Goal: Task Accomplishment & Management: Use online tool/utility

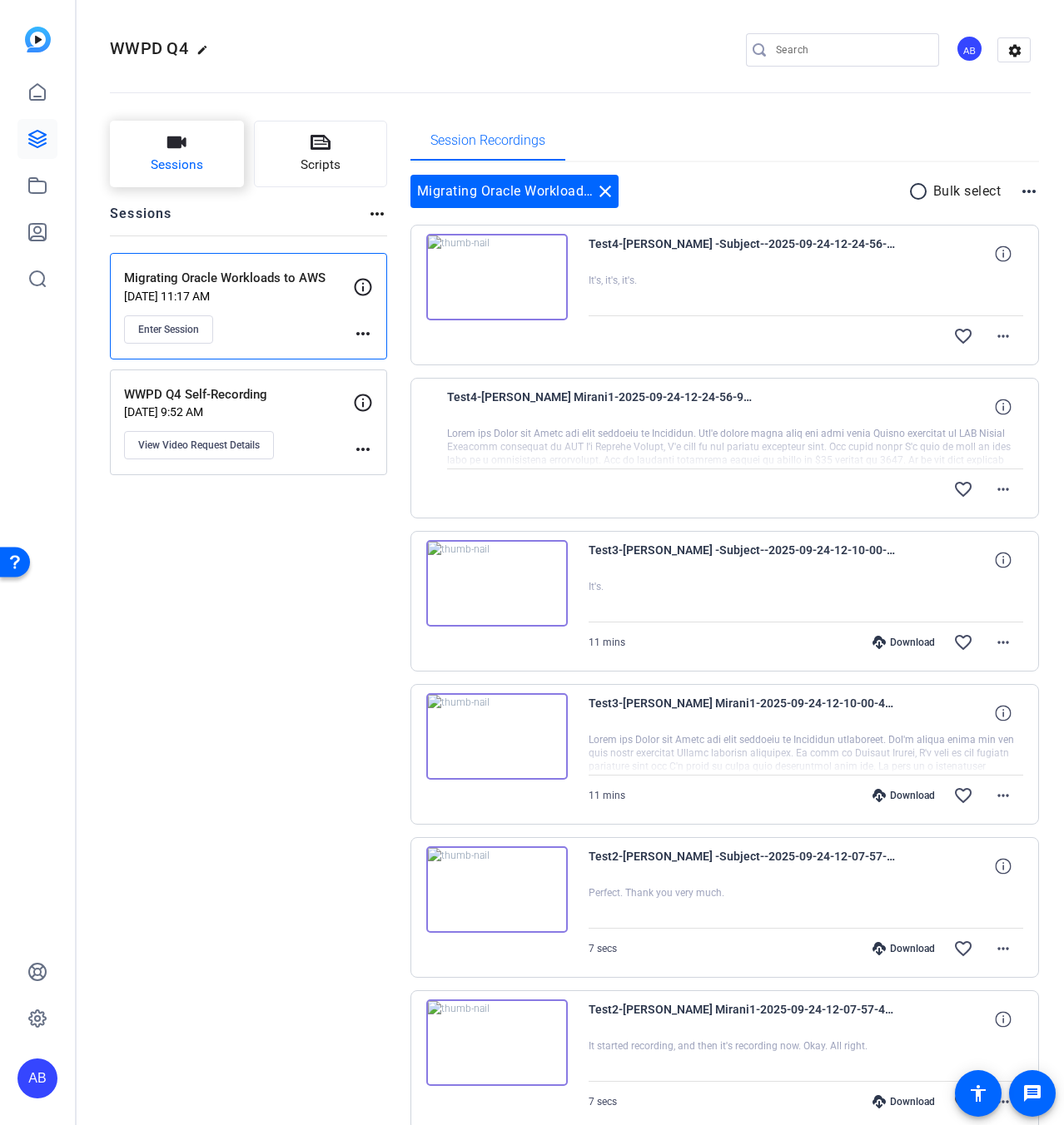
click at [205, 156] on button "Sessions" at bounding box center [177, 153] width 134 height 66
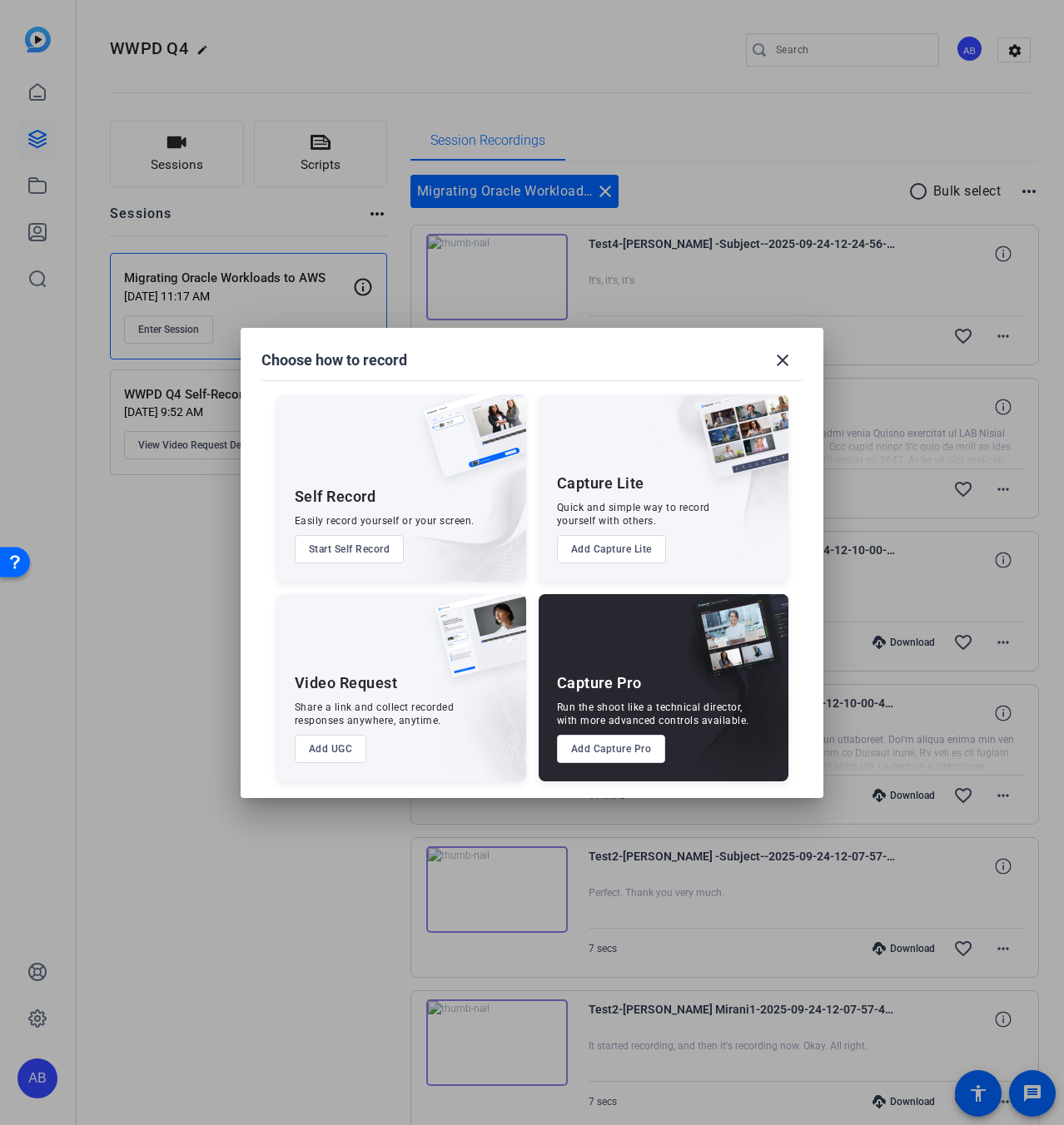
click at [610, 760] on button "Add Capture Pro" at bounding box center [611, 749] width 109 height 28
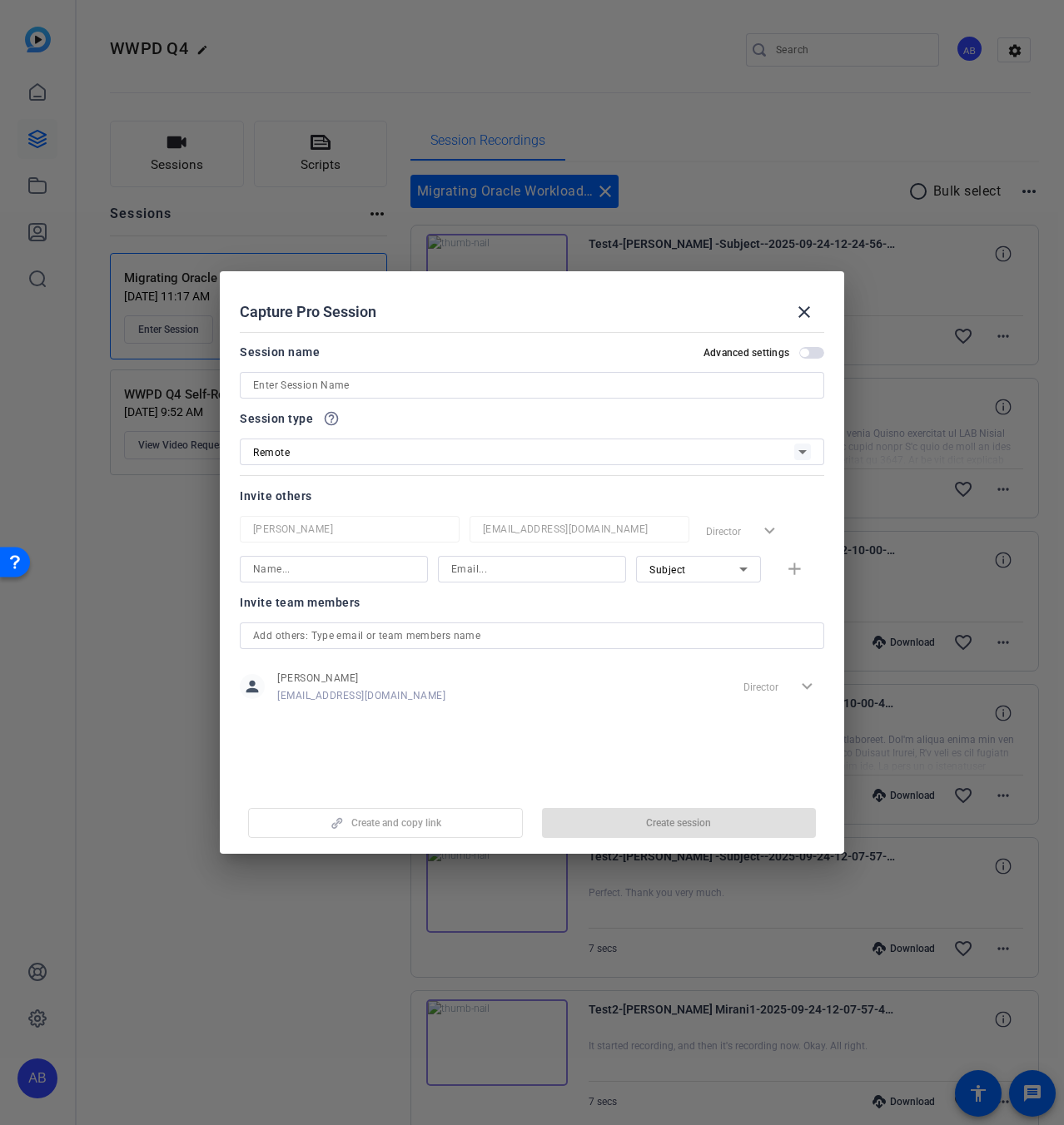
click at [379, 392] on input at bounding box center [531, 385] width 557 height 20
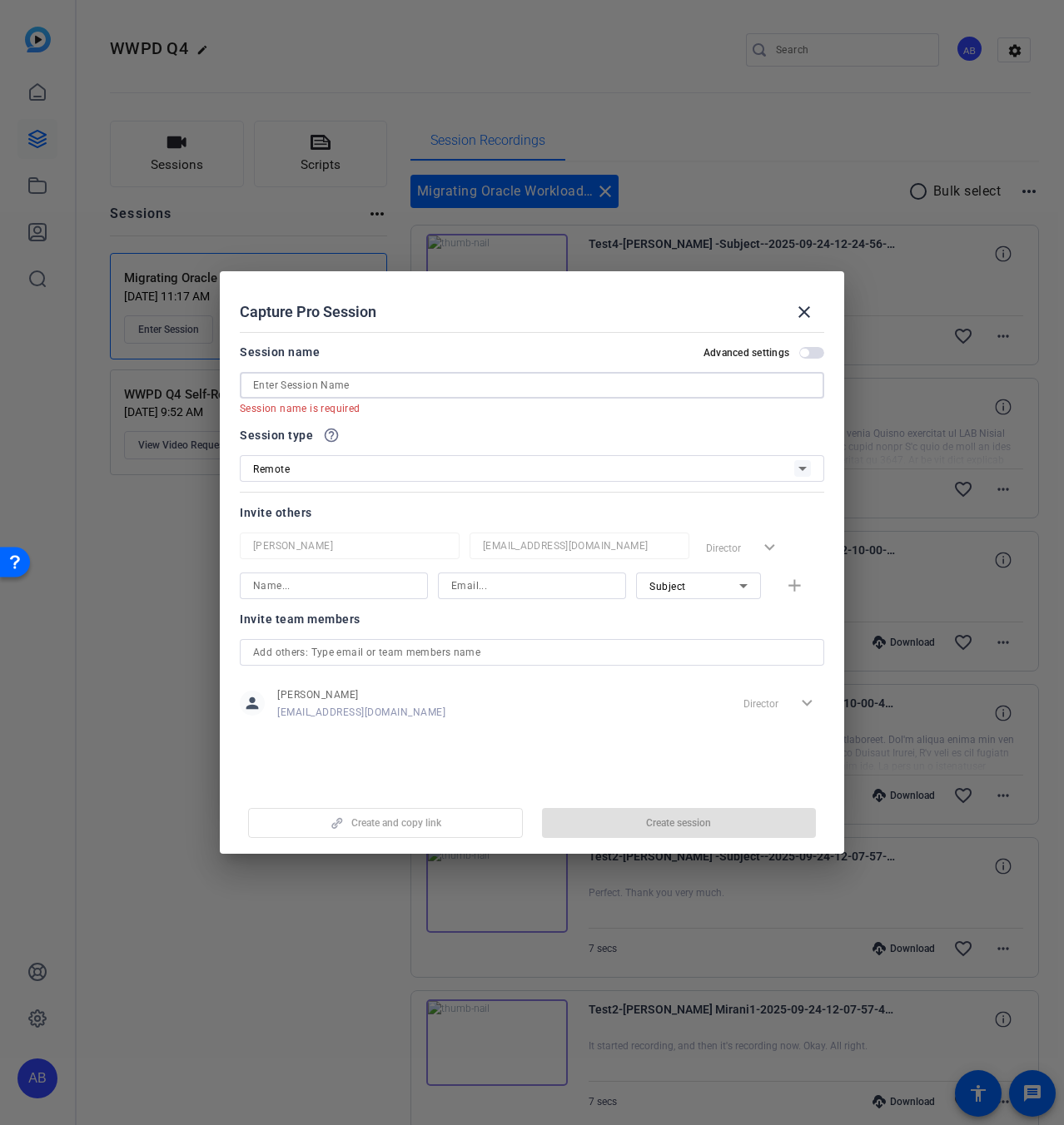
click at [384, 392] on input at bounding box center [531, 385] width 557 height 20
paste input "Building and Modernizing Data Processing Workloads on Serverless"
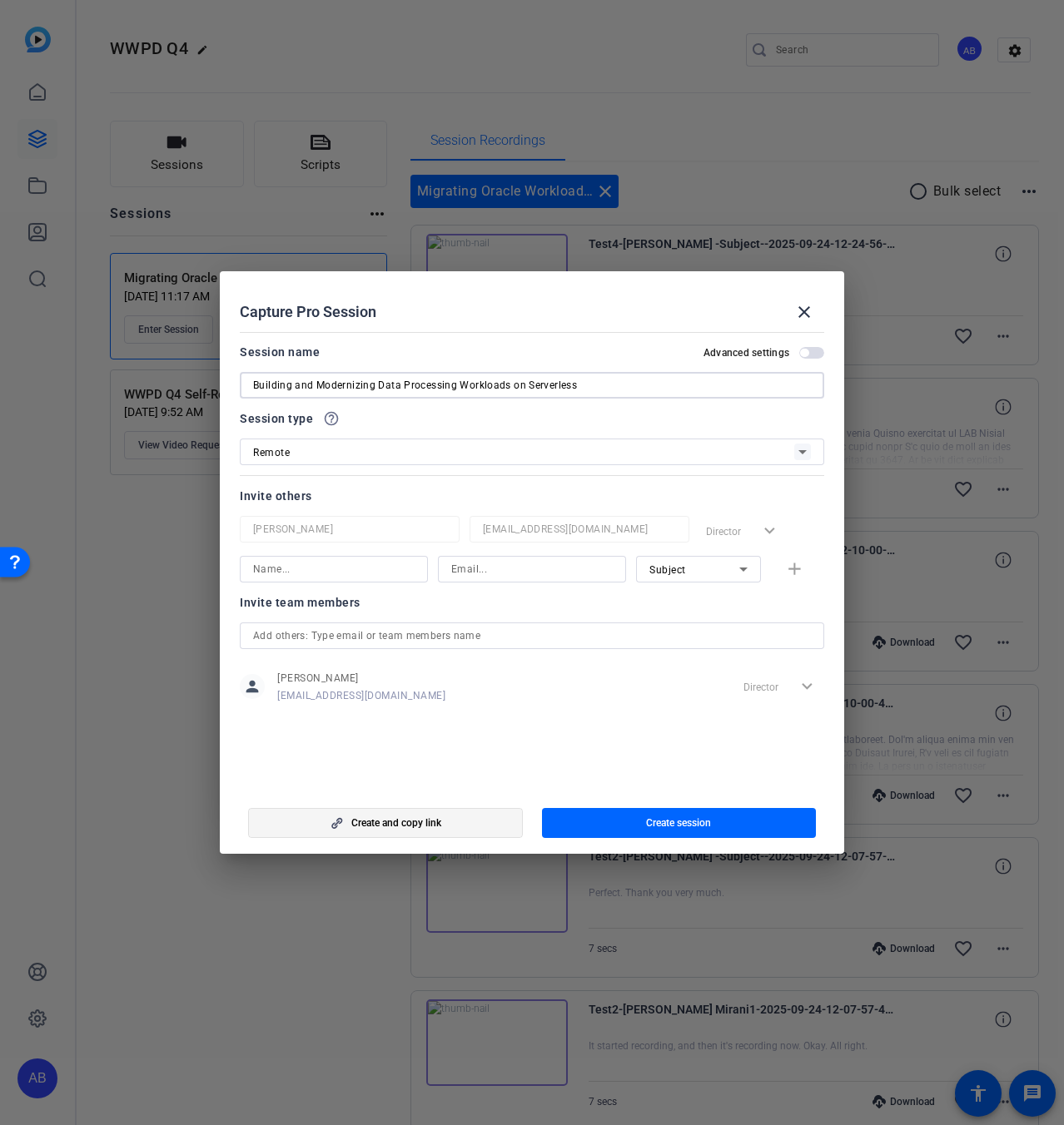
type input "Building and Modernizing Data Processing Workloads on Serverless"
click at [449, 826] on span "button" at bounding box center [385, 823] width 273 height 40
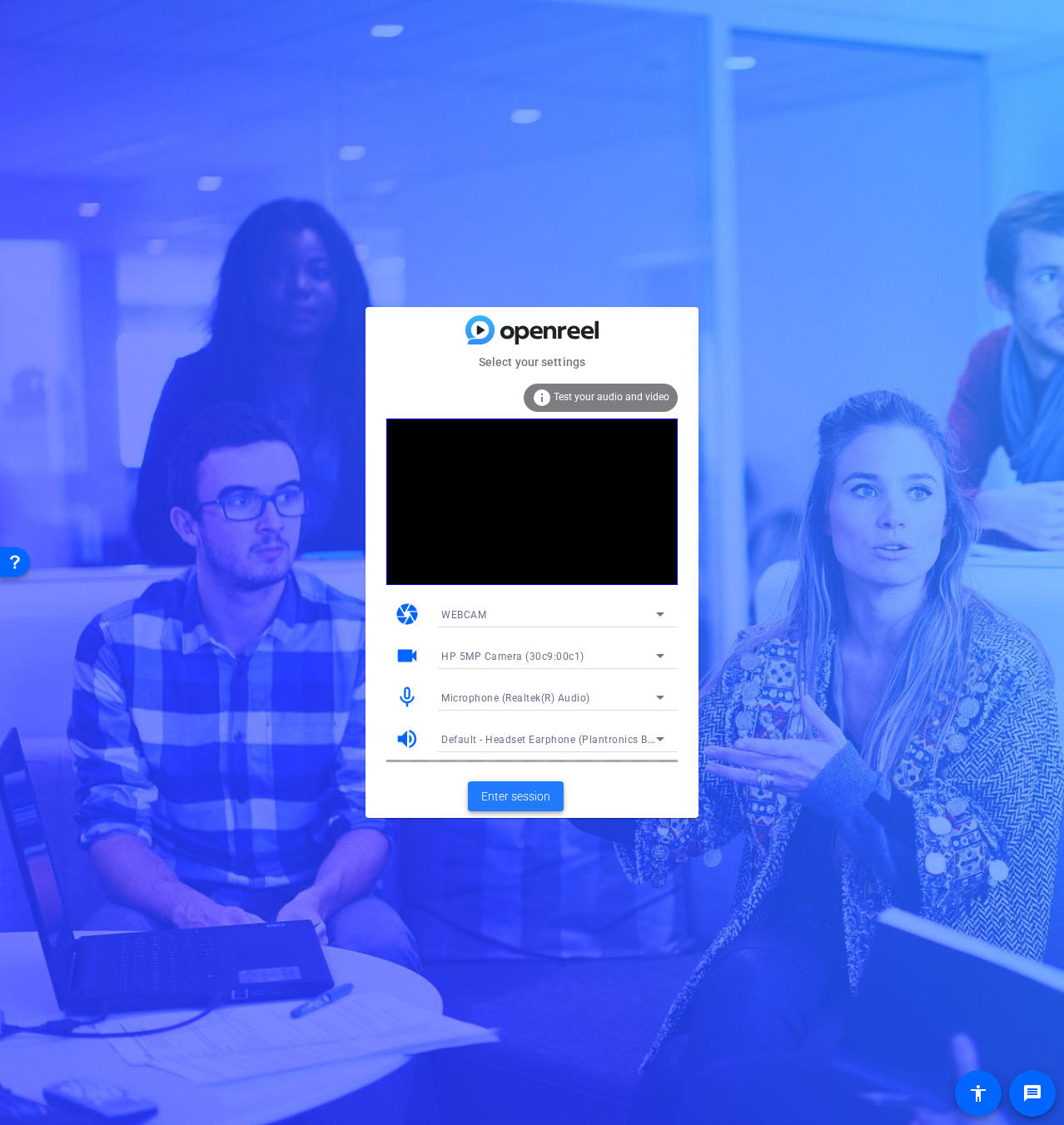
click at [500, 800] on span "Enter session" at bounding box center [515, 797] width 69 height 17
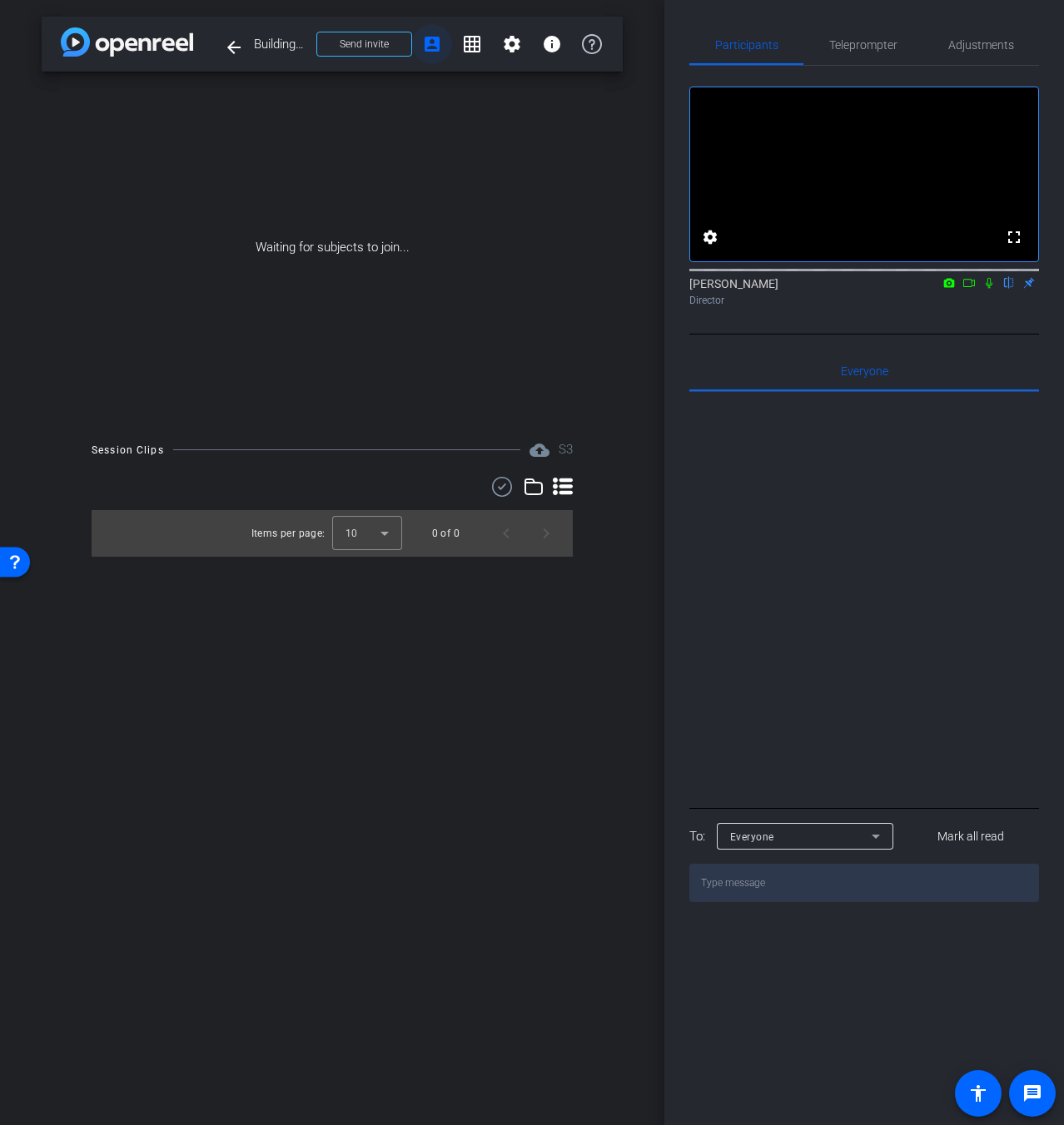
click at [436, 46] on mat-icon "account_box" at bounding box center [432, 44] width 20 height 20
click at [508, 45] on mat-icon "settings" at bounding box center [512, 44] width 20 height 20
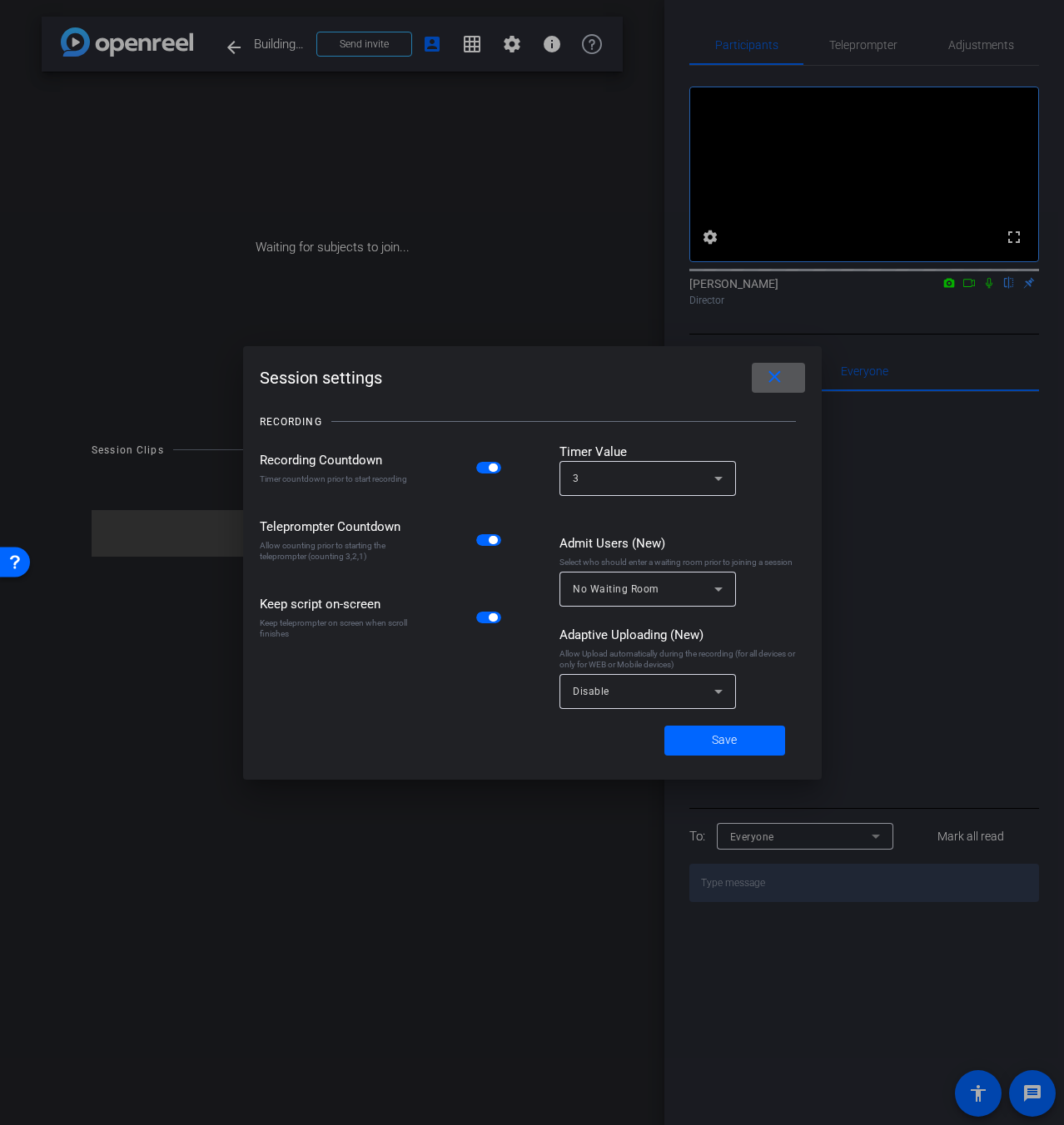
click at [777, 380] on mat-icon "close" at bounding box center [774, 378] width 21 height 21
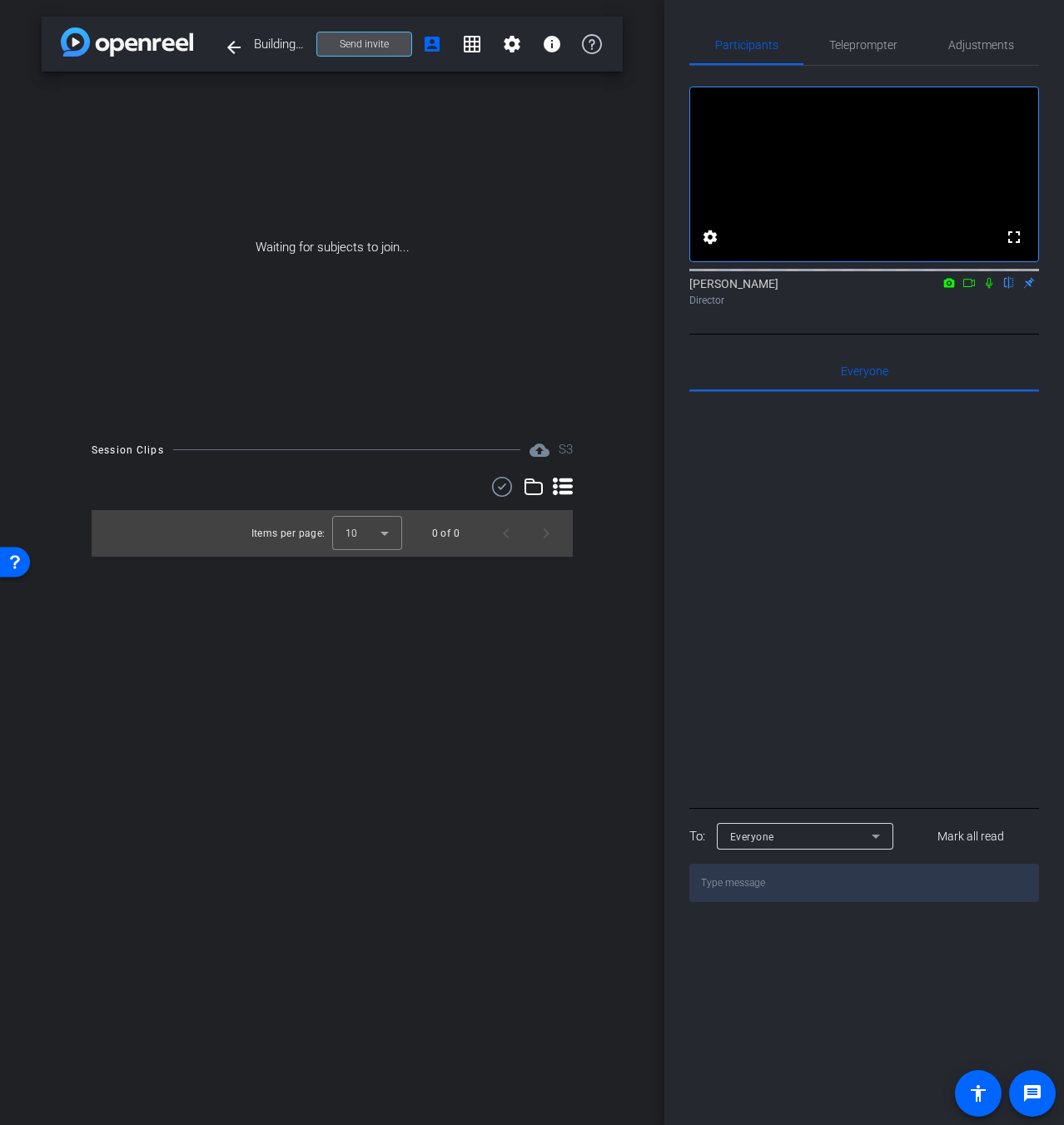
click at [380, 45] on span "Send invite" at bounding box center [364, 44] width 49 height 13
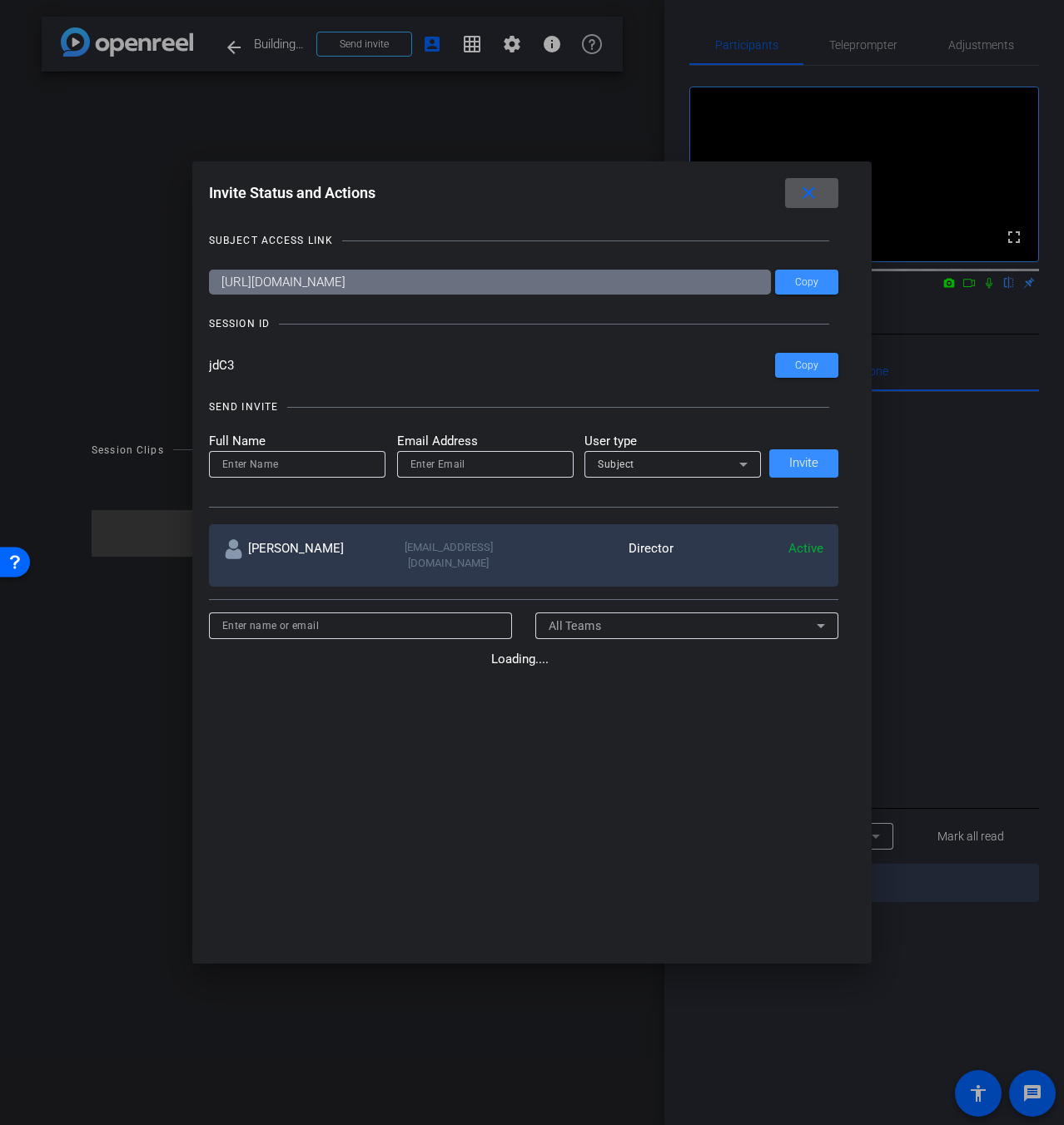
click at [795, 390] on div "SEND INVITE Full Name Email Address User type Subject Invite" at bounding box center [524, 445] width 631 height 126
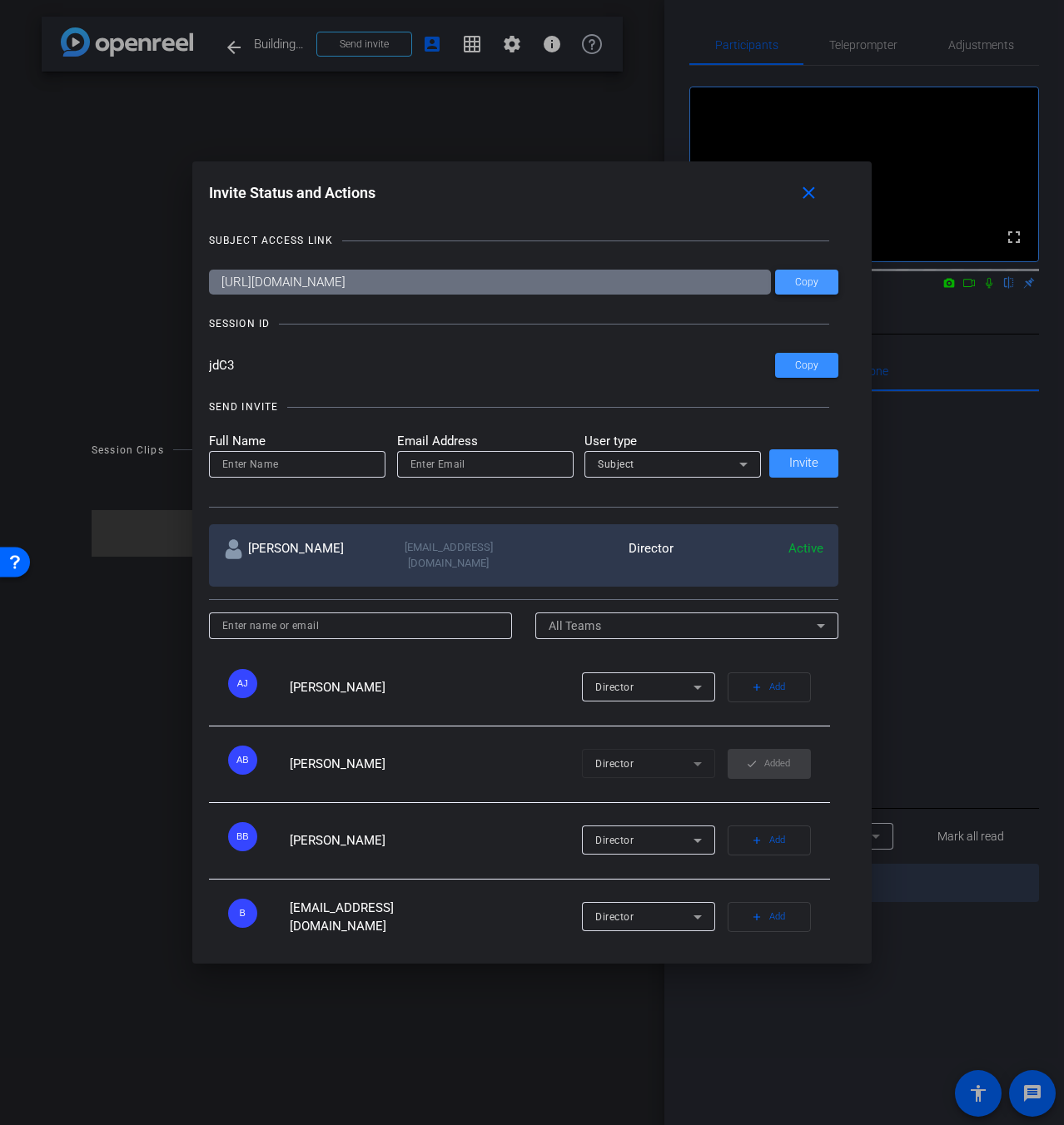
click at [821, 278] on span at bounding box center [807, 283] width 64 height 40
click at [819, 193] on mat-icon "close" at bounding box center [808, 194] width 21 height 21
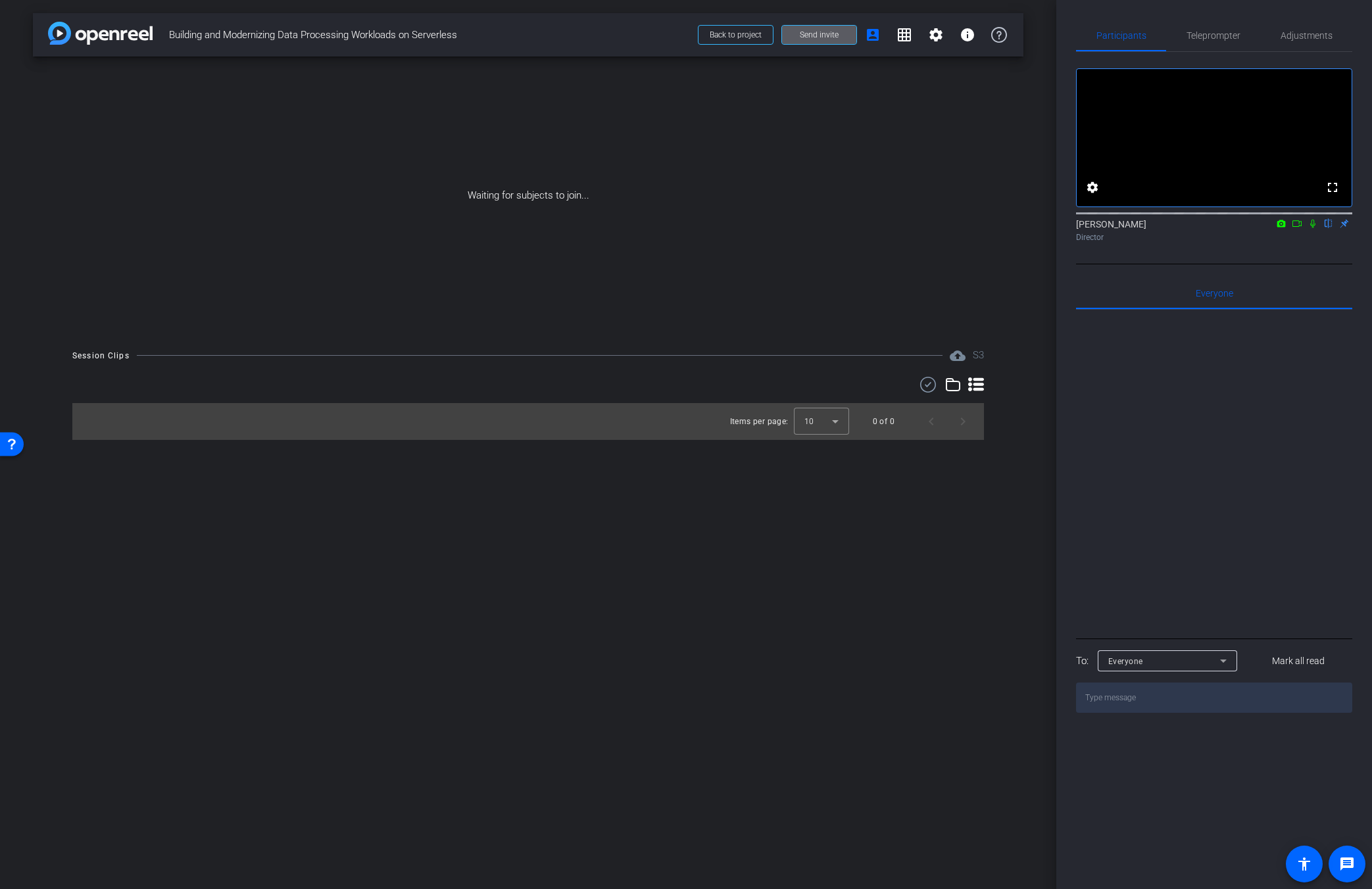
click at [801, 34] on span "Send invite" at bounding box center [819, 34] width 39 height 10
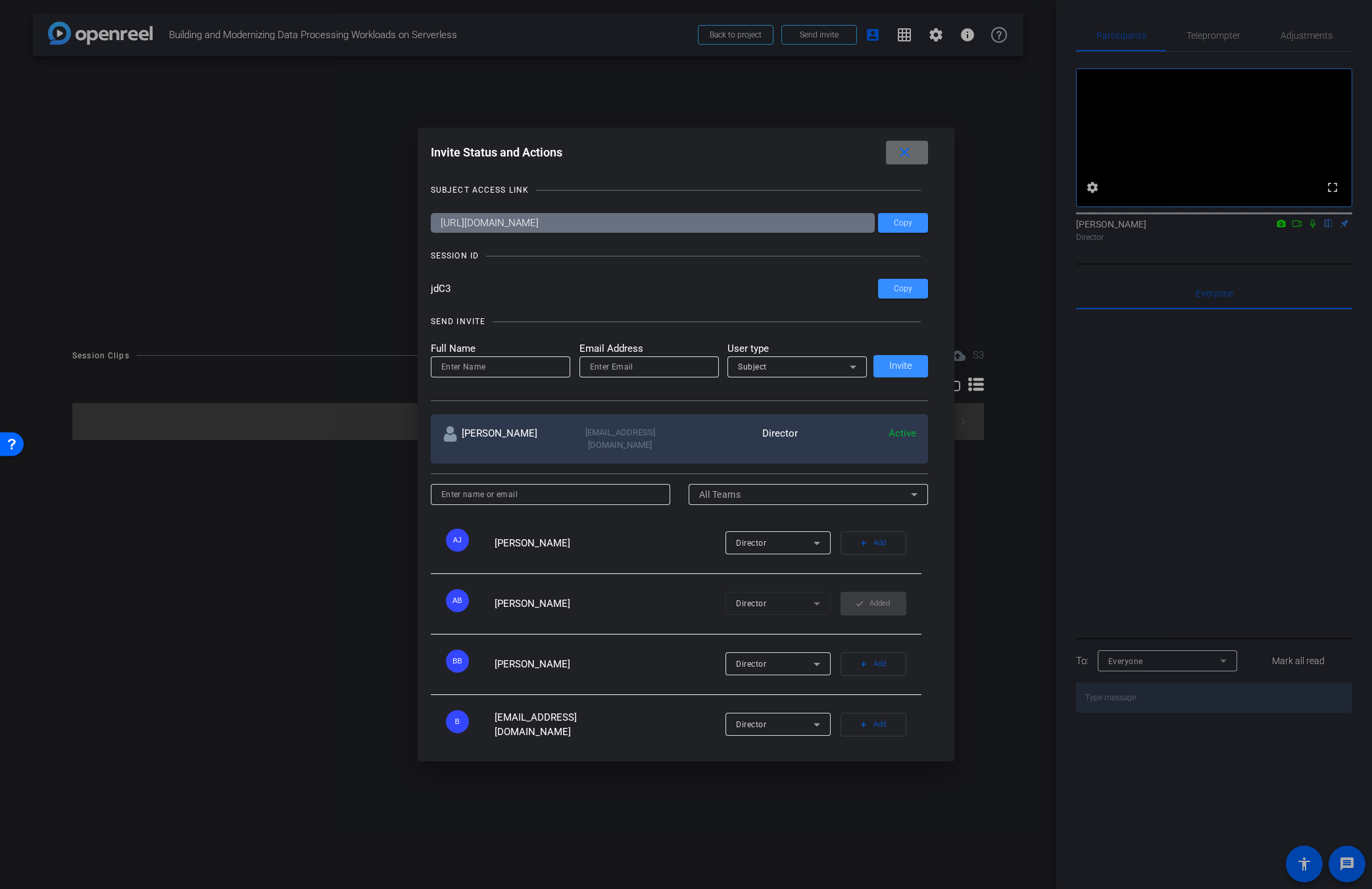
click at [840, 155] on mat-icon "close" at bounding box center [905, 153] width 17 height 17
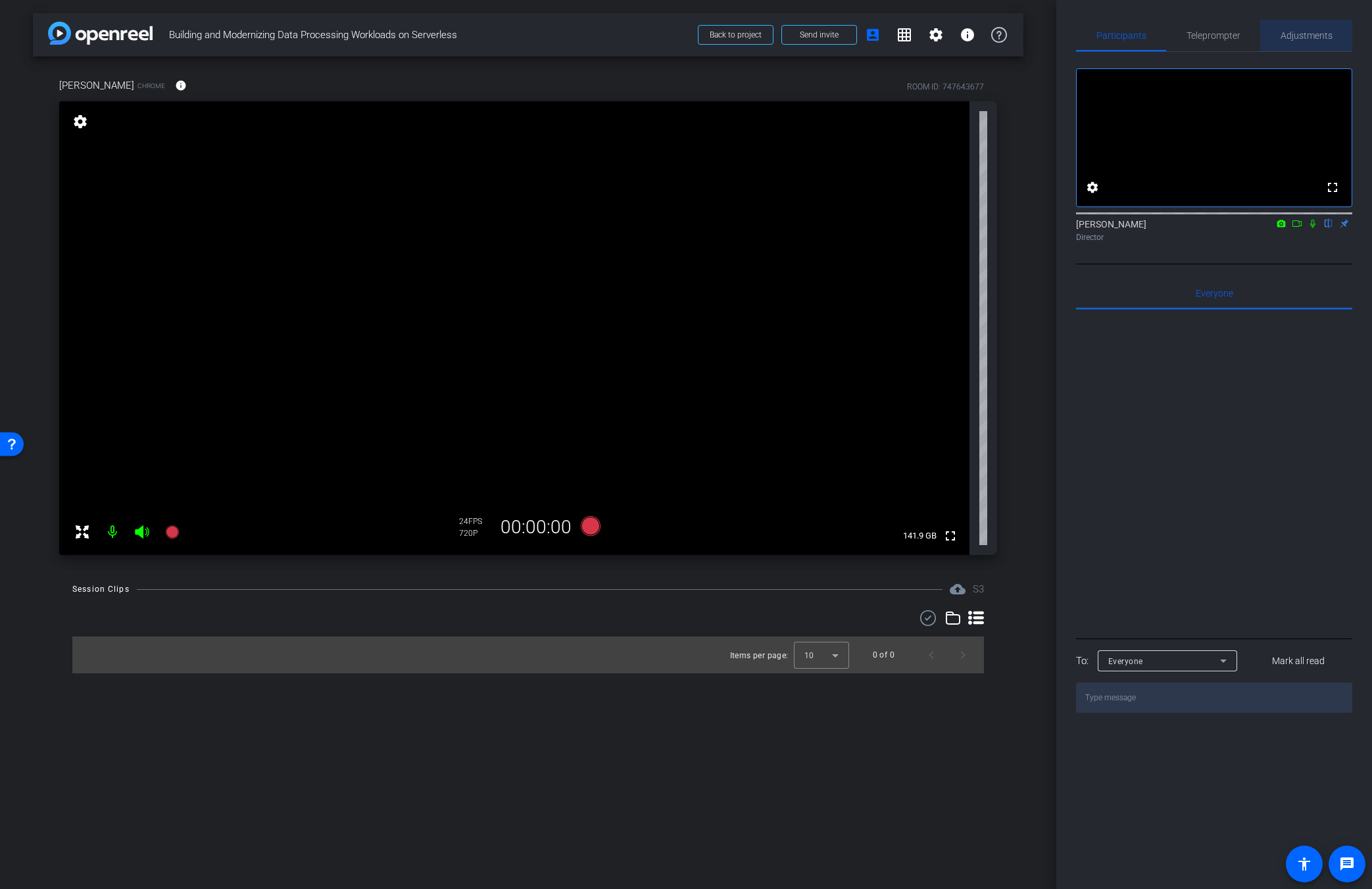
drag, startPoint x: 1314, startPoint y: 45, endPoint x: 1318, endPoint y: 37, distance: 8.9
click at [840, 41] on span "Adjustments" at bounding box center [1306, 36] width 52 height 32
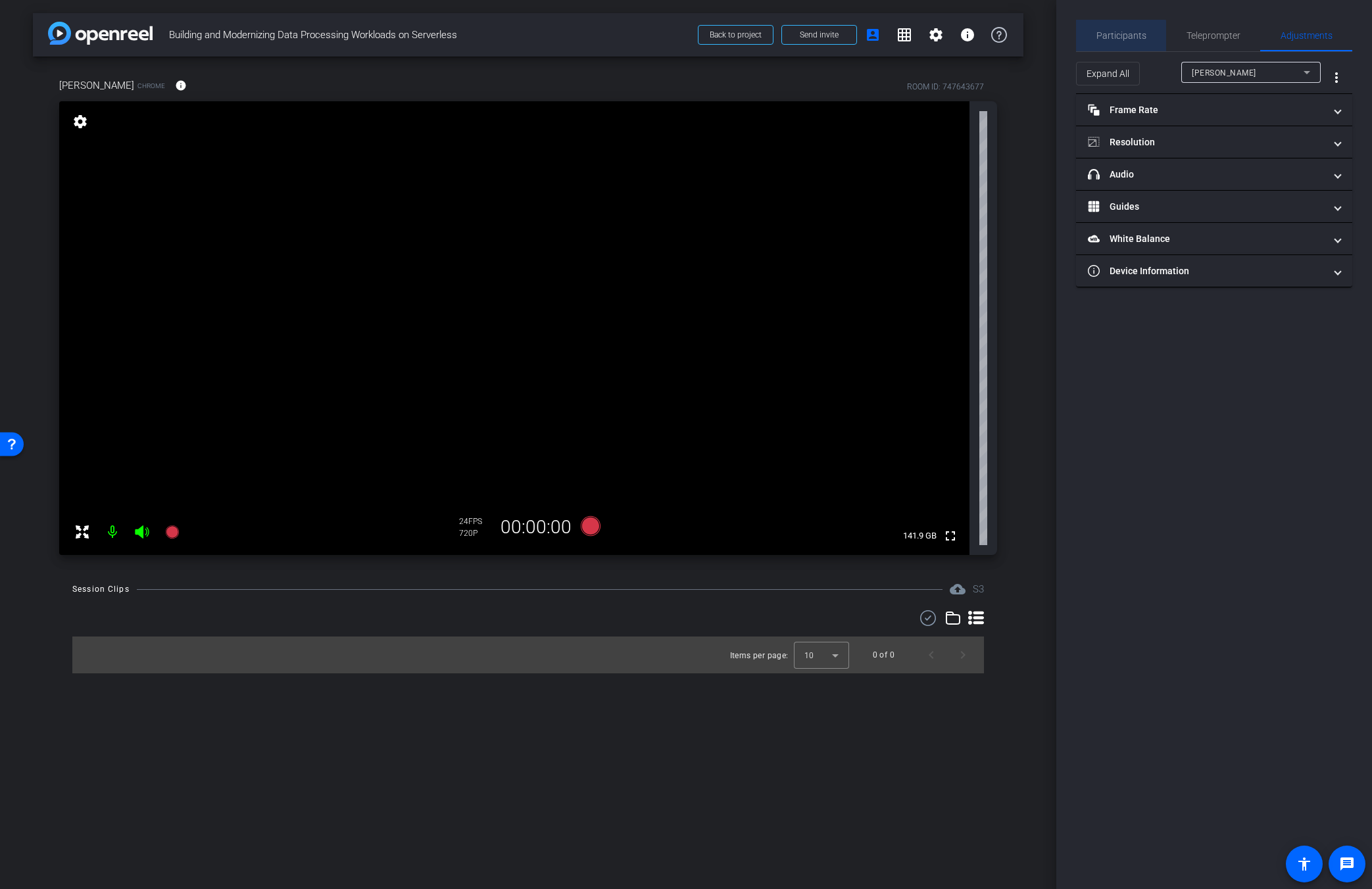
click at [840, 36] on span "Participants" at bounding box center [1121, 35] width 50 height 9
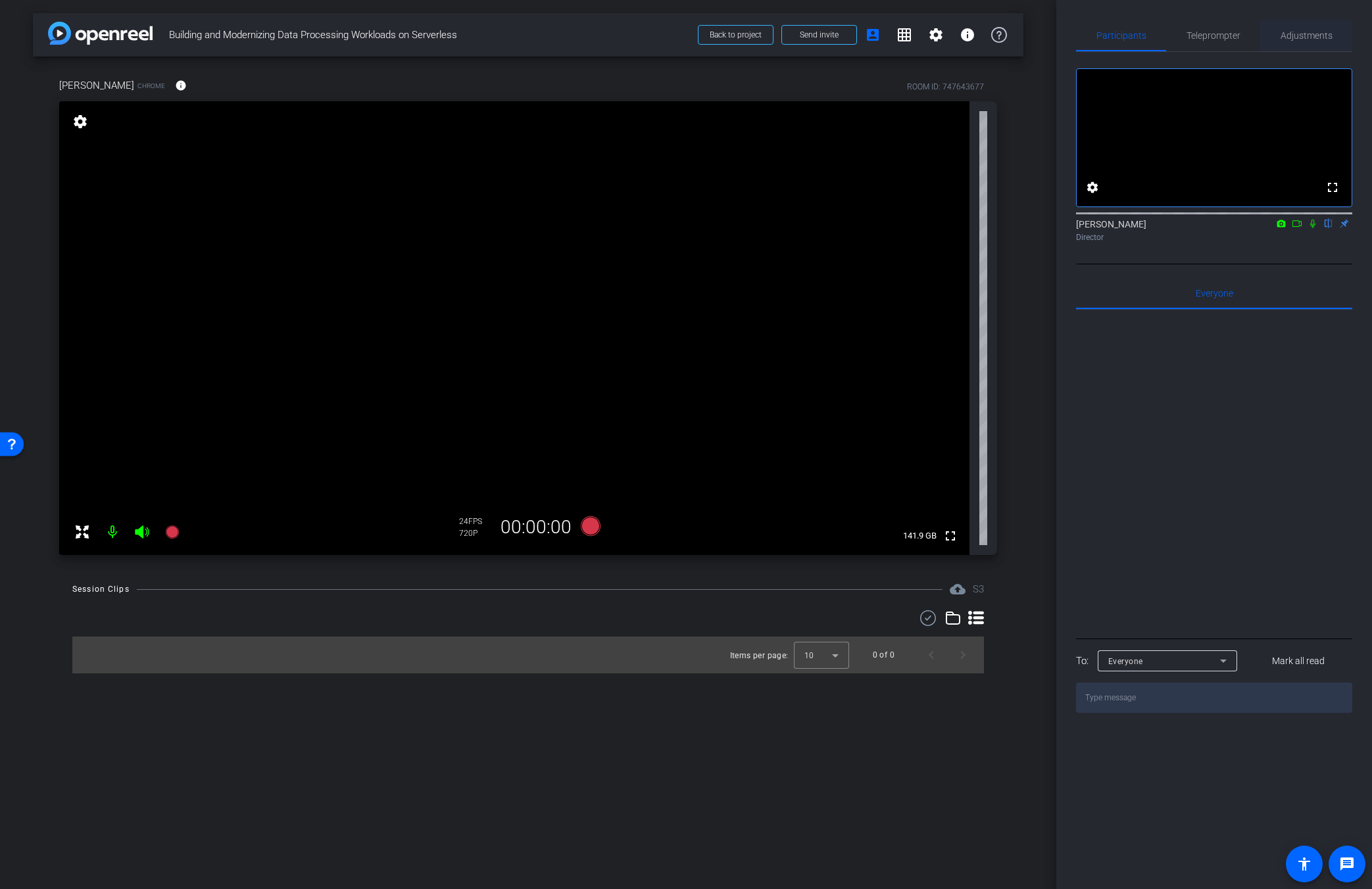
click at [840, 36] on span "Adjustments" at bounding box center [1306, 35] width 52 height 9
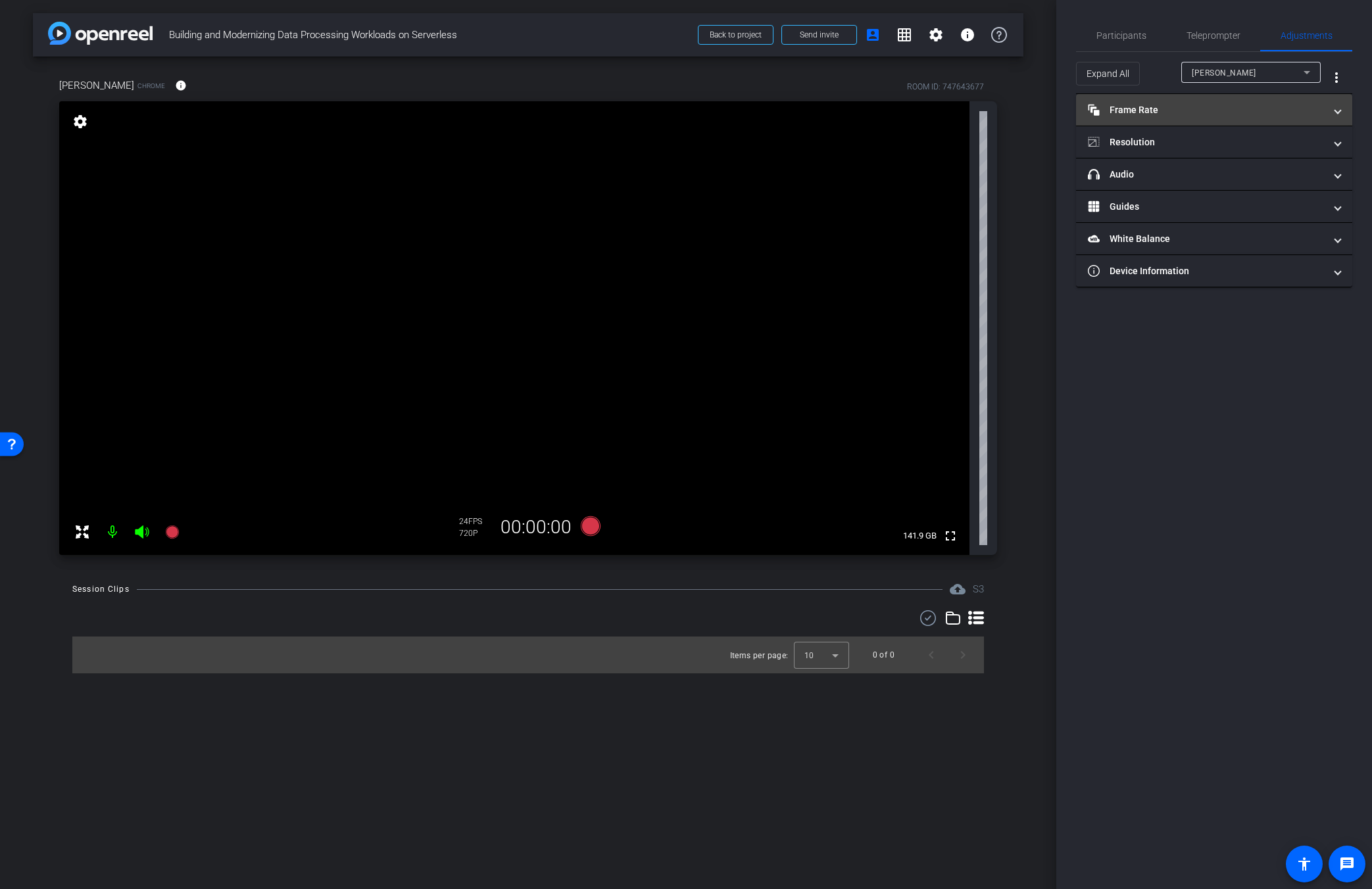
click at [840, 110] on mat-panel-title "Frame Rate Frame Rate" at bounding box center [1207, 110] width 237 height 14
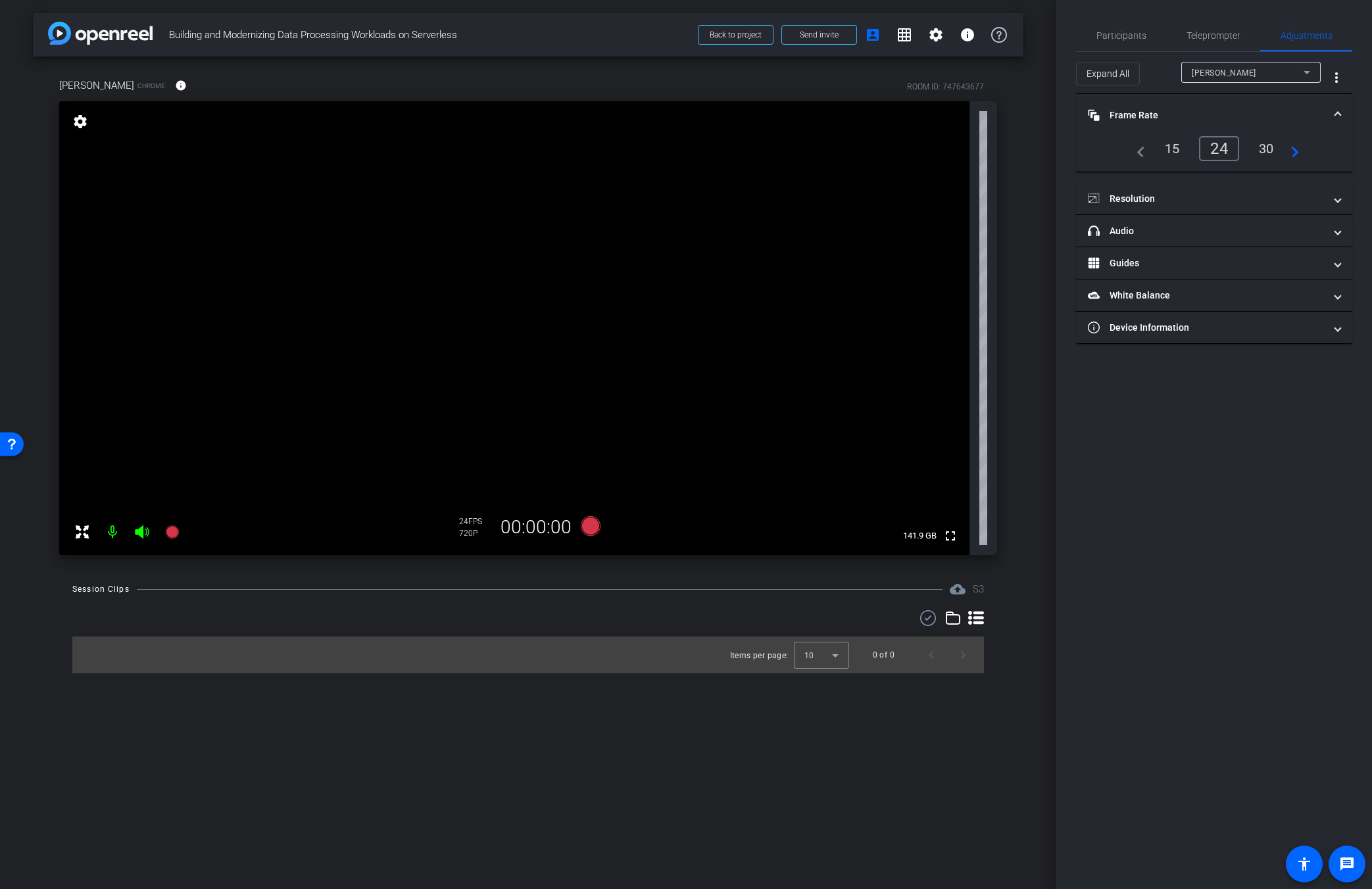
click at [840, 146] on div "30" at bounding box center [1266, 148] width 35 height 22
click at [840, 149] on div "navigate_before 15 24 30 navigate_next" at bounding box center [1214, 149] width 245 height 25
click at [840, 154] on mat-icon "navigate_next" at bounding box center [1291, 148] width 16 height 16
click at [840, 155] on mat-icon "navigate_next" at bounding box center [1291, 148] width 16 height 16
click at [840, 196] on span "Resolution" at bounding box center [1211, 199] width 247 height 14
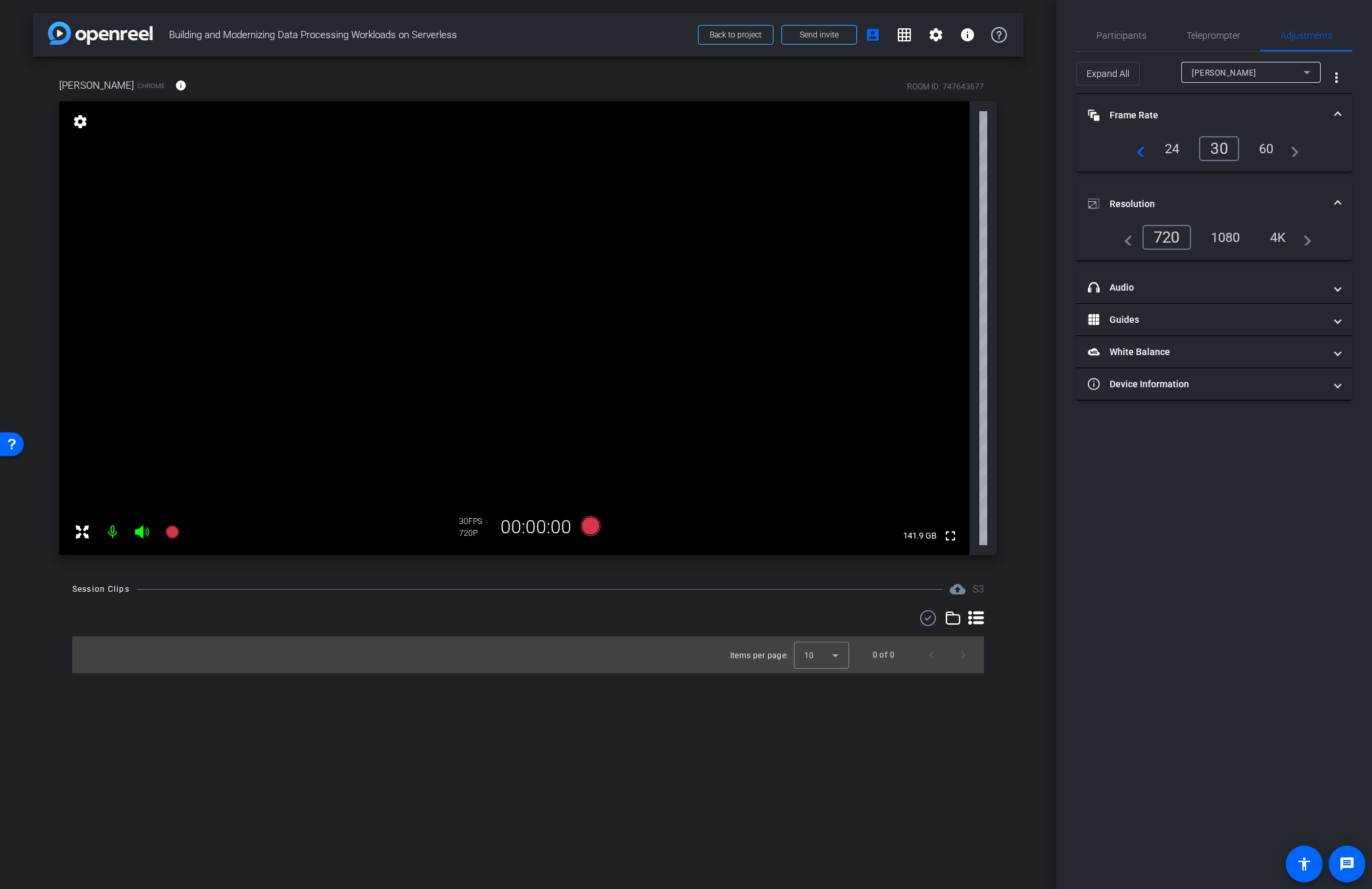
click at [840, 236] on div "1080" at bounding box center [1226, 237] width 50 height 22
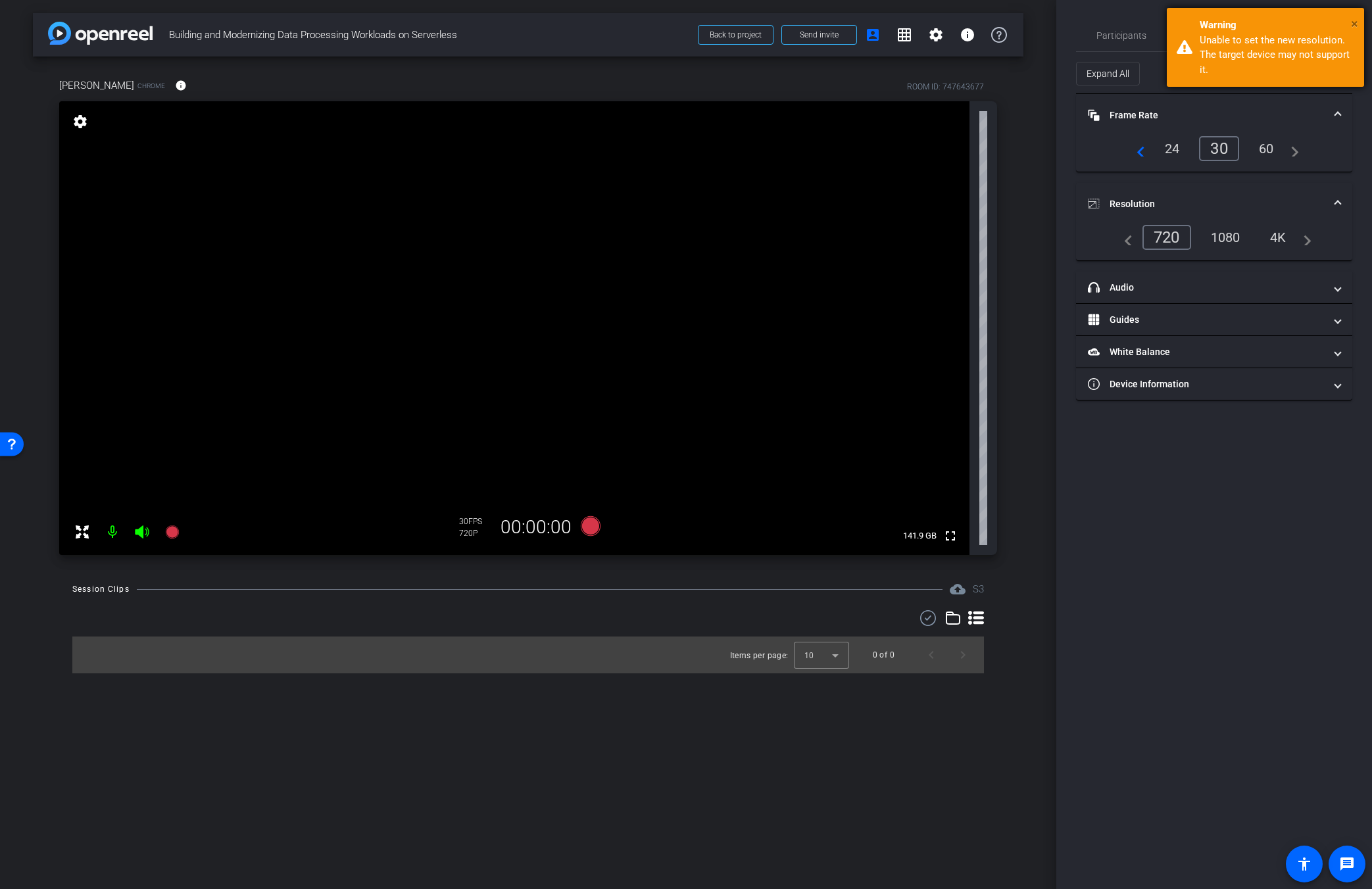
click at [840, 18] on span "×" at bounding box center [1354, 23] width 7 height 16
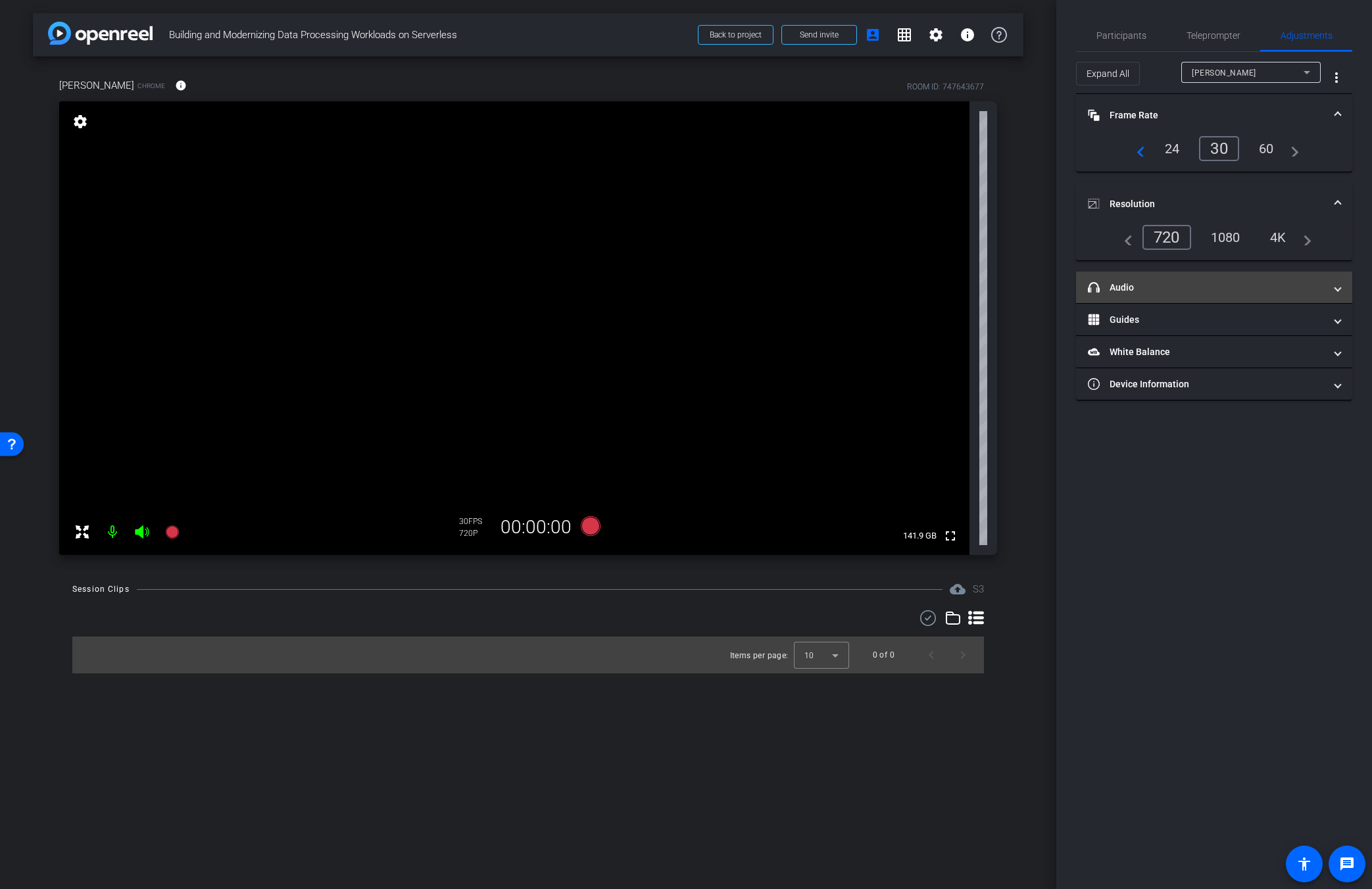
click at [840, 282] on mat-panel-title "headphone icon Audio" at bounding box center [1207, 288] width 237 height 14
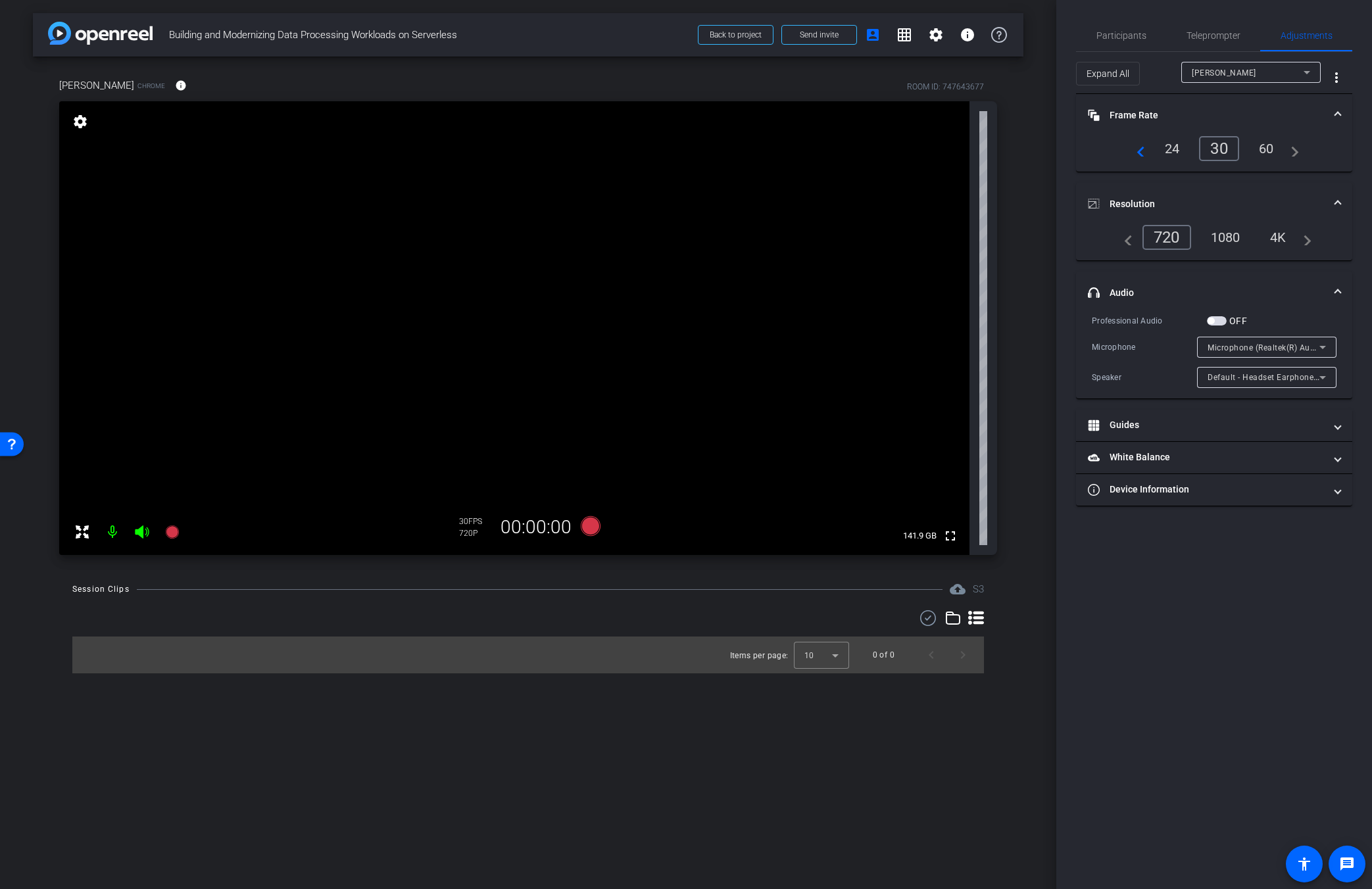
drag, startPoint x: 1158, startPoint y: 285, endPoint x: 1156, endPoint y: 277, distance: 8.2
click at [840, 286] on mat-panel-title "headphone icon Audio" at bounding box center [1207, 293] width 237 height 14
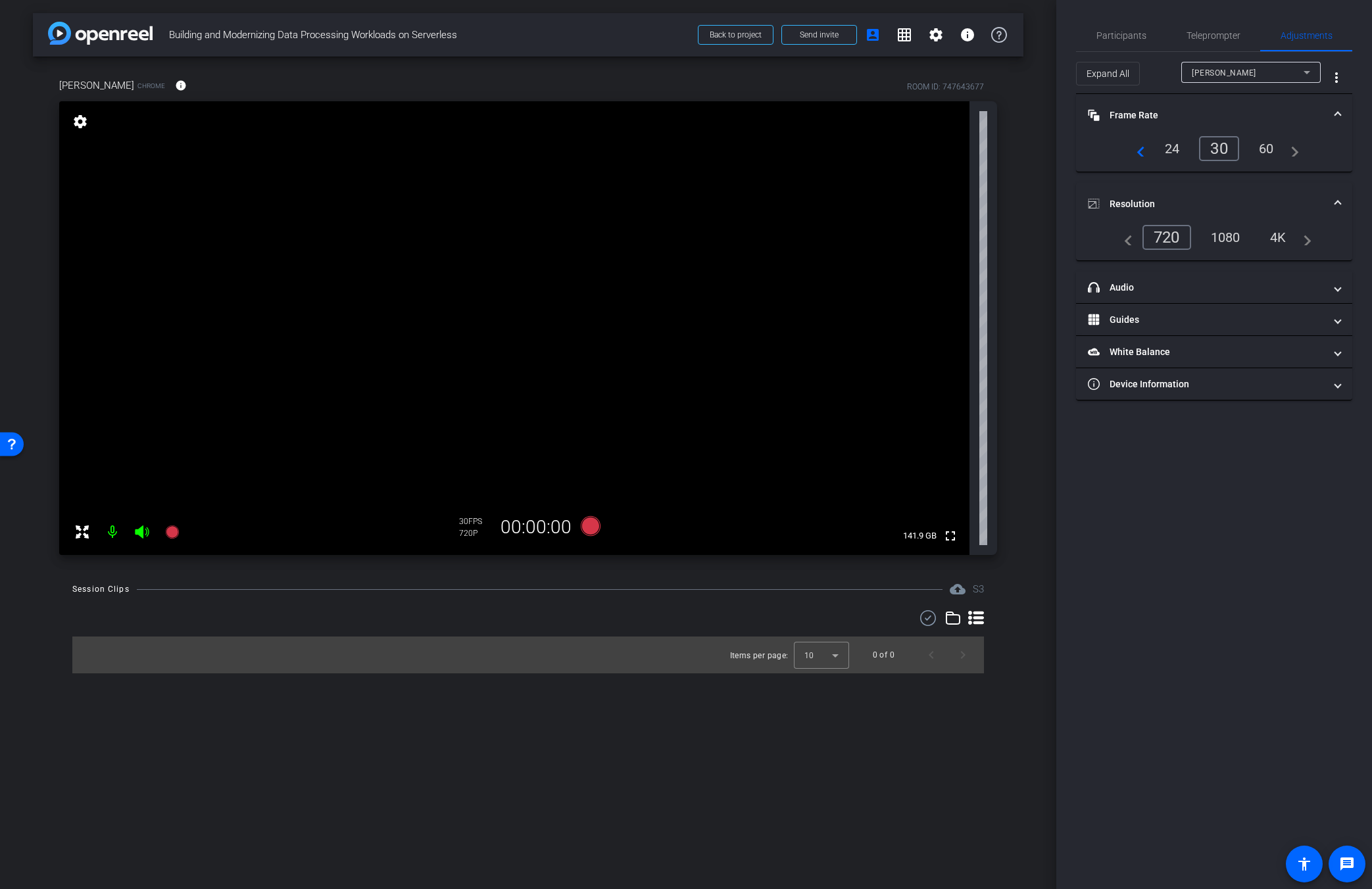
click at [840, 189] on mat-expansion-panel-header "Resolution" at bounding box center [1214, 203] width 276 height 42
click at [840, 115] on mat-panel-title "Frame Rate Frame Rate" at bounding box center [1207, 115] width 237 height 14
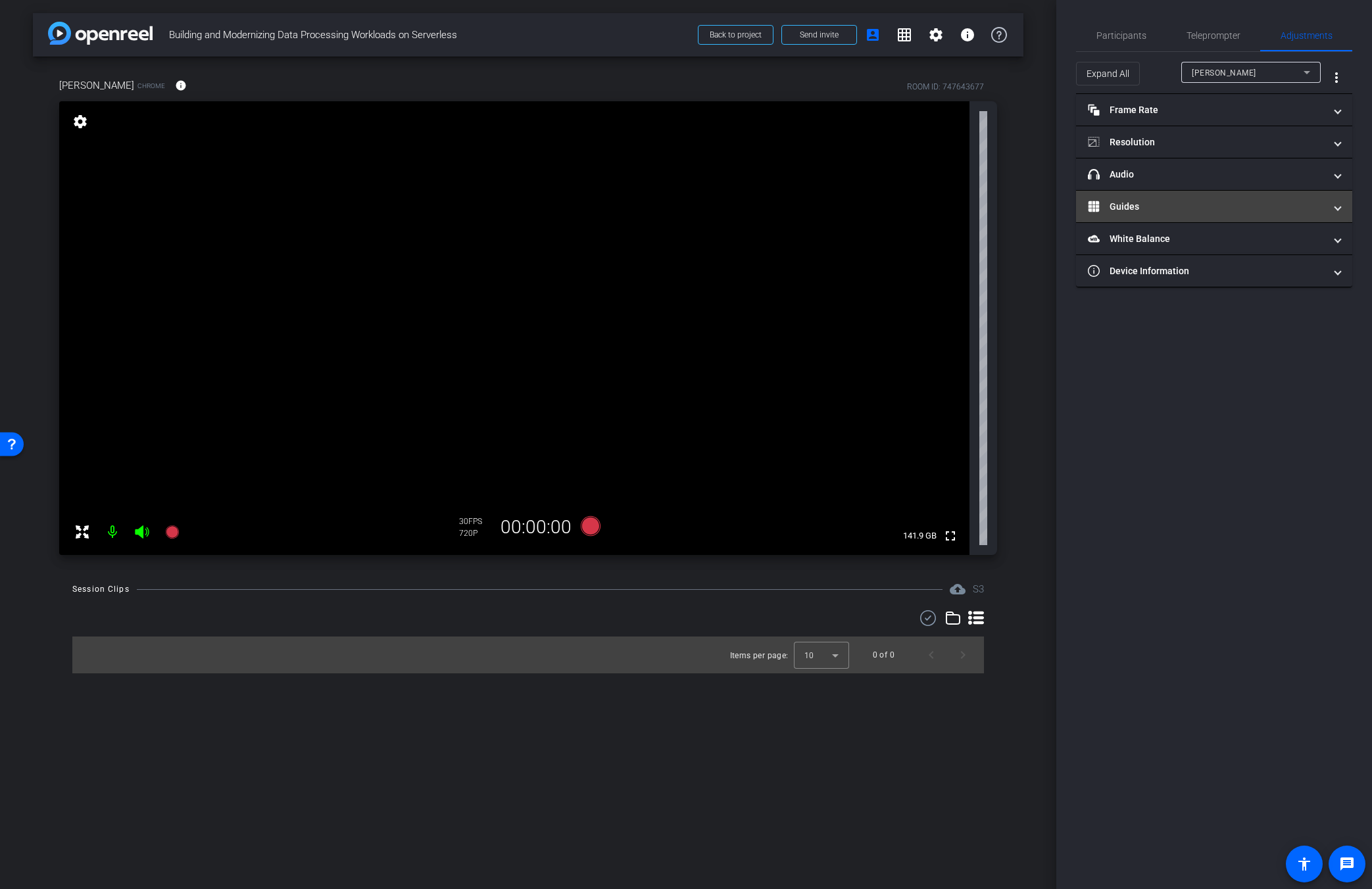
click at [840, 211] on mat-panel-title "Guides" at bounding box center [1207, 207] width 237 height 14
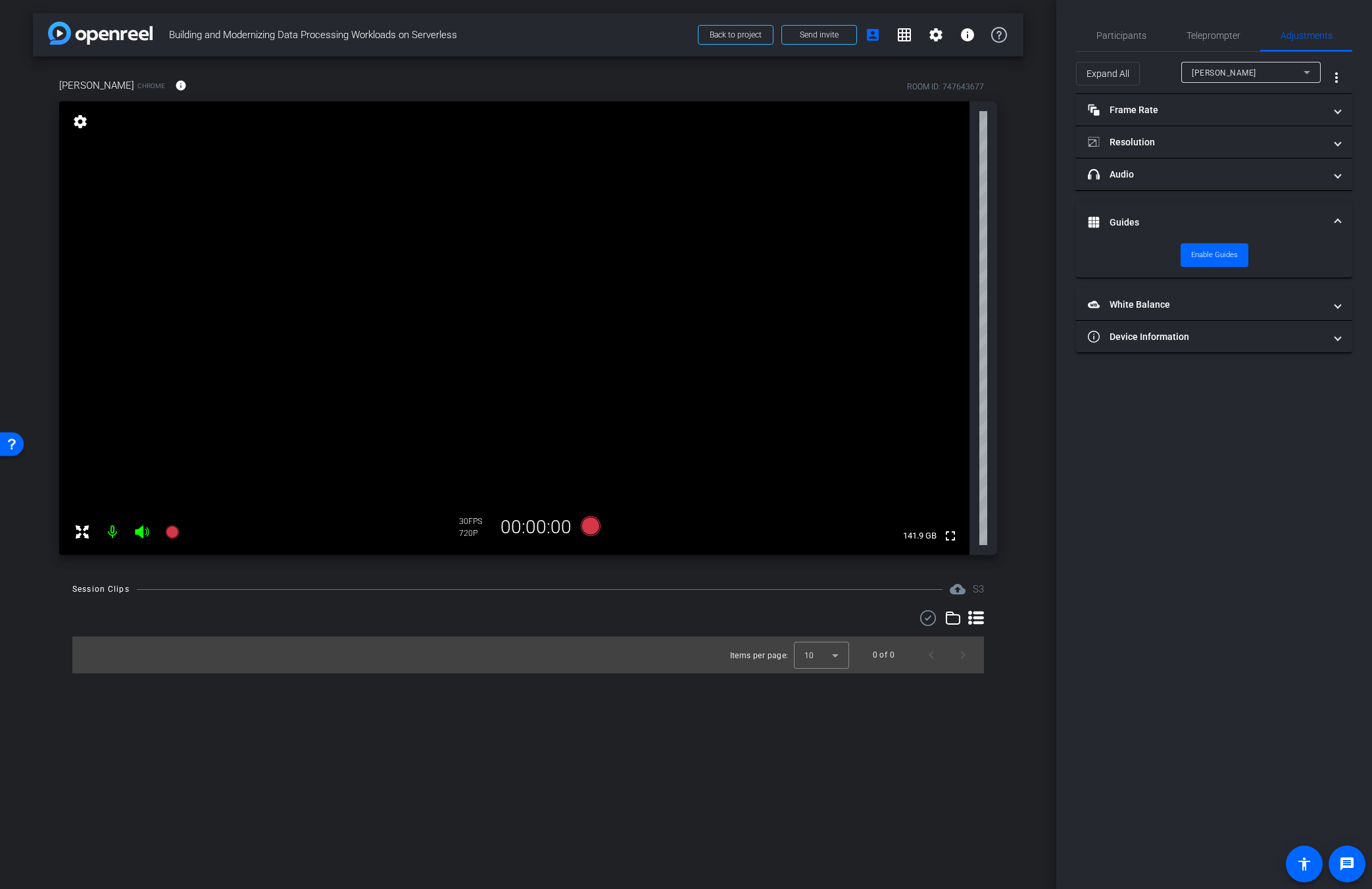
click at [840, 211] on mat-expansion-panel-header "Guides" at bounding box center [1214, 222] width 276 height 42
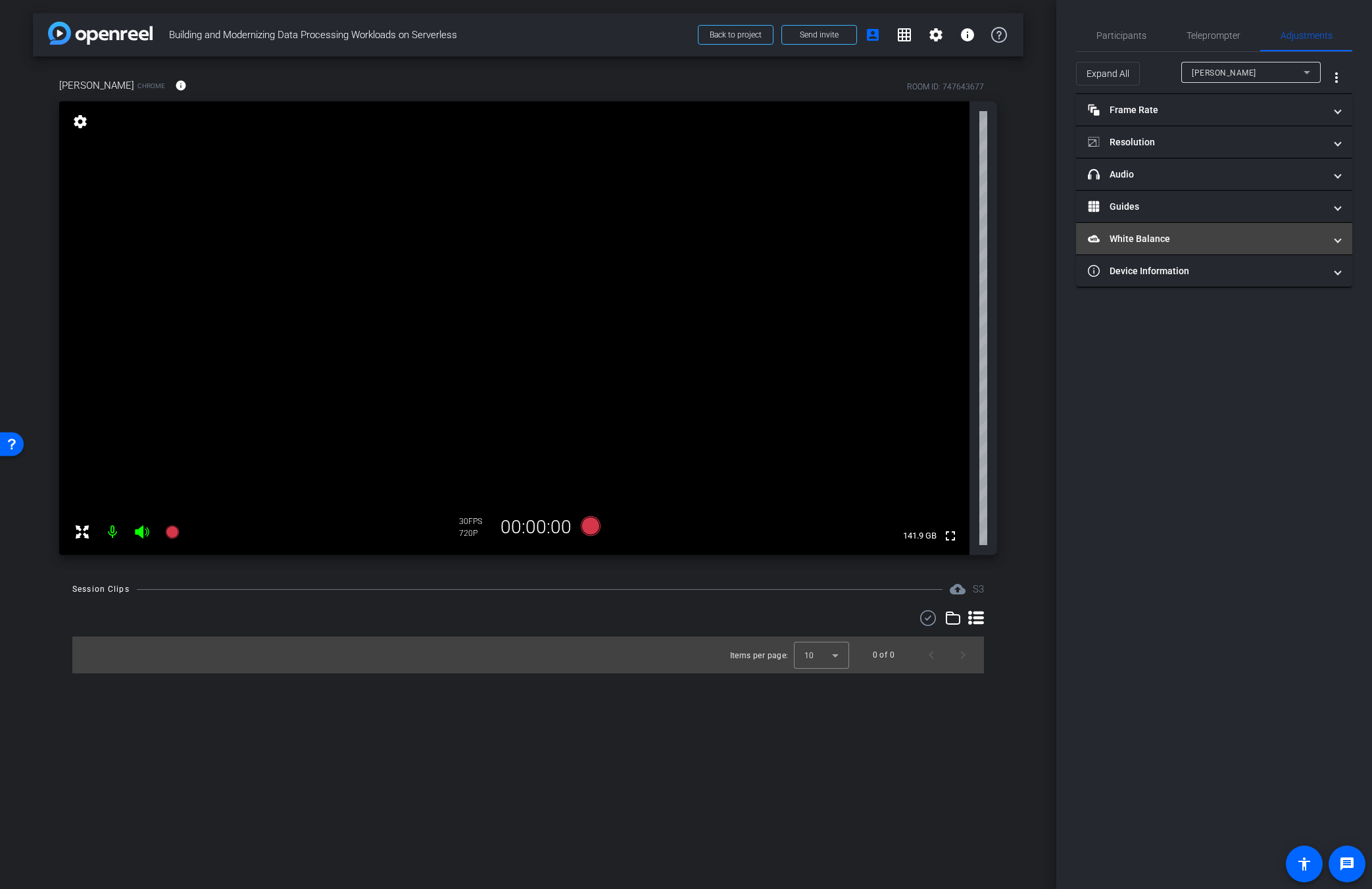
click at [840, 244] on mat-panel-title "White Balance White Balance" at bounding box center [1207, 239] width 237 height 14
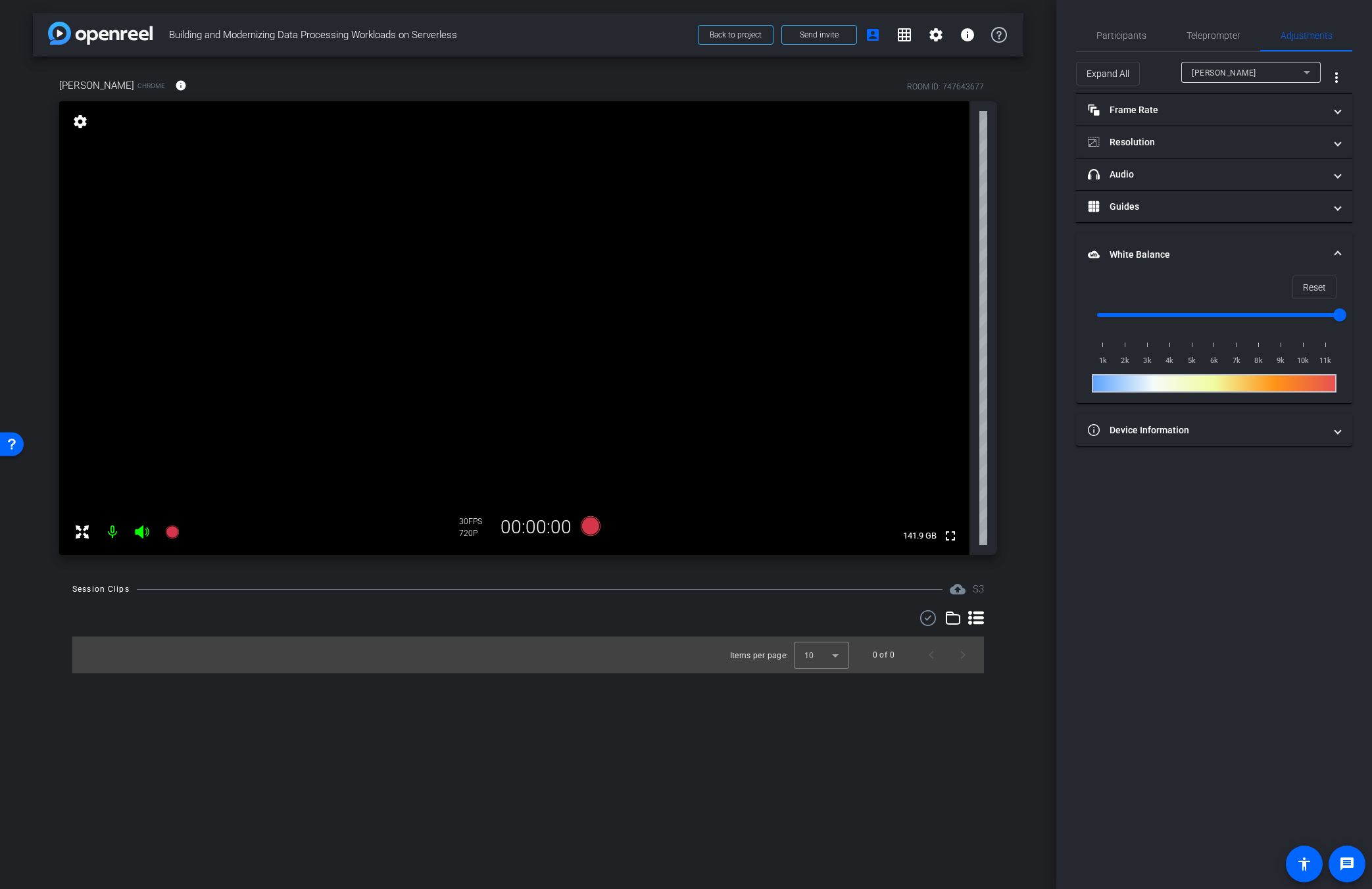
click at [840, 250] on mat-panel-title "White Balance White Balance" at bounding box center [1207, 255] width 237 height 14
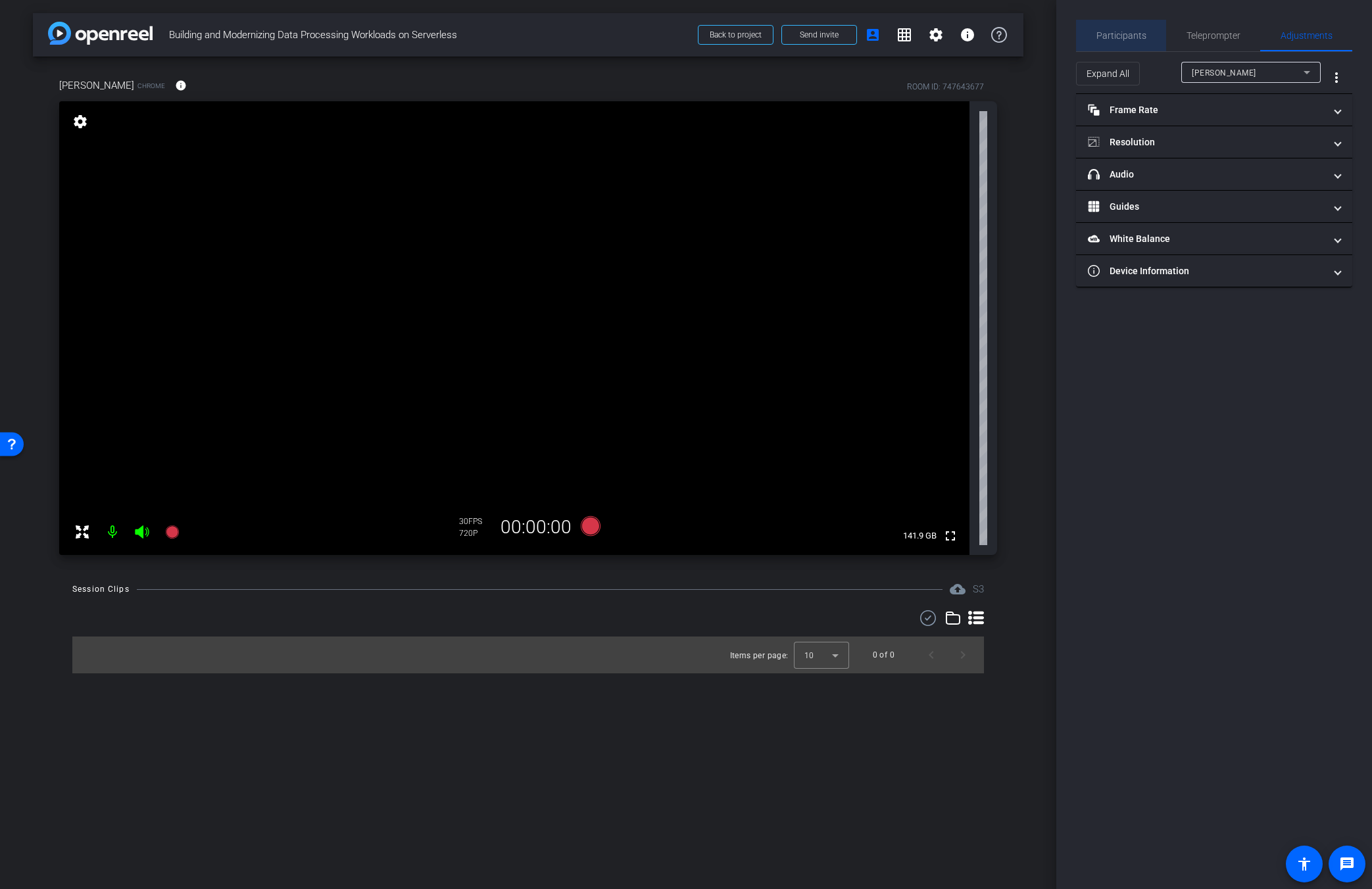
click at [840, 31] on span "Participants" at bounding box center [1121, 35] width 50 height 9
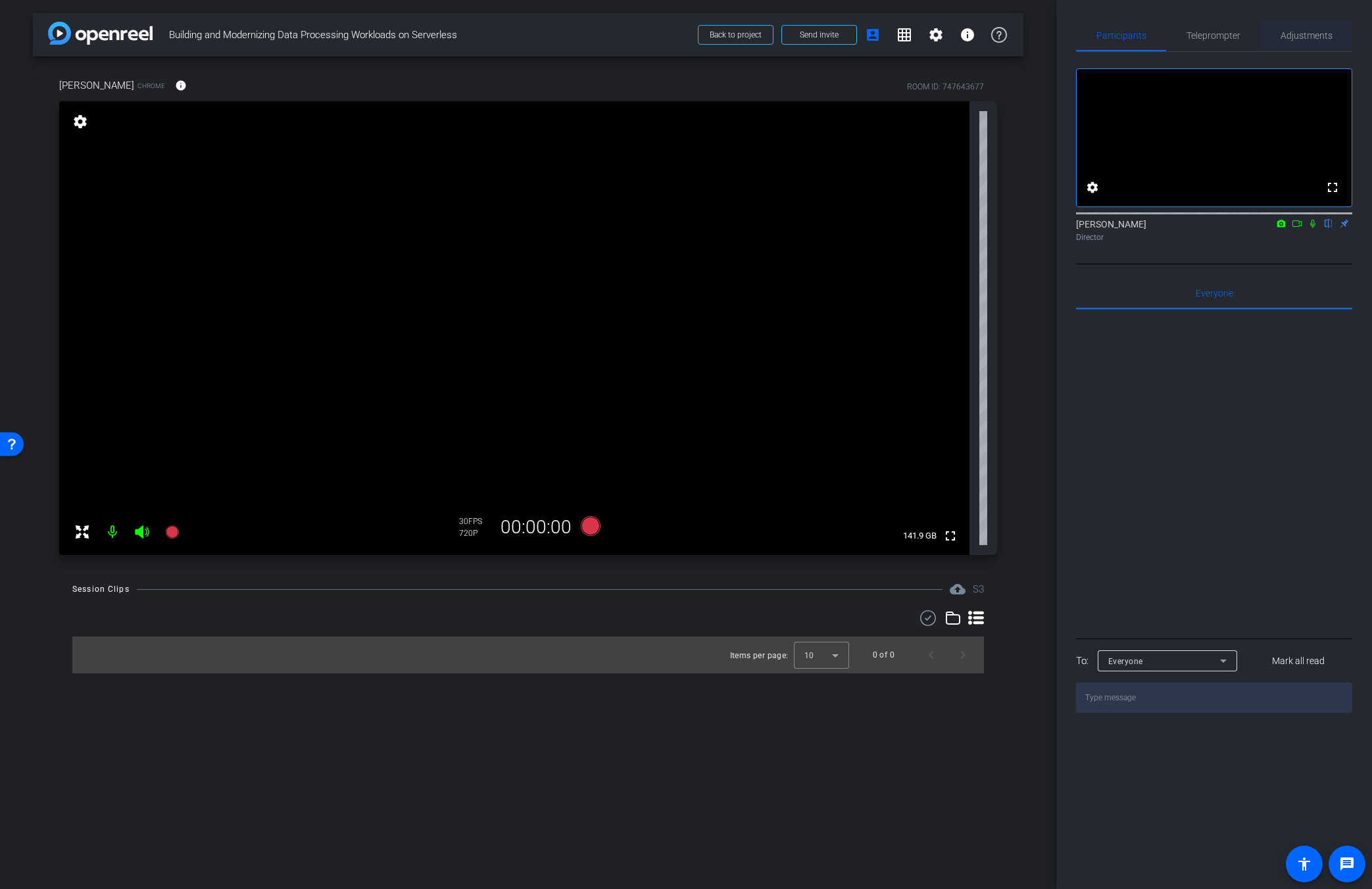
click at [840, 36] on div "Adjustments" at bounding box center [1307, 36] width 92 height 32
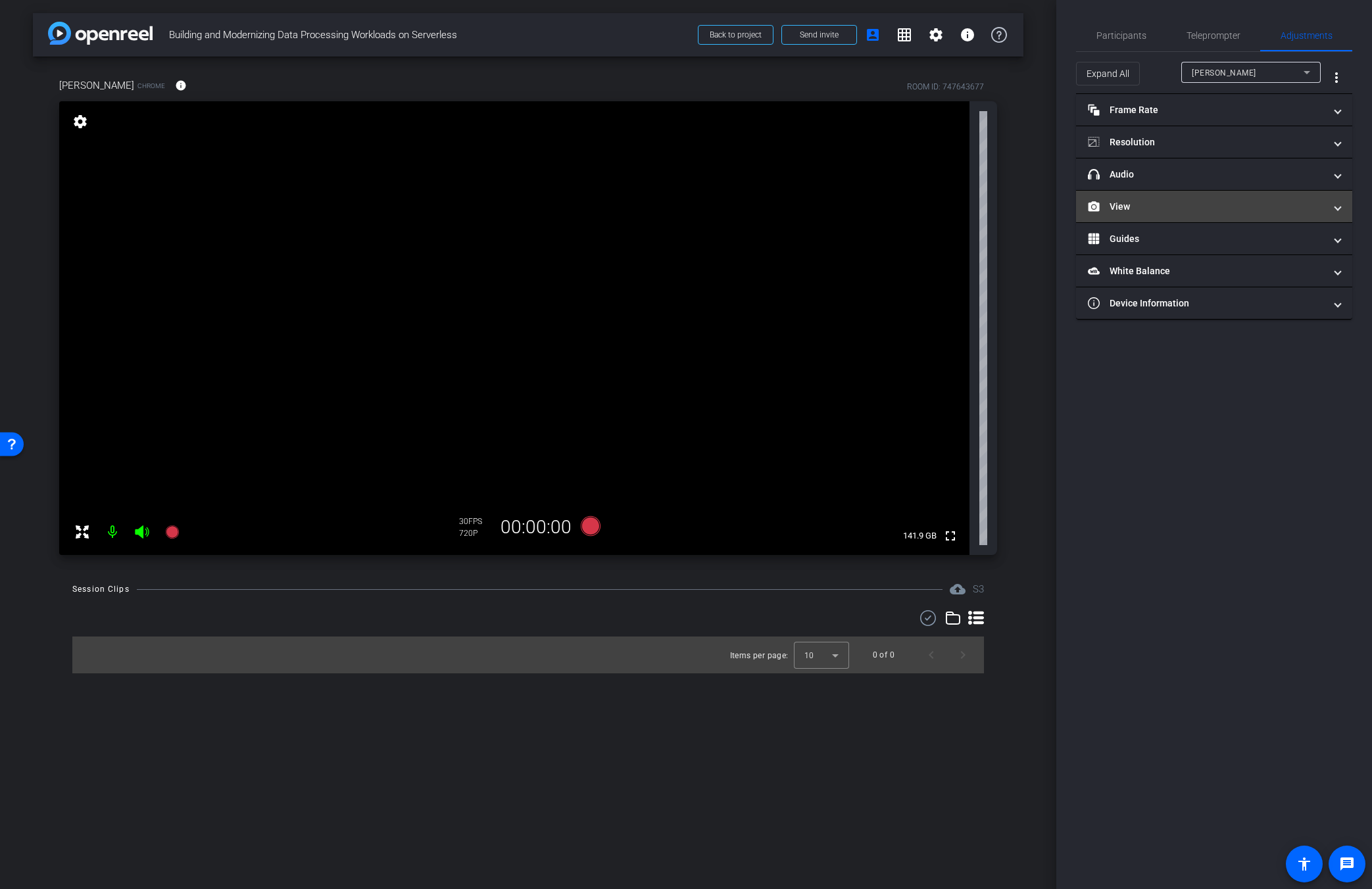
click at [840, 213] on mat-panel-title "View" at bounding box center [1207, 207] width 237 height 14
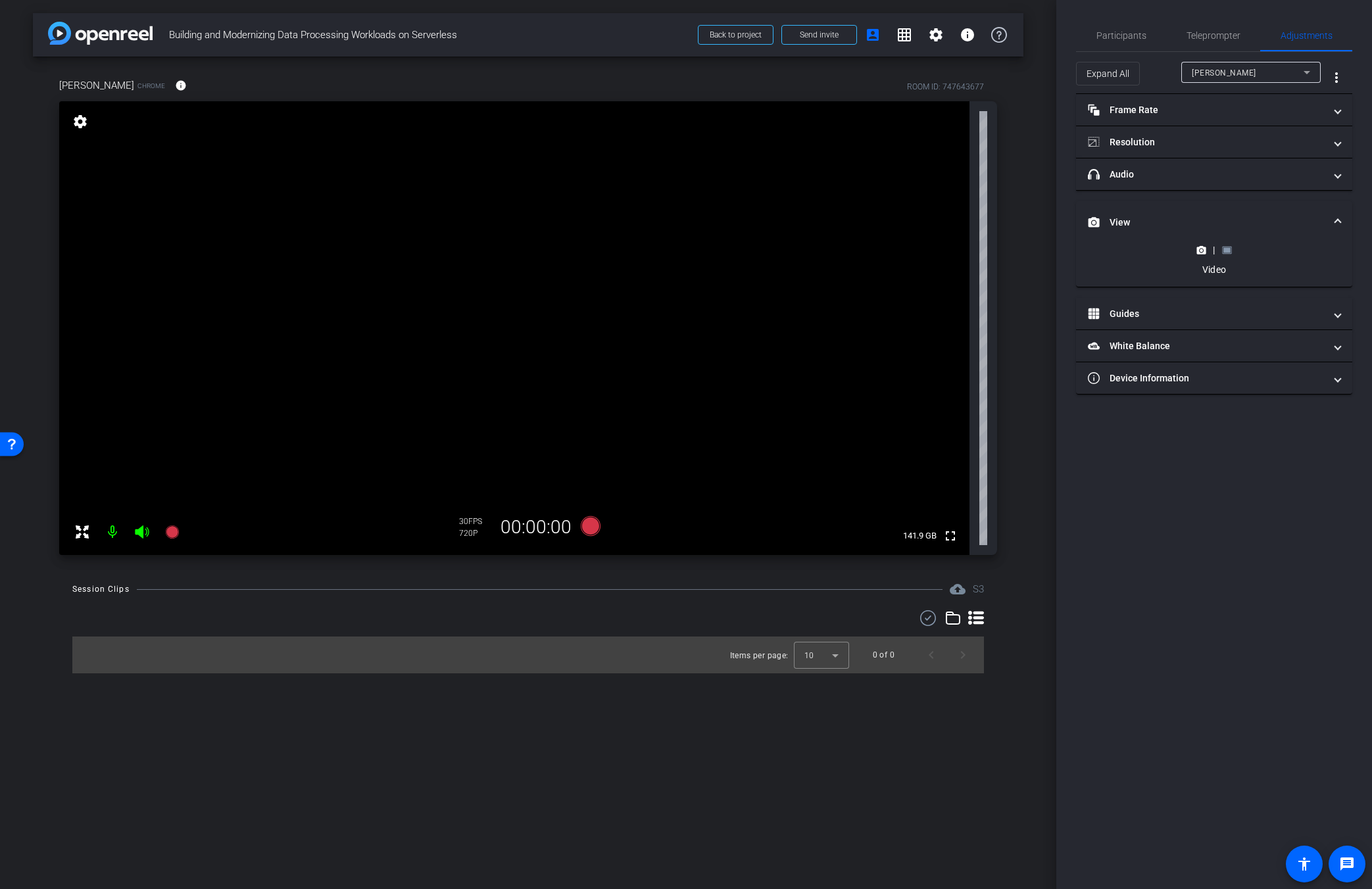
click at [840, 245] on icon at bounding box center [1227, 250] width 10 height 10
click at [840, 185] on circle at bounding box center [1201, 185] width 3 height 3
click at [840, 38] on span "Participants" at bounding box center [1121, 35] width 50 height 9
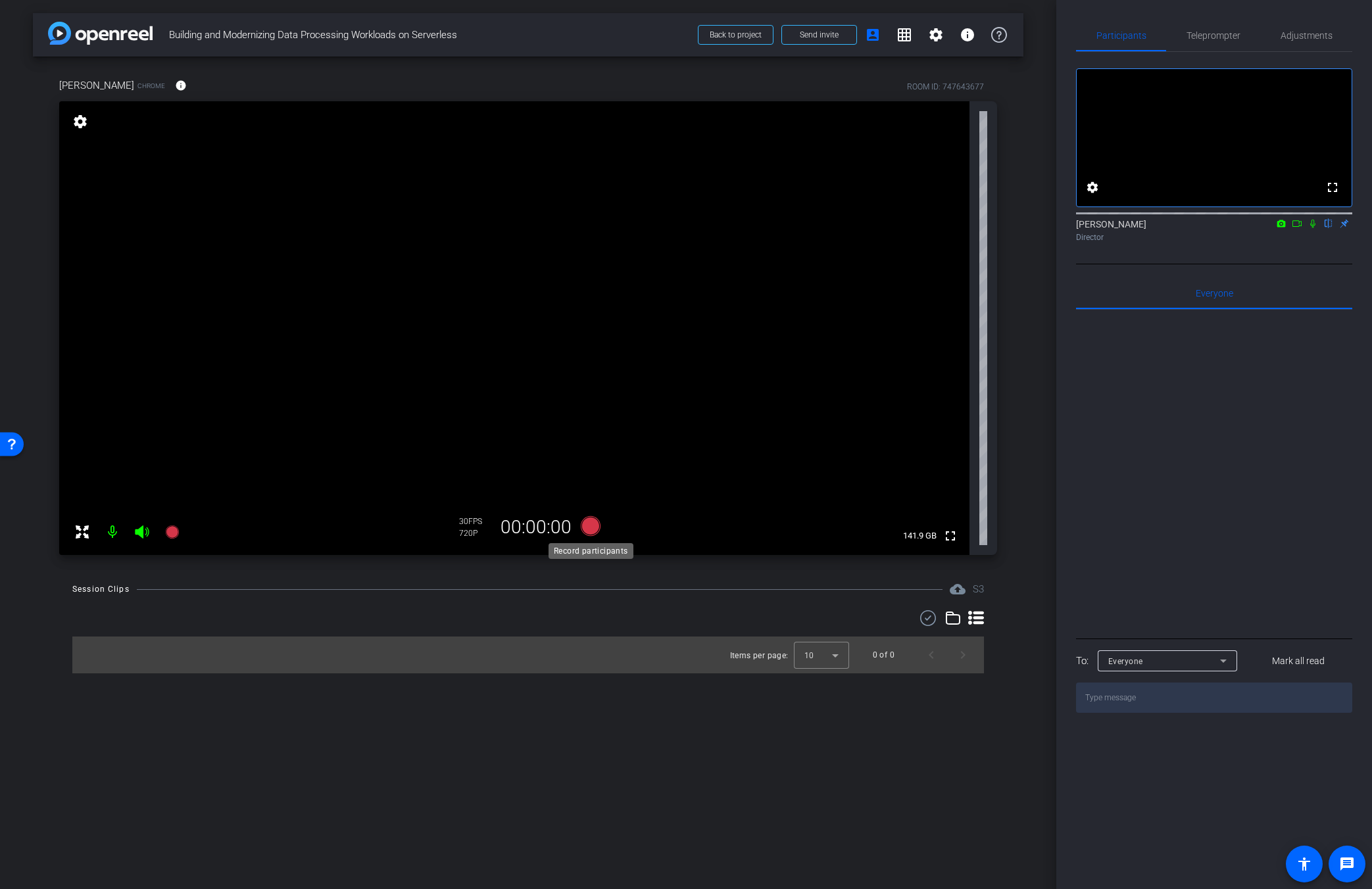
click at [589, 531] on icon at bounding box center [591, 526] width 20 height 20
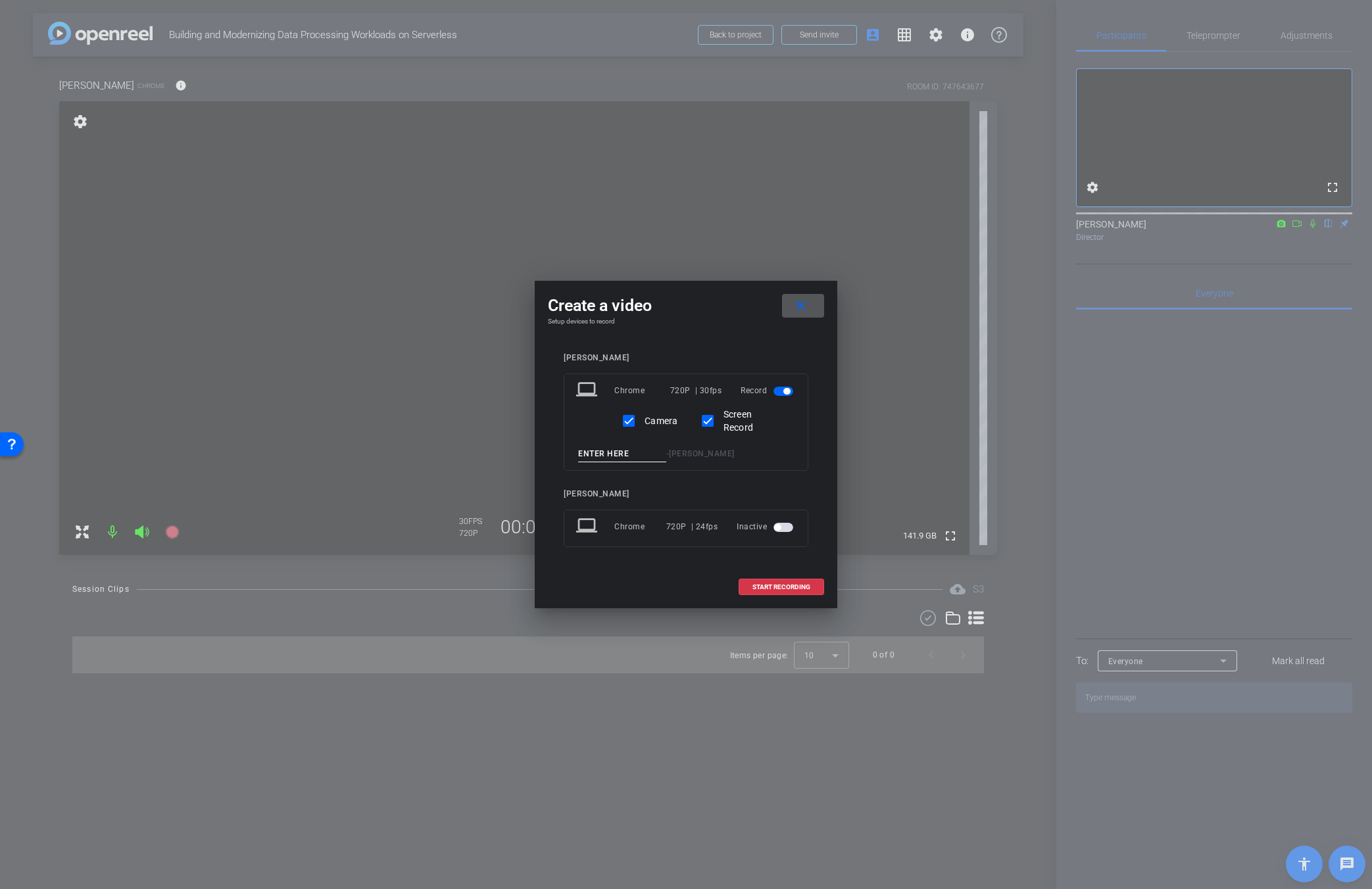
click at [627, 457] on input at bounding box center [622, 454] width 88 height 17
type input "Test"
click at [779, 584] on span "START RECORDING" at bounding box center [781, 588] width 58 height 7
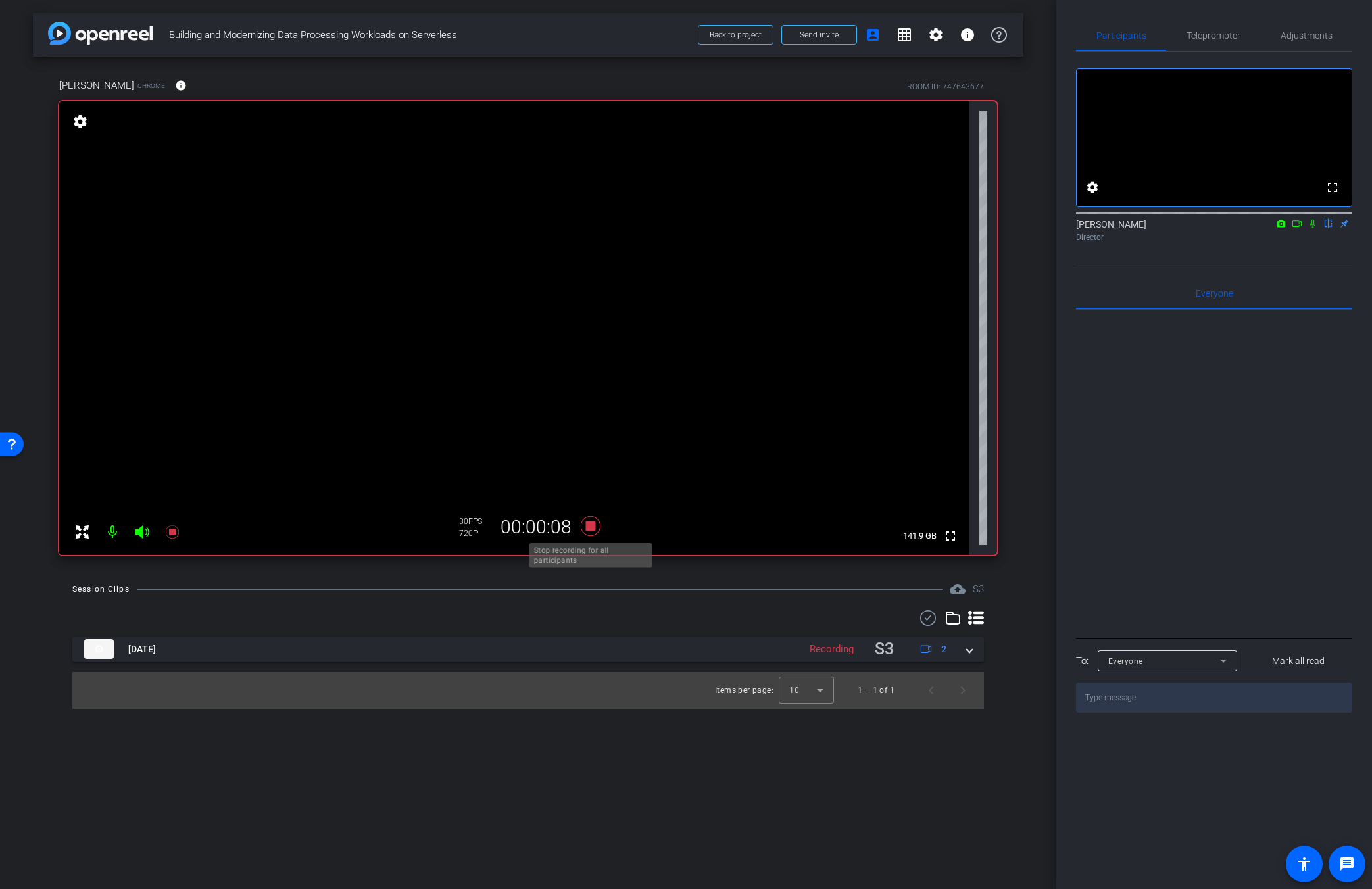
click at [593, 532] on icon at bounding box center [591, 526] width 32 height 23
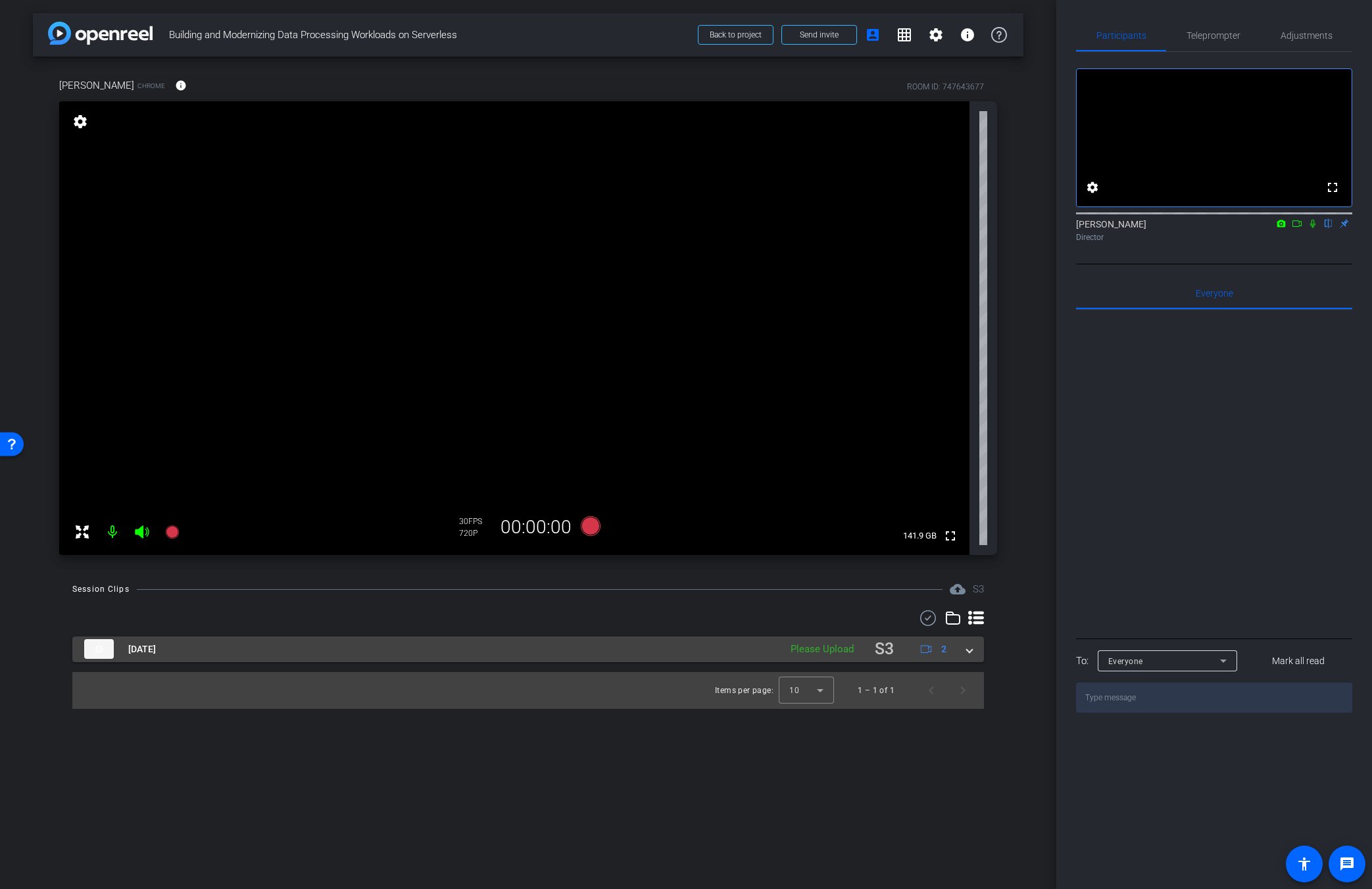
click at [840, 648] on div "Sep 24, 2025 Please Upload S3 2" at bounding box center [525, 649] width 883 height 25
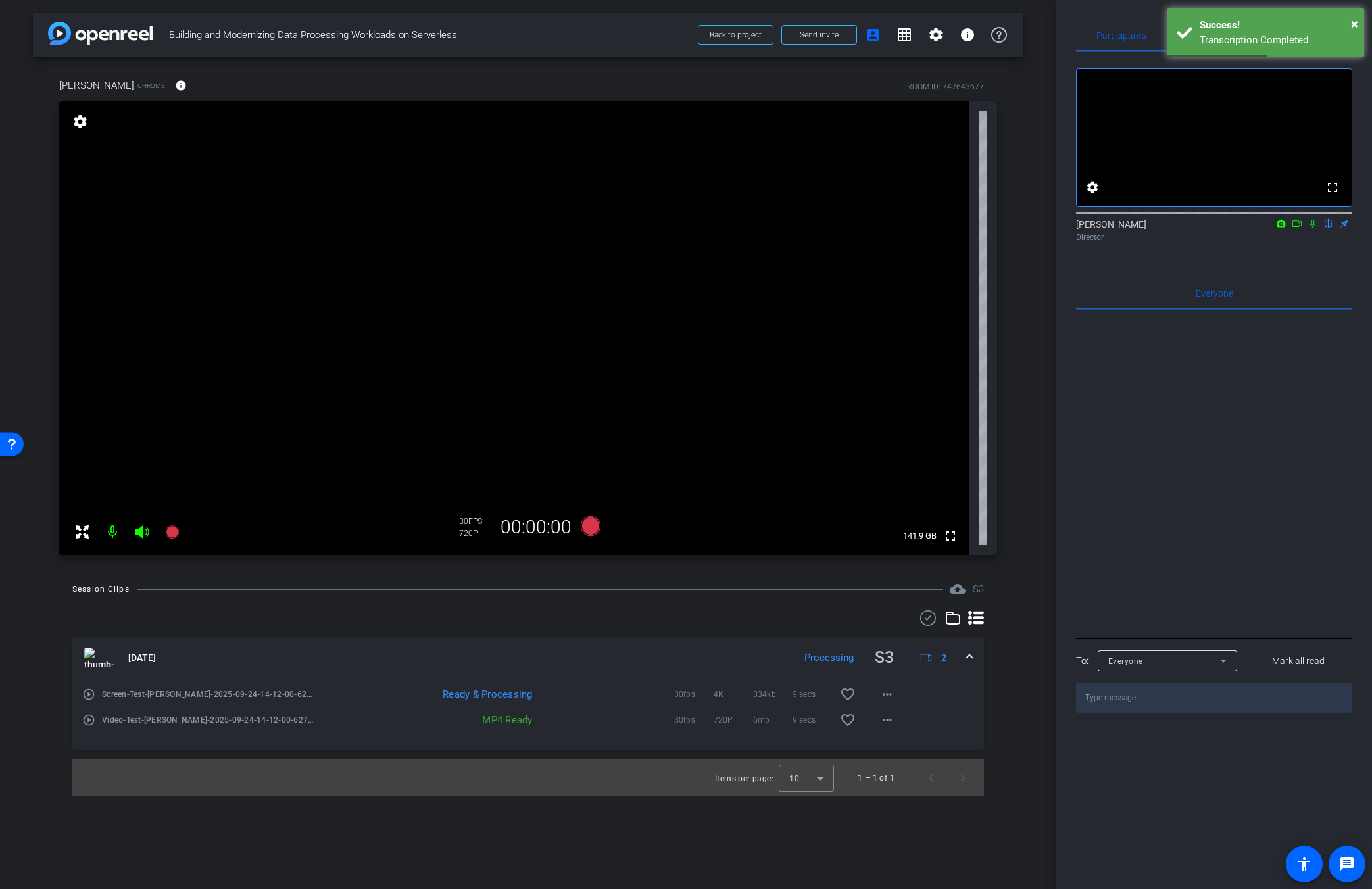
click at [82, 719] on mat-icon "play_circle_outline" at bounding box center [88, 720] width 13 height 13
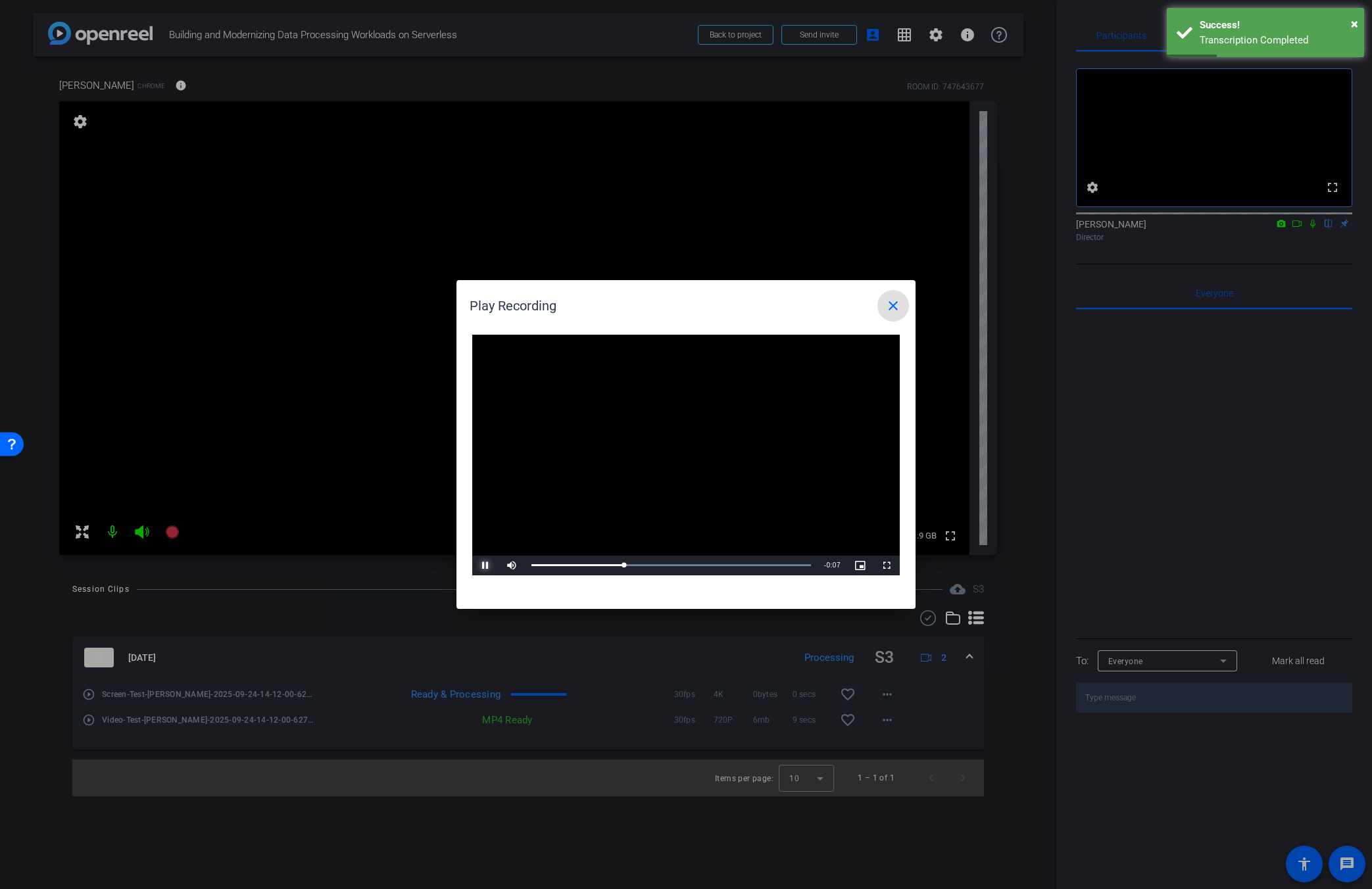
click at [484, 566] on span "Video Player" at bounding box center [485, 566] width 26 height 0
click at [840, 307] on mat-icon "close" at bounding box center [893, 305] width 16 height 16
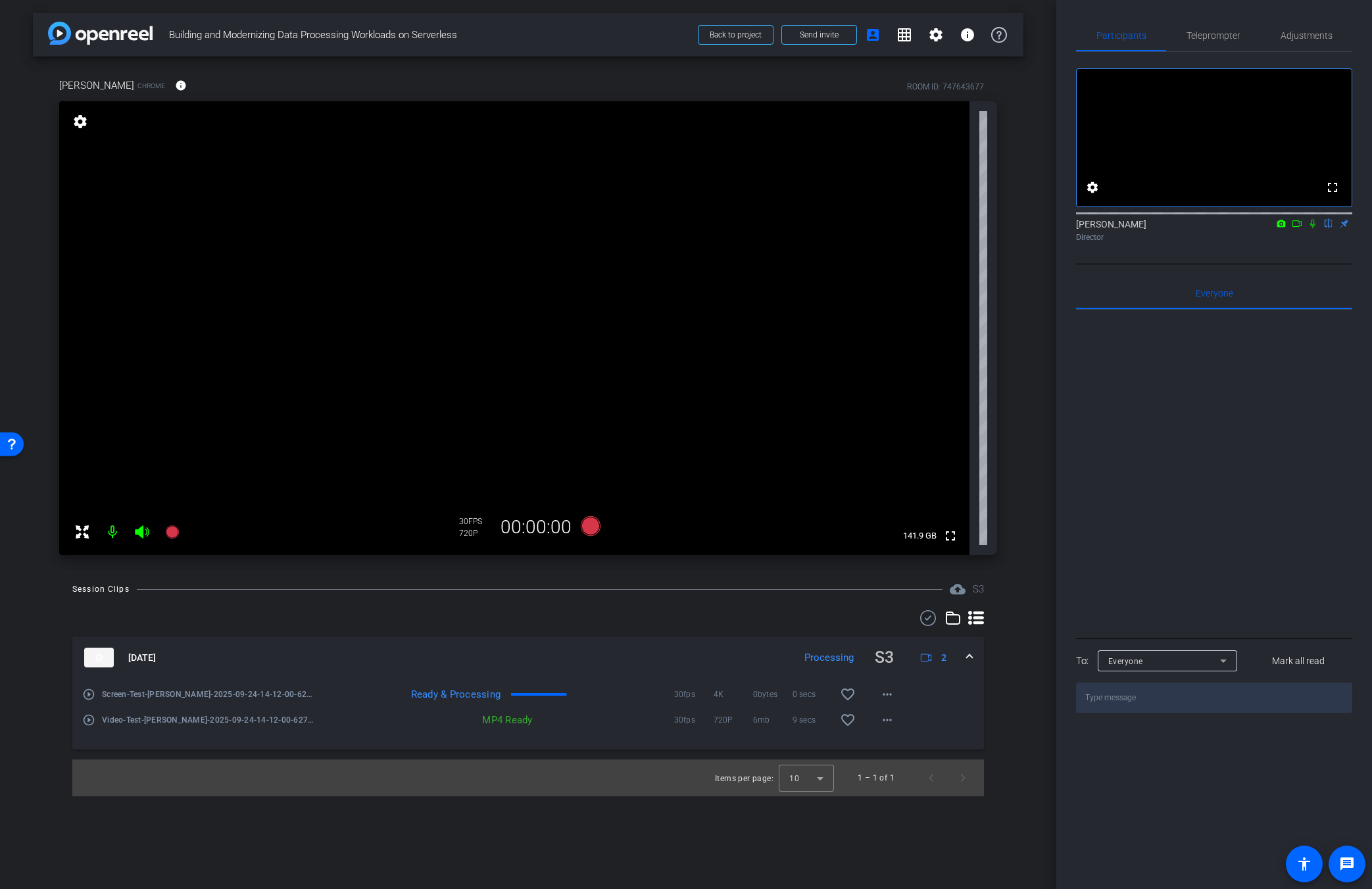
click at [90, 697] on mat-icon "play_circle_outline" at bounding box center [88, 694] width 13 height 13
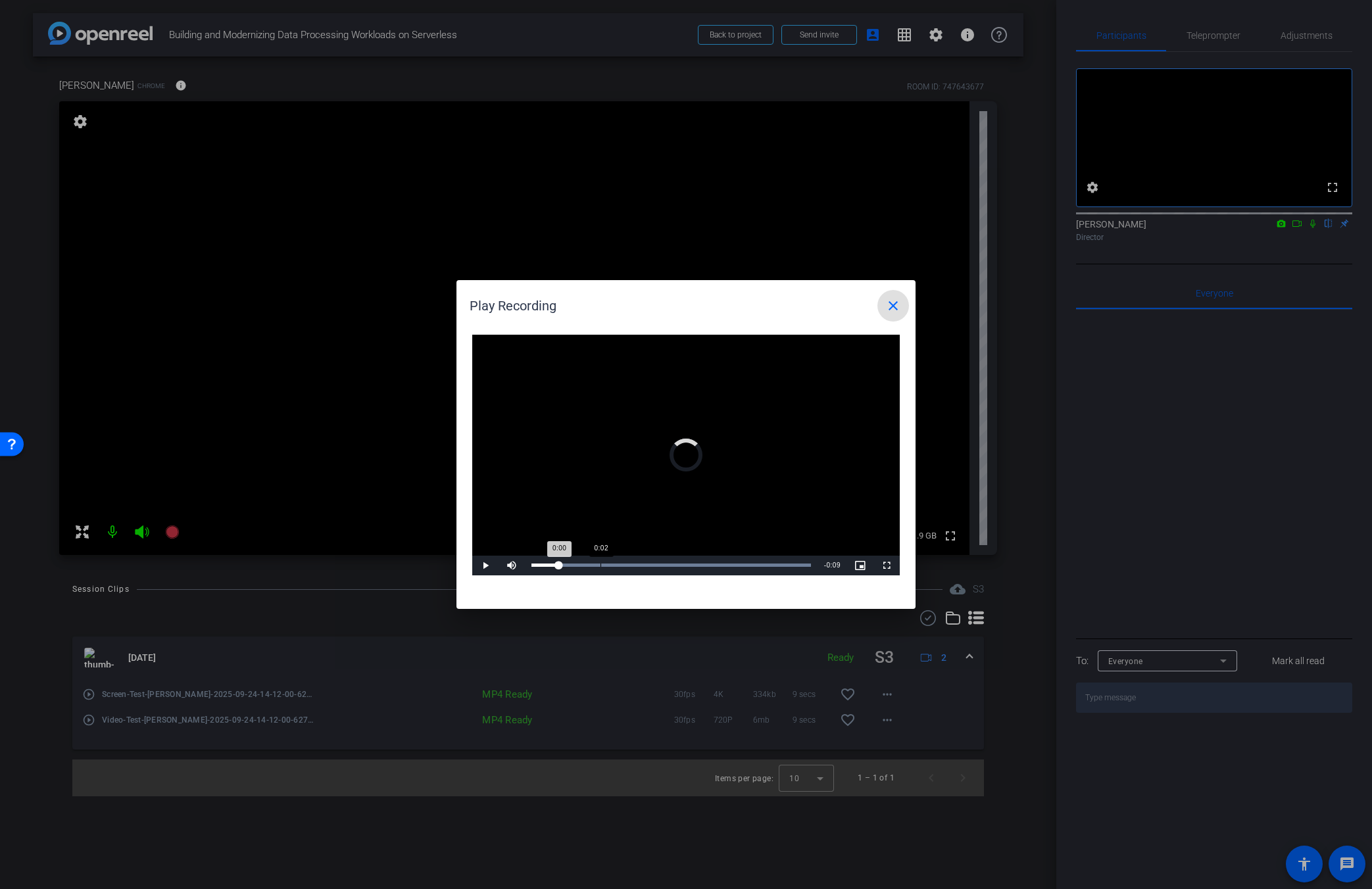
click at [602, 568] on div "Loaded : 100.00% 0:02 0:00" at bounding box center [671, 566] width 293 height 20
click at [674, 570] on div "Loaded : 100.00% 0:04 0:02" at bounding box center [671, 566] width 293 height 20
drag, startPoint x: 482, startPoint y: 569, endPoint x: 491, endPoint y: 565, distance: 9.8
click at [482, 566] on span "Video Player" at bounding box center [485, 566] width 26 height 0
click at [840, 317] on span at bounding box center [893, 306] width 32 height 32
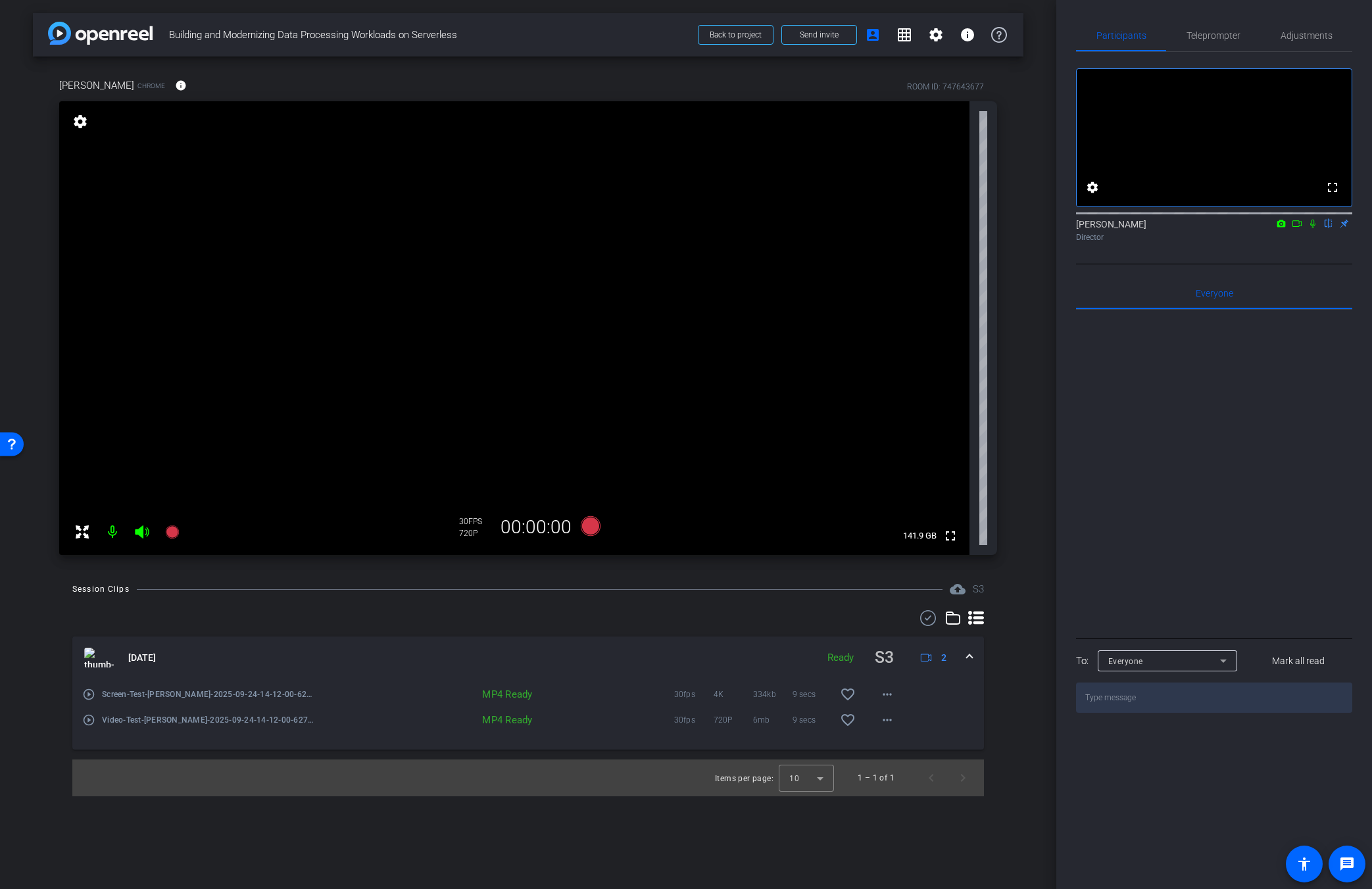
click at [840, 661] on div "Sep 24, 2025 Ready S3 2" at bounding box center [525, 657] width 883 height 25
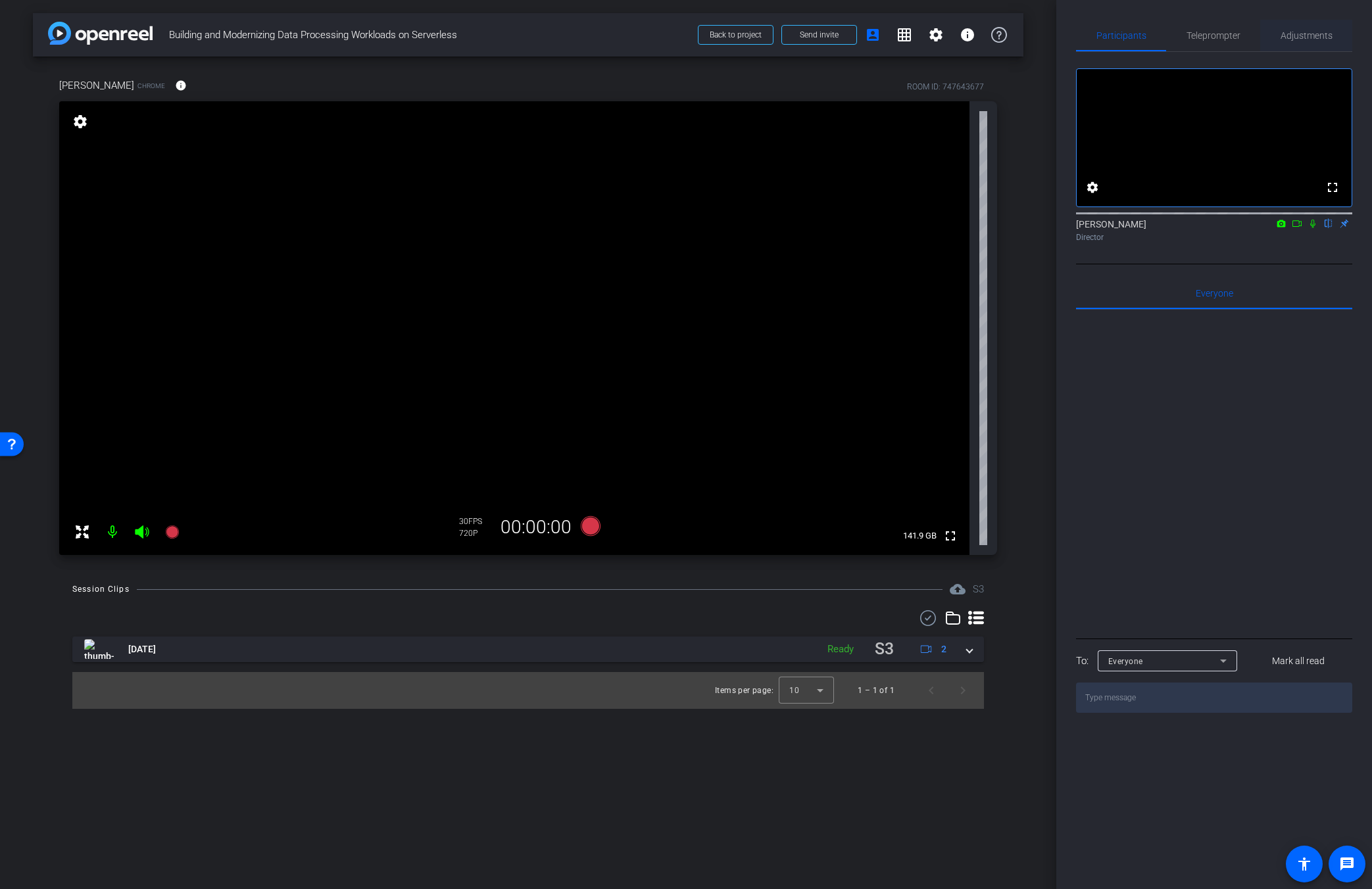
click at [840, 39] on span "Adjustments" at bounding box center [1306, 35] width 52 height 9
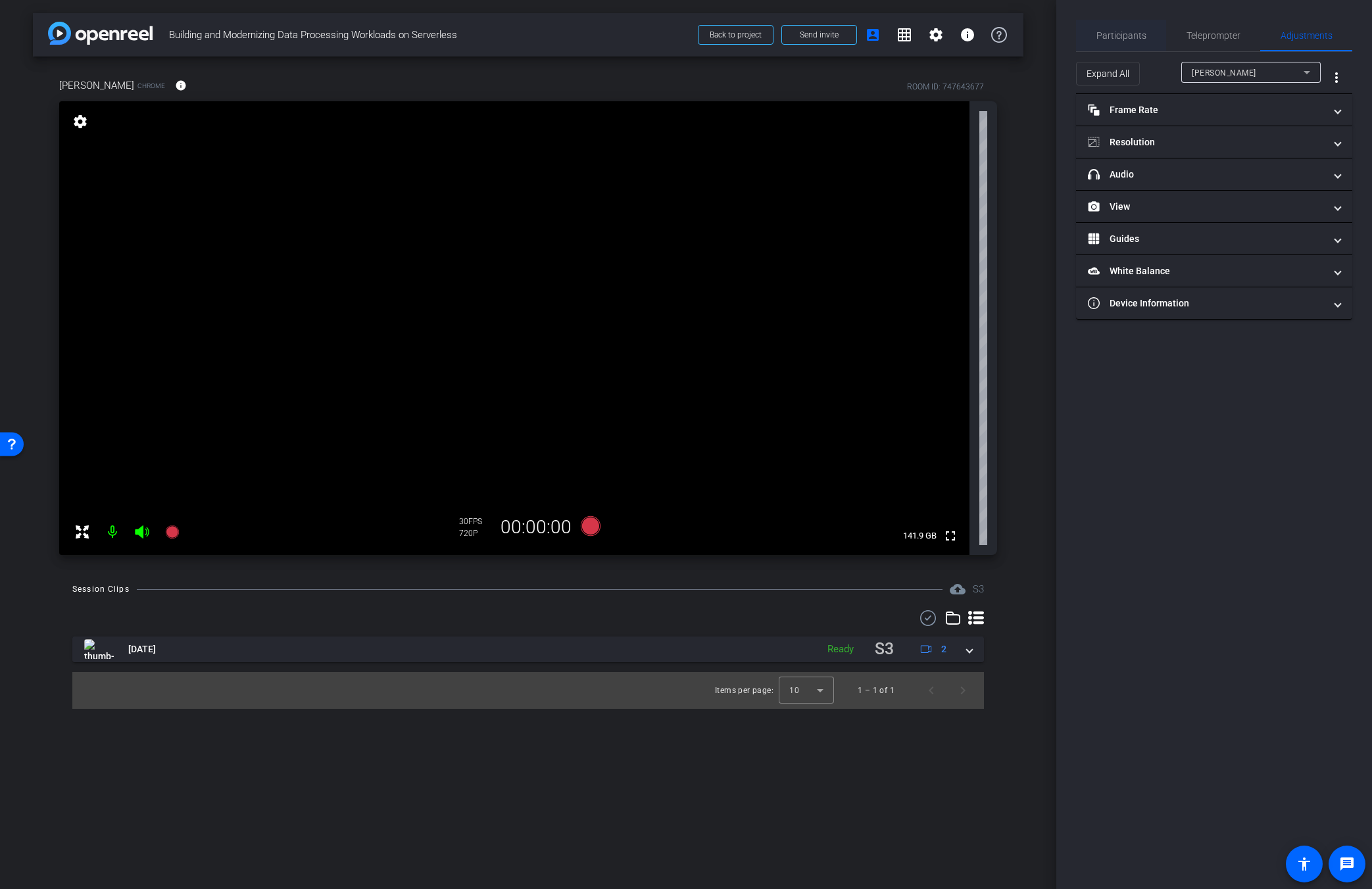
click at [840, 38] on span "Participants" at bounding box center [1121, 35] width 50 height 9
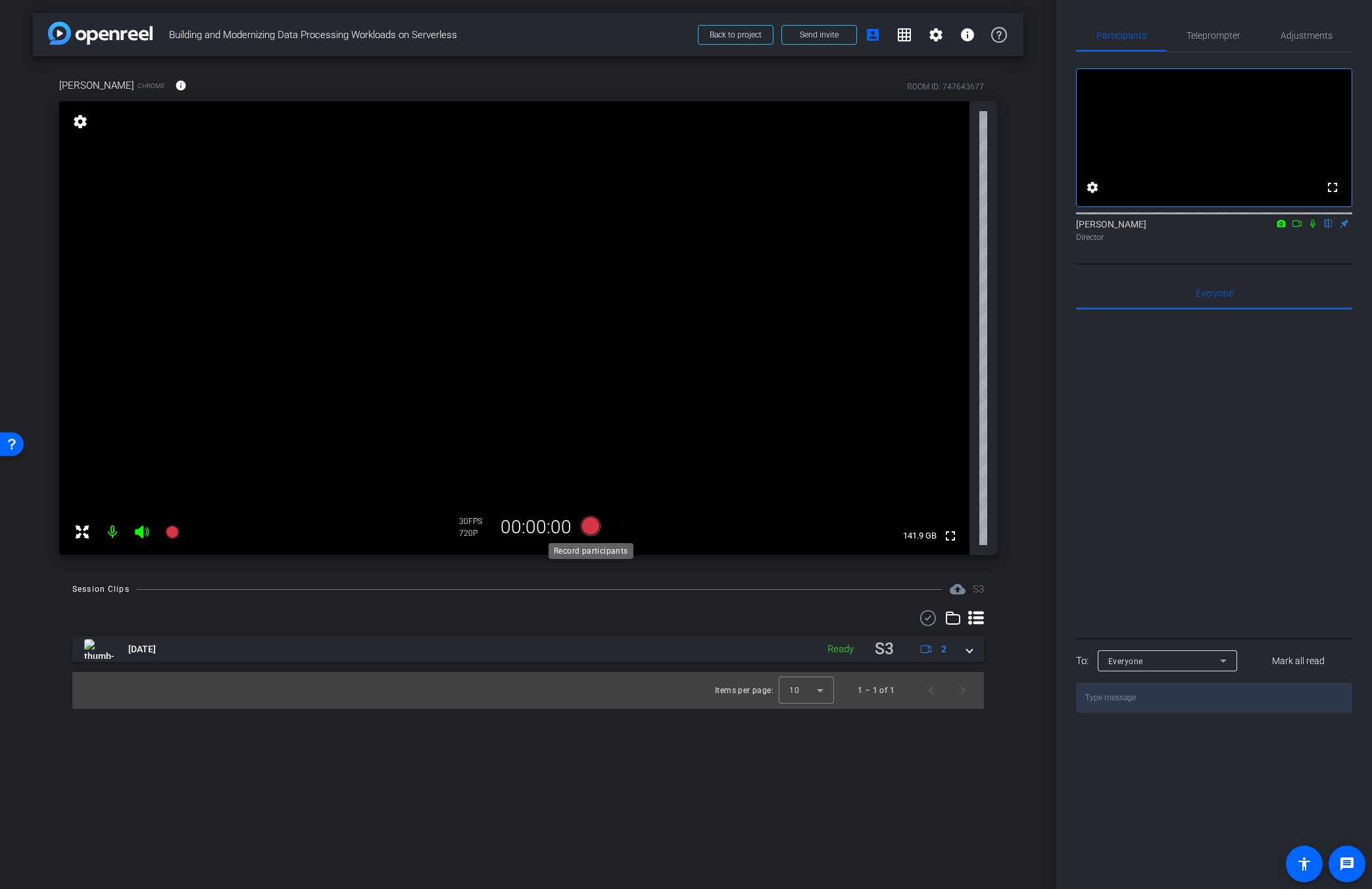
click at [593, 535] on icon at bounding box center [591, 526] width 20 height 20
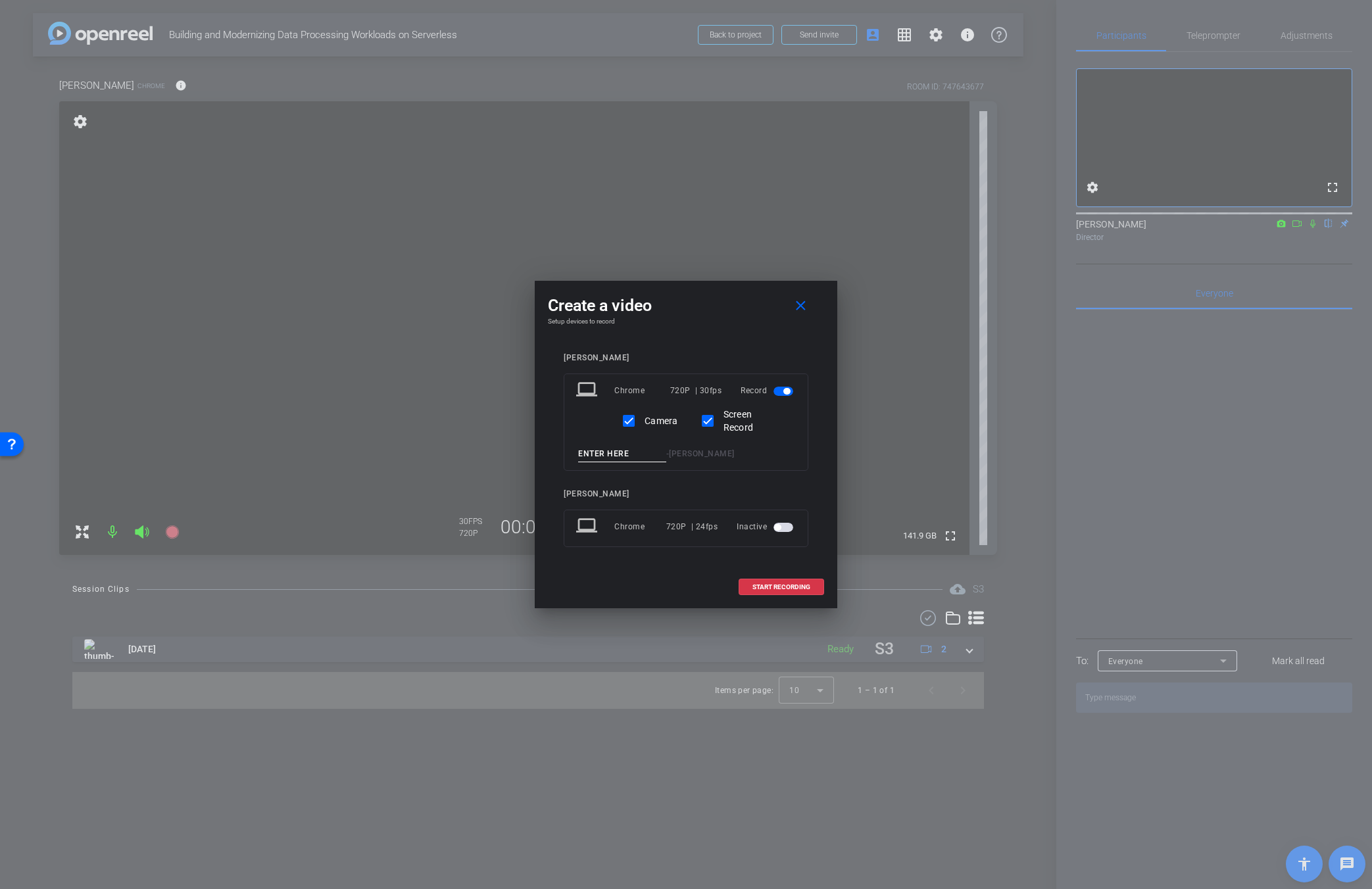
click at [608, 440] on div "laptop Chrome 720P | 30fps Record Camera Screen Record - Barney" at bounding box center [686, 422] width 245 height 97
drag, startPoint x: 625, startPoint y: 469, endPoint x: 618, endPoint y: 464, distance: 8.6
click at [621, 469] on div "laptop Chrome 720P | 30fps Record Camera Screen Record - Barney" at bounding box center [686, 422] width 245 height 97
click at [617, 456] on input at bounding box center [622, 454] width 88 height 17
type input "Prod1"
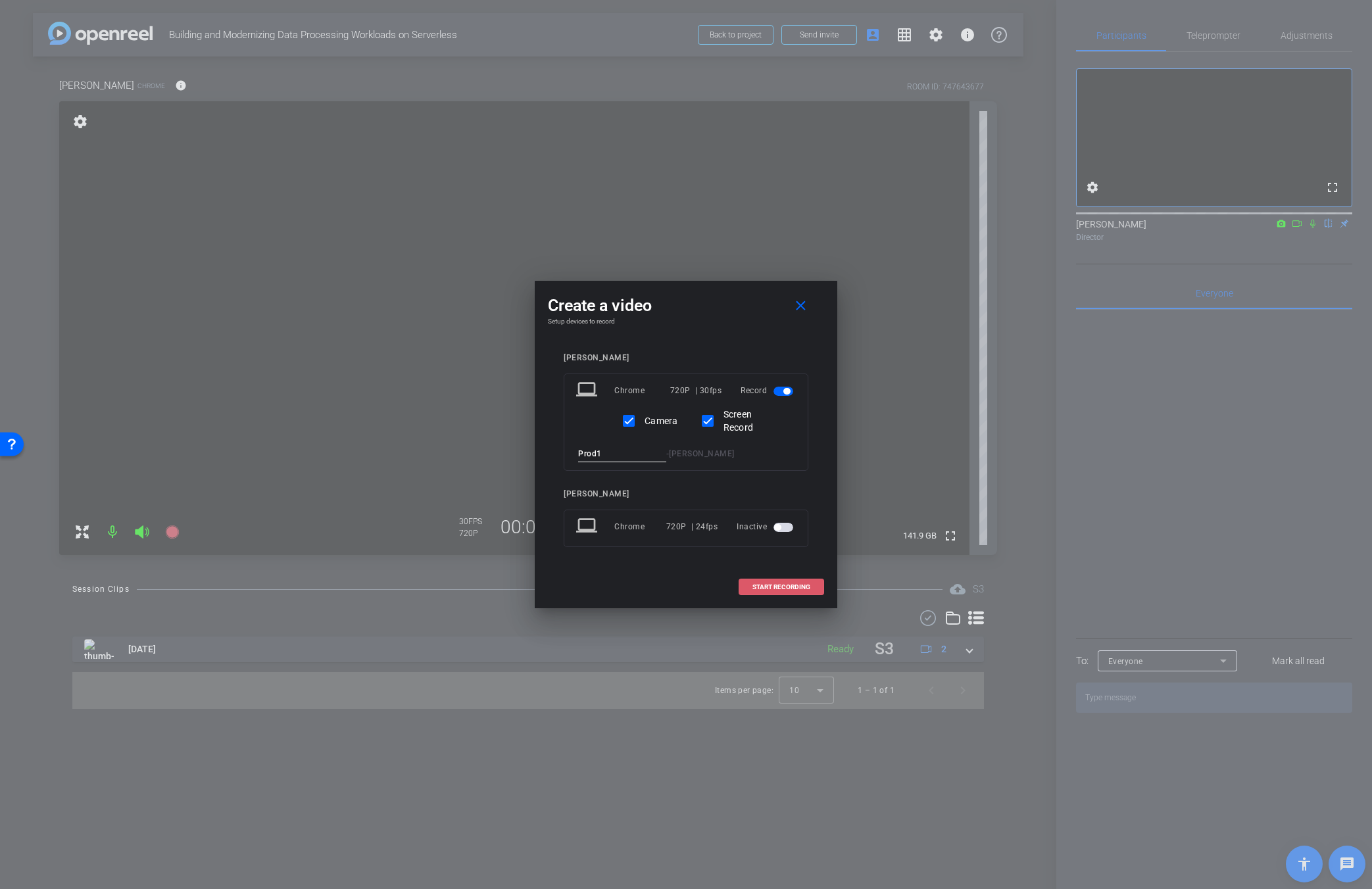
click at [794, 591] on span "START RECORDING" at bounding box center [781, 588] width 58 height 7
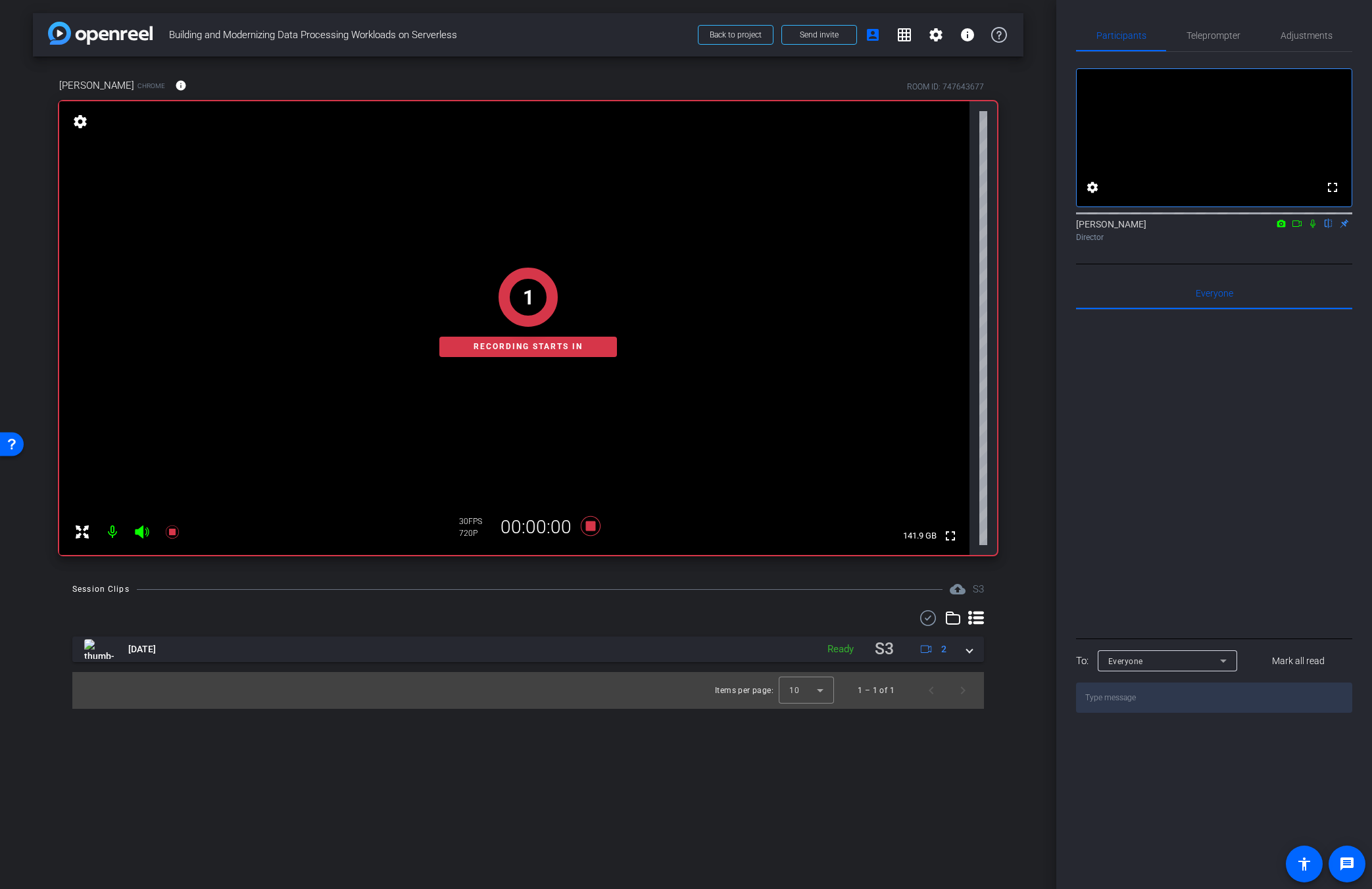
click at [840, 228] on icon at bounding box center [1312, 223] width 10 height 9
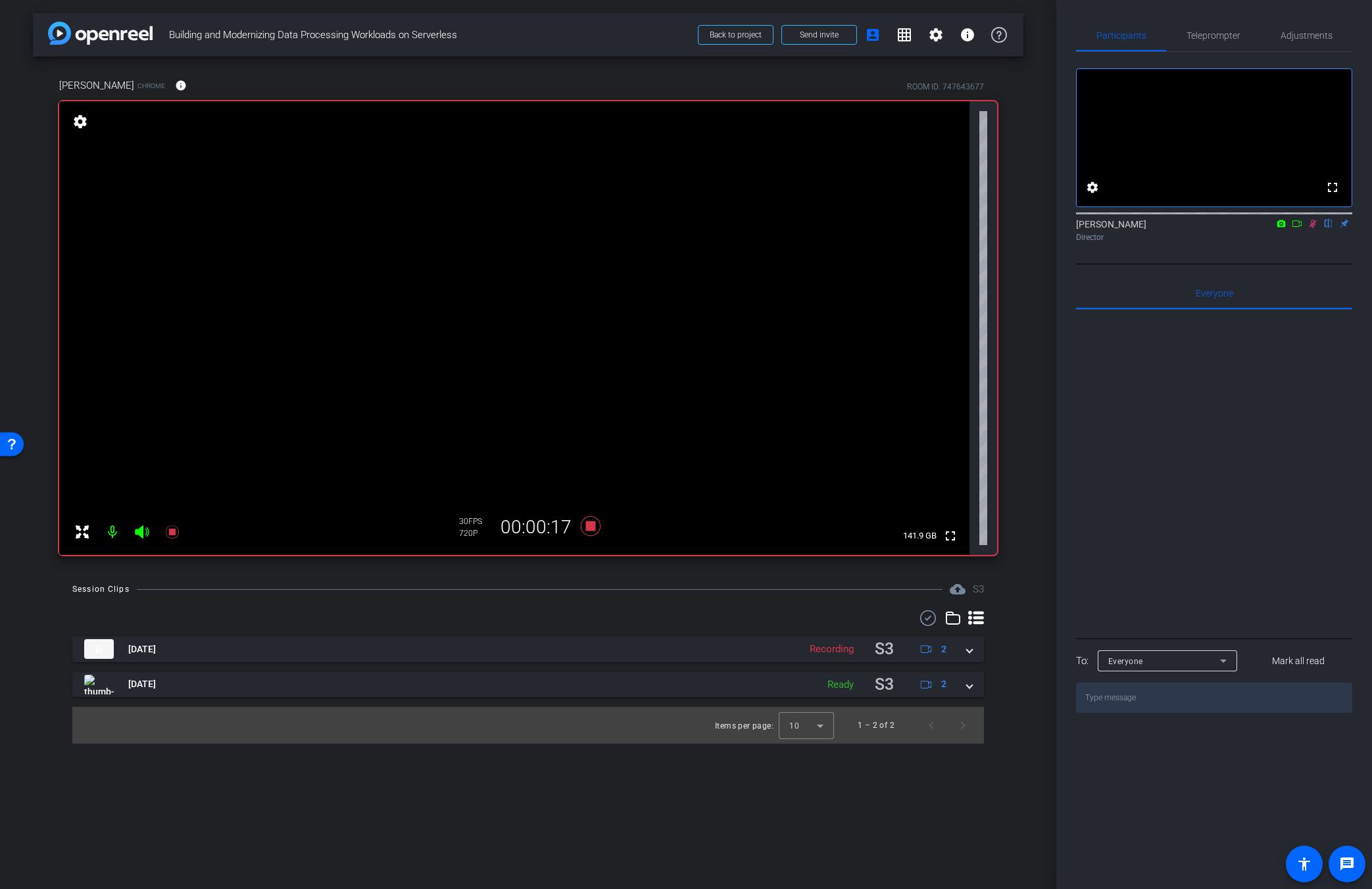
click at [840, 228] on icon at bounding box center [1312, 223] width 10 height 9
click at [586, 535] on icon at bounding box center [591, 526] width 32 height 23
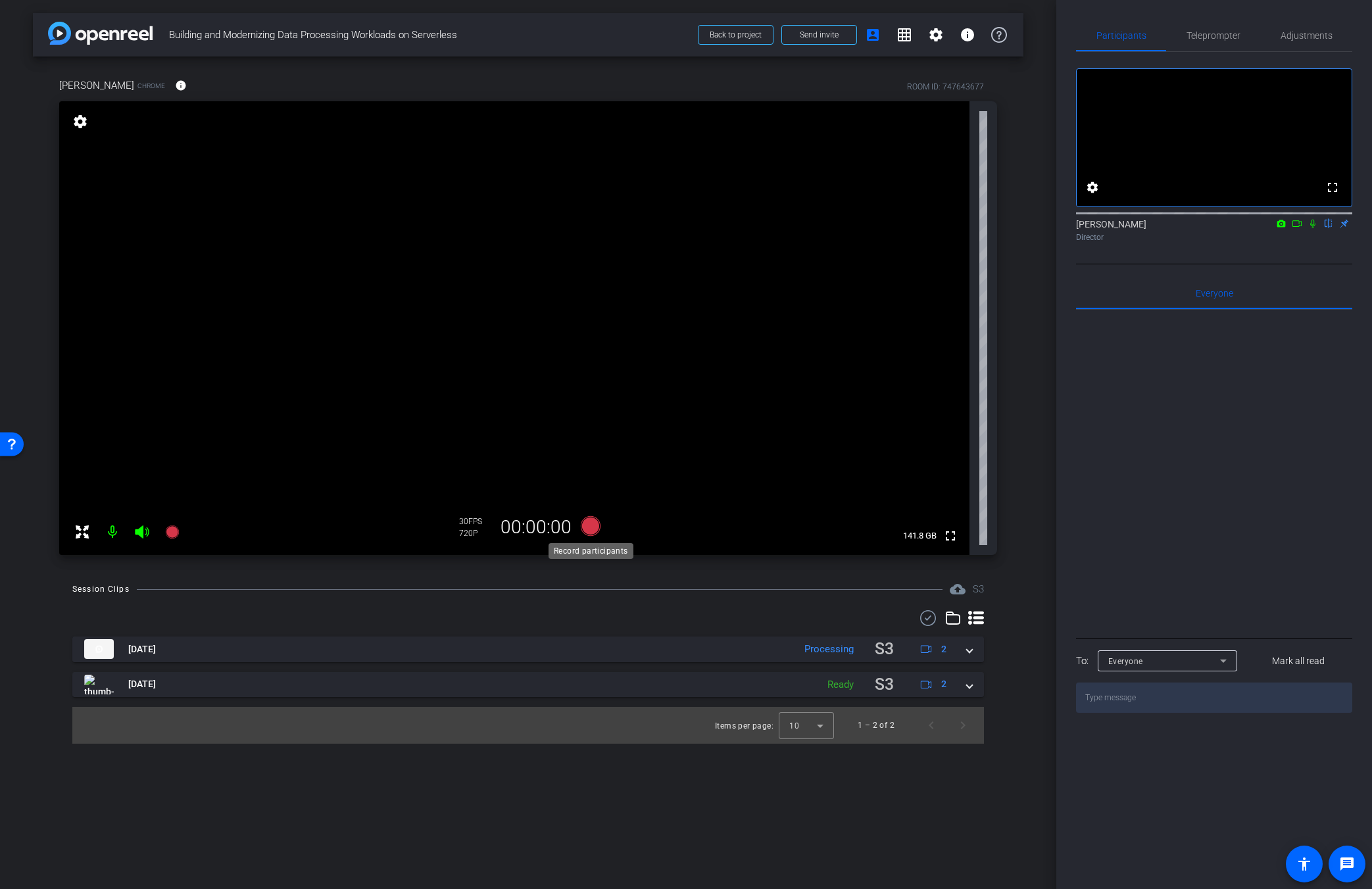
click at [595, 527] on icon at bounding box center [591, 526] width 20 height 20
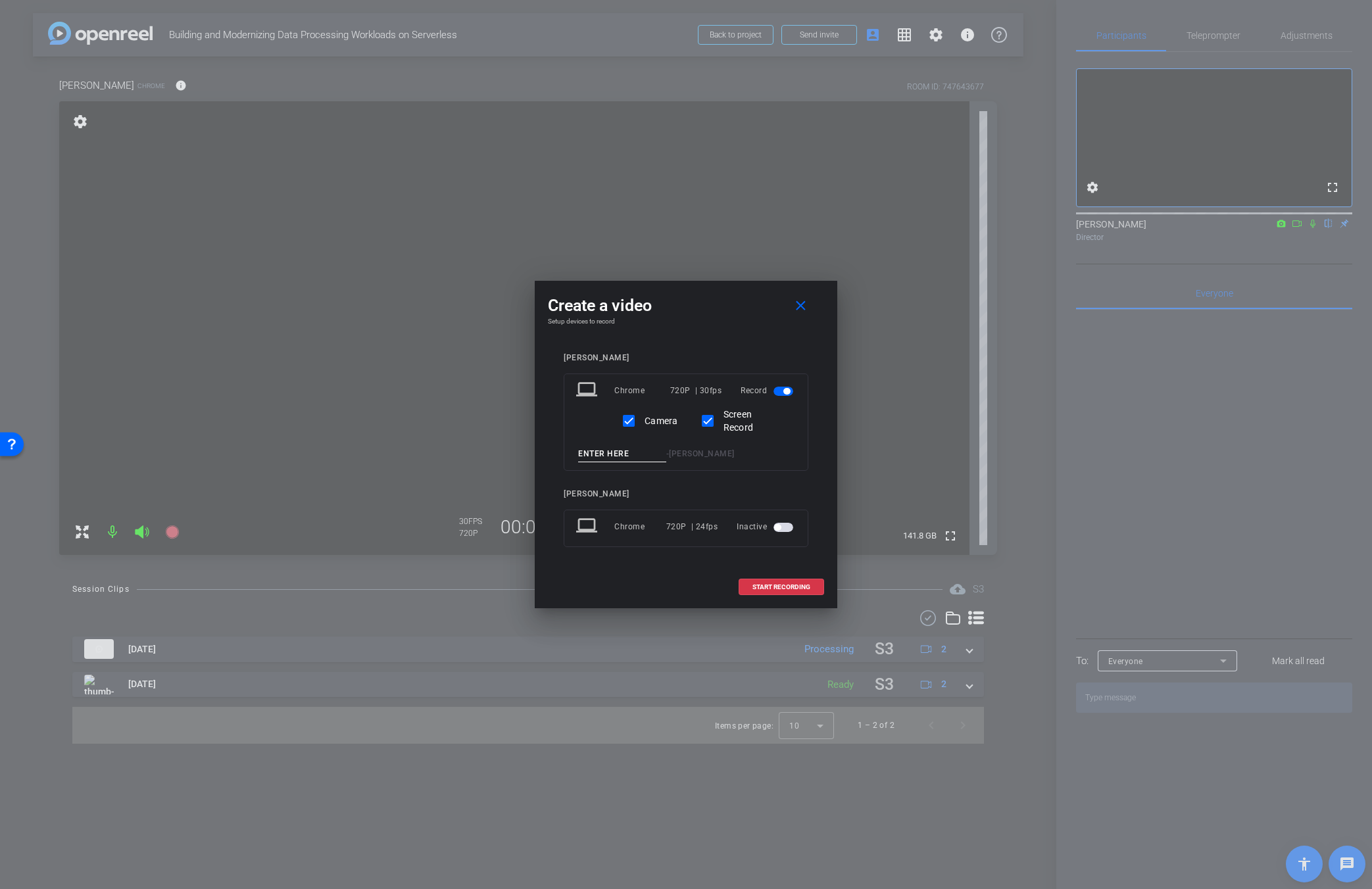
click at [626, 447] on input at bounding box center [622, 454] width 88 height 17
type input "prod2"
click at [770, 585] on span "START RECORDING" at bounding box center [781, 588] width 58 height 7
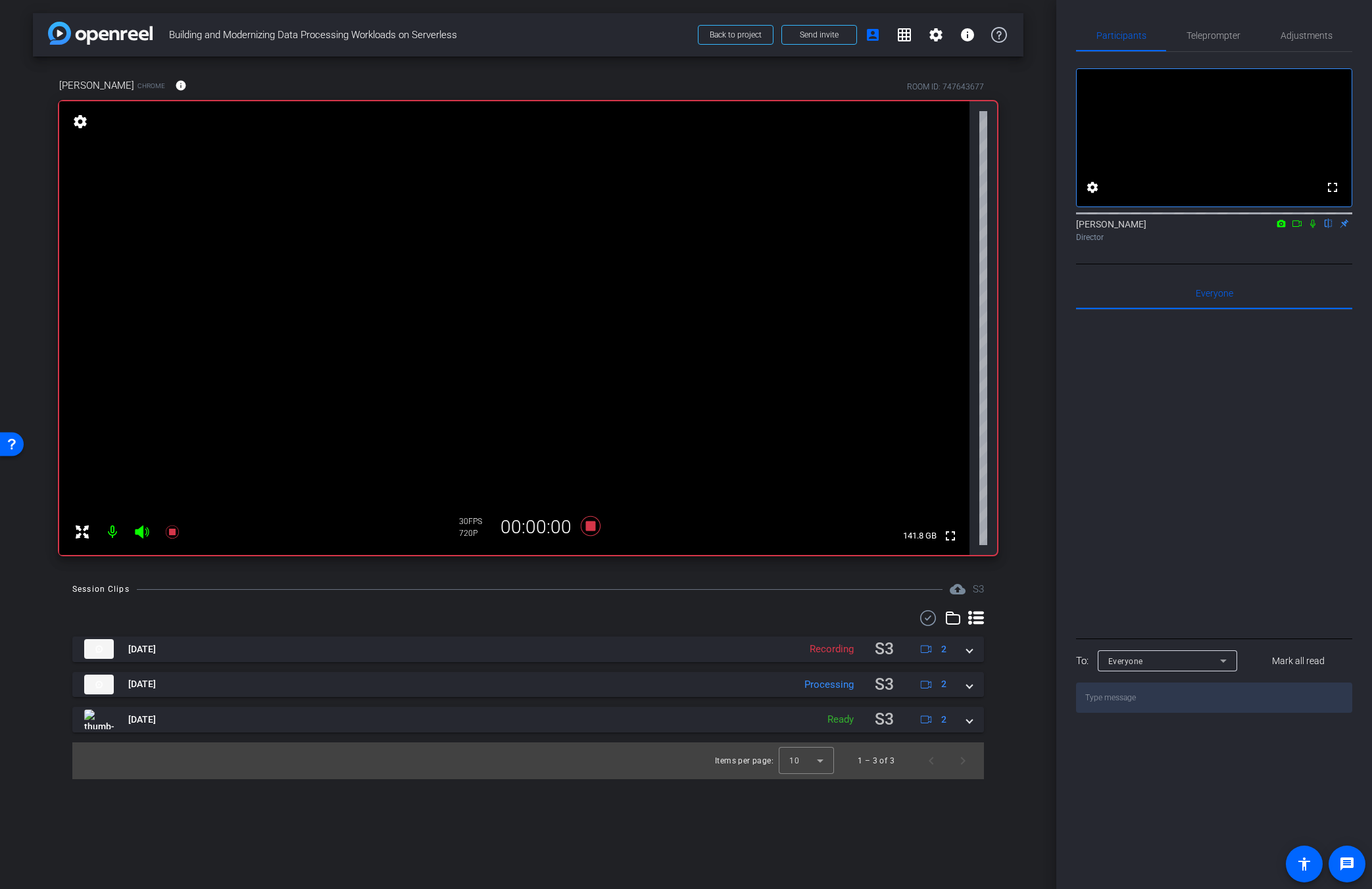
click at [840, 228] on icon at bounding box center [1312, 223] width 10 height 9
click at [840, 40] on span "Adjustments" at bounding box center [1306, 35] width 52 height 9
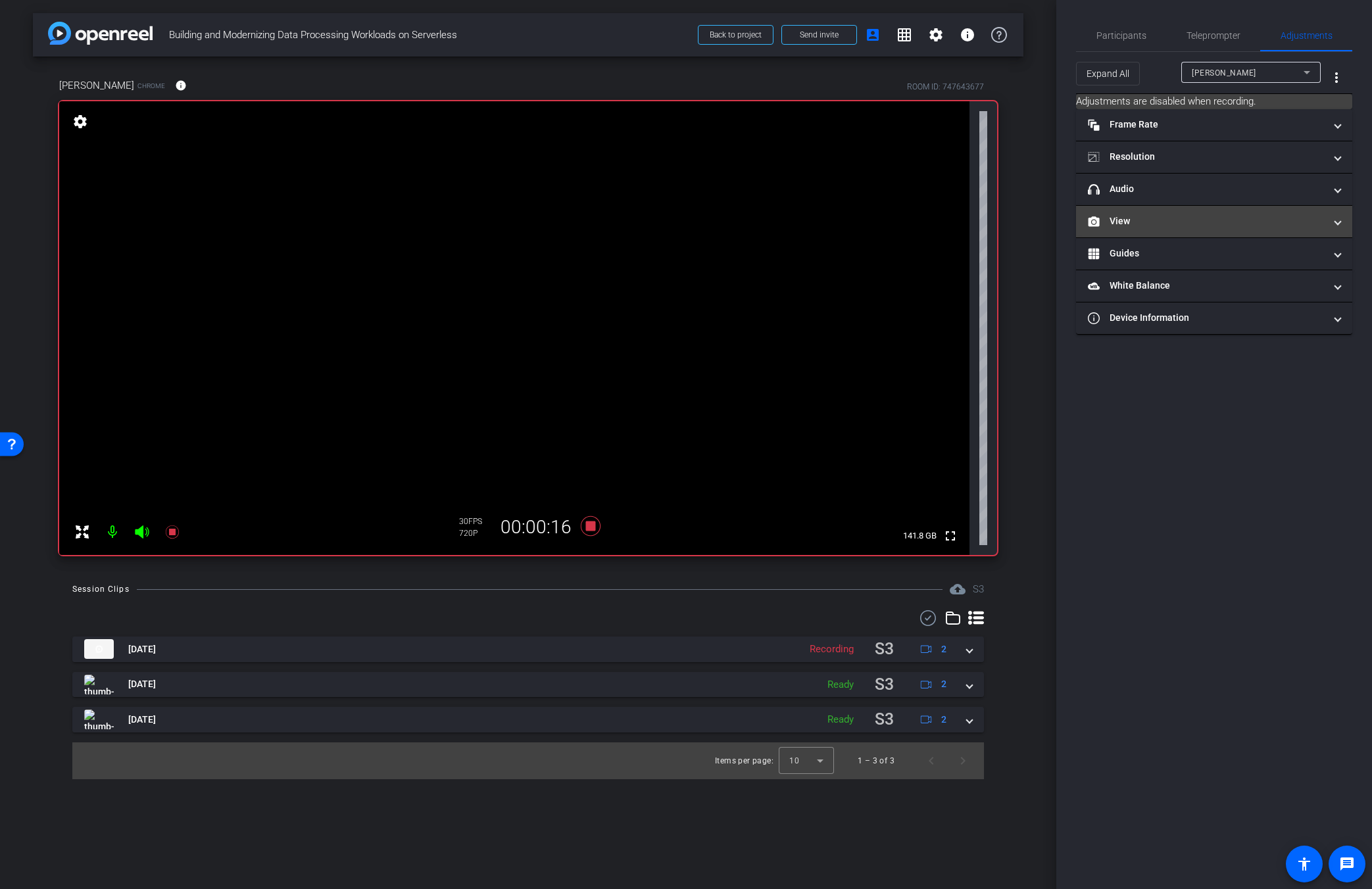
click at [840, 218] on mat-panel-title "View" at bounding box center [1207, 221] width 237 height 14
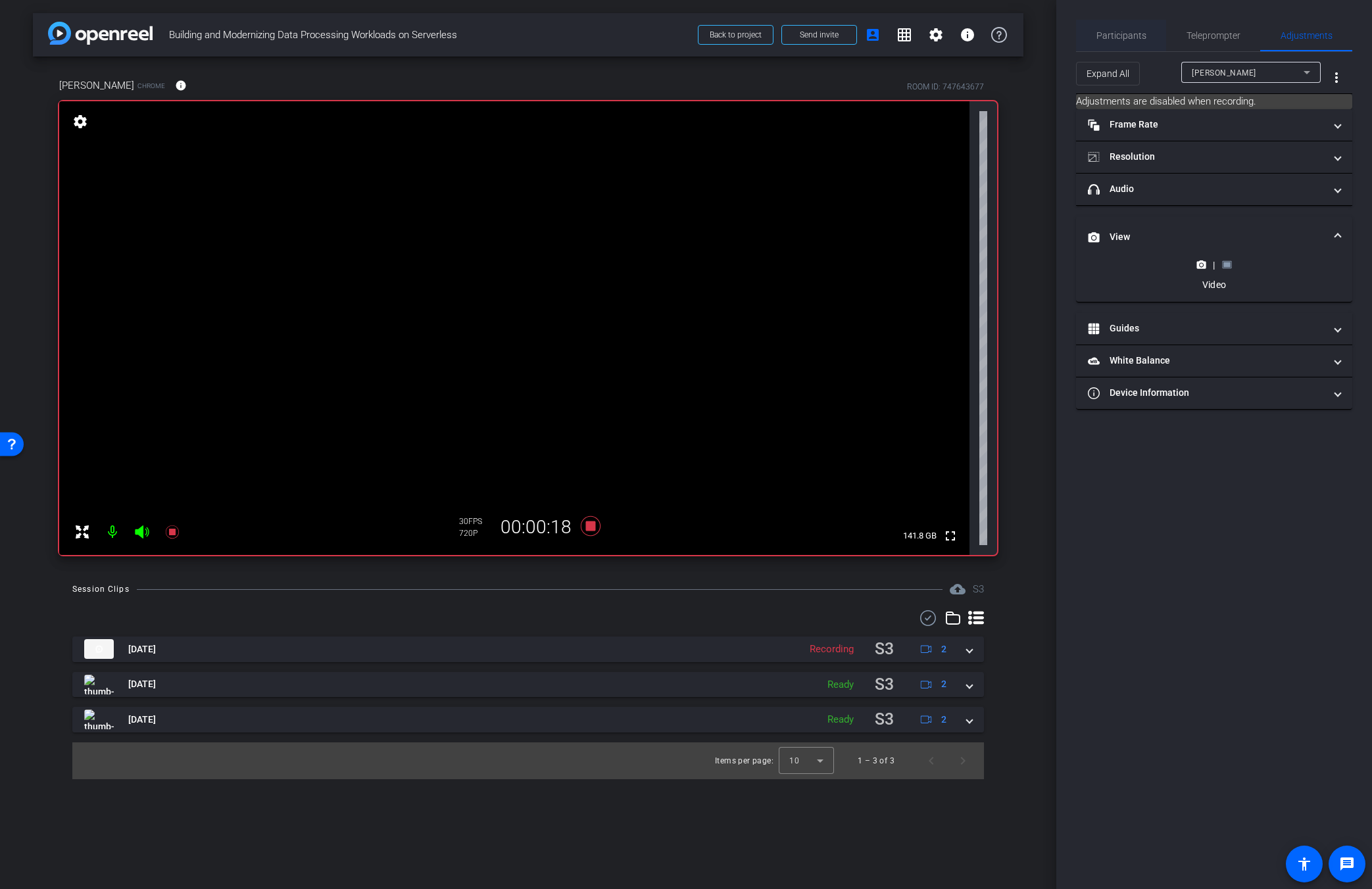
click at [840, 32] on div "Participants" at bounding box center [1120, 36] width 90 height 32
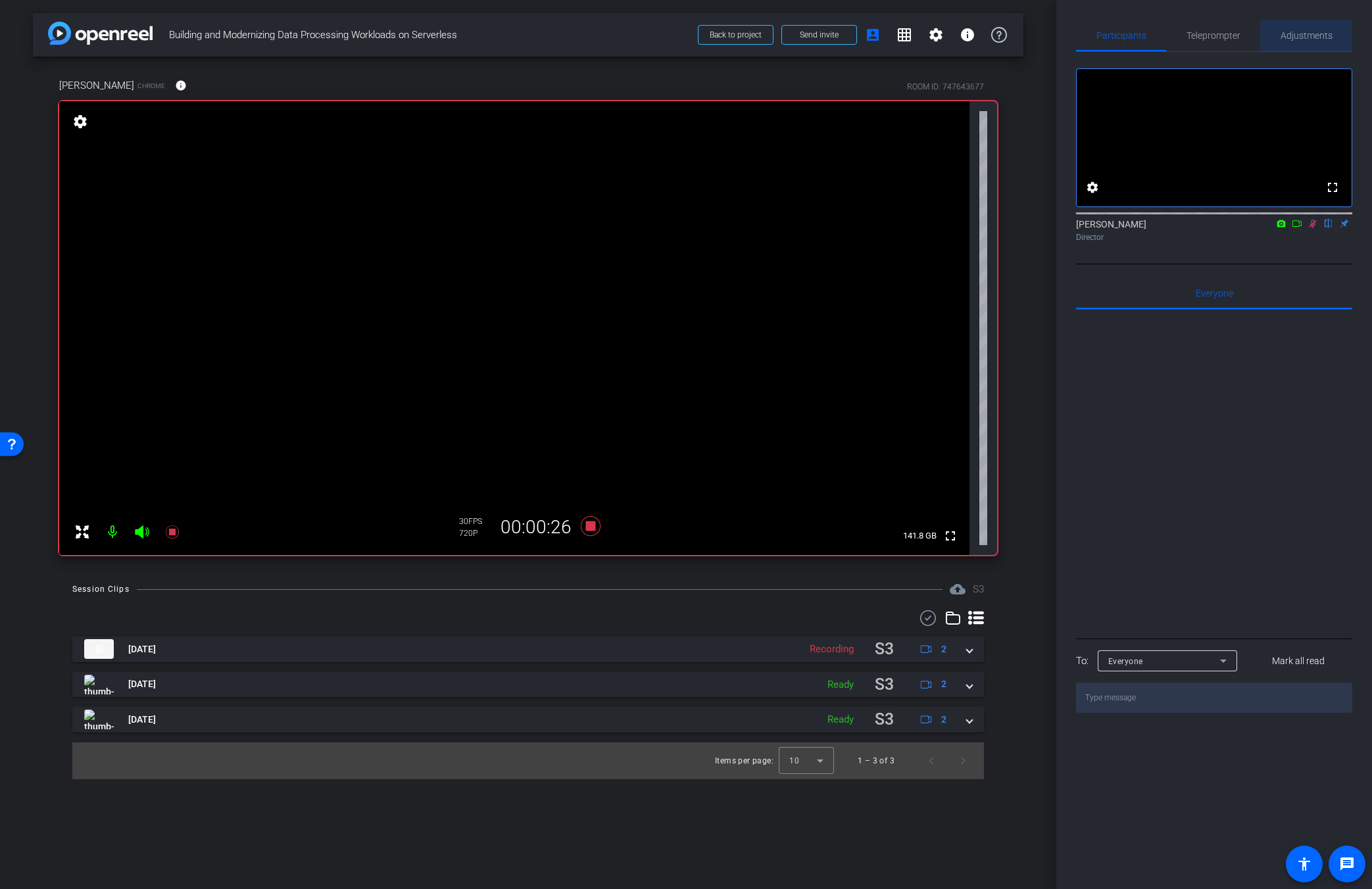
click at [840, 32] on span "Adjustments" at bounding box center [1306, 35] width 52 height 9
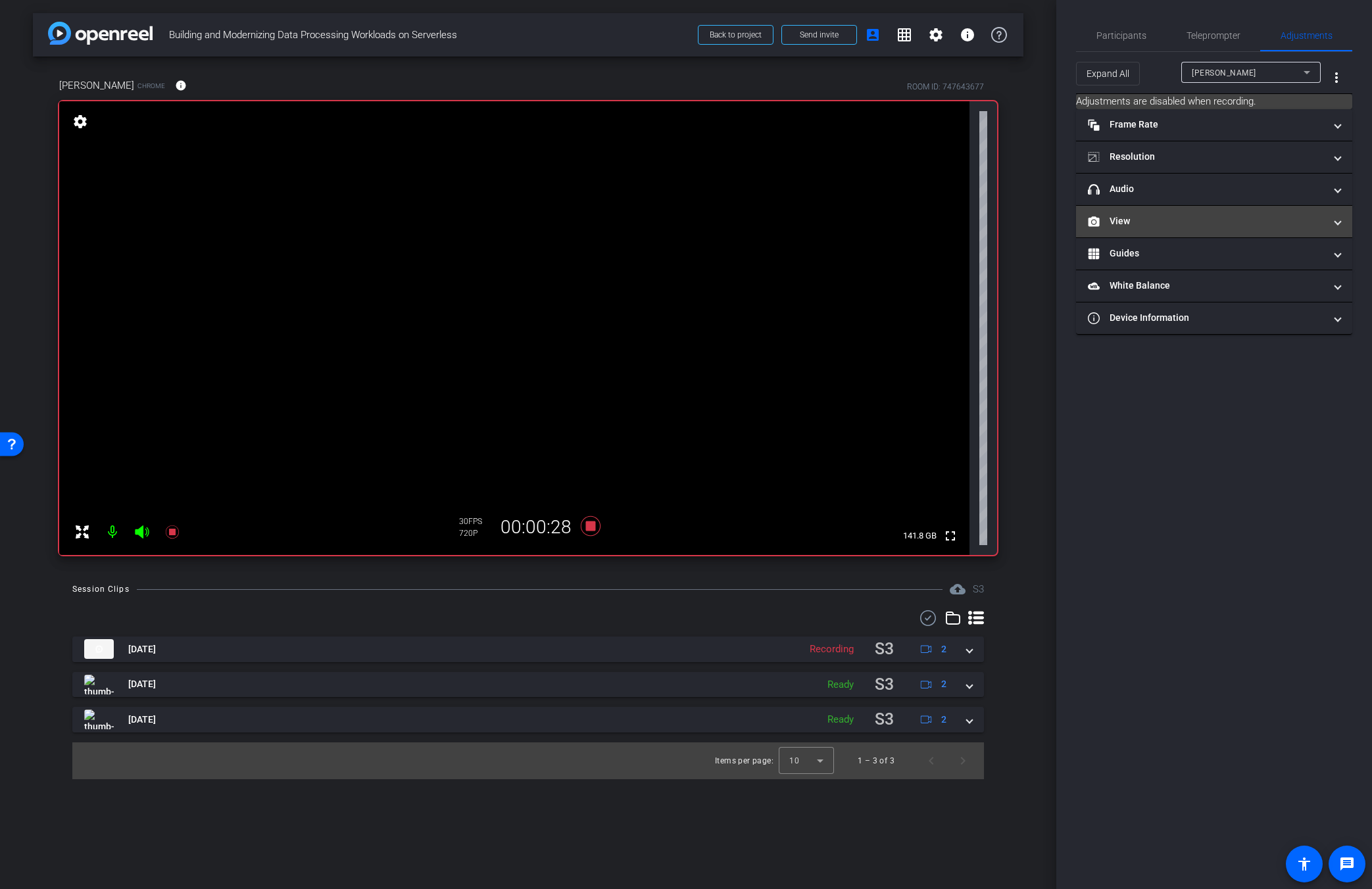
click at [840, 215] on mat-panel-title "View" at bounding box center [1207, 221] width 237 height 14
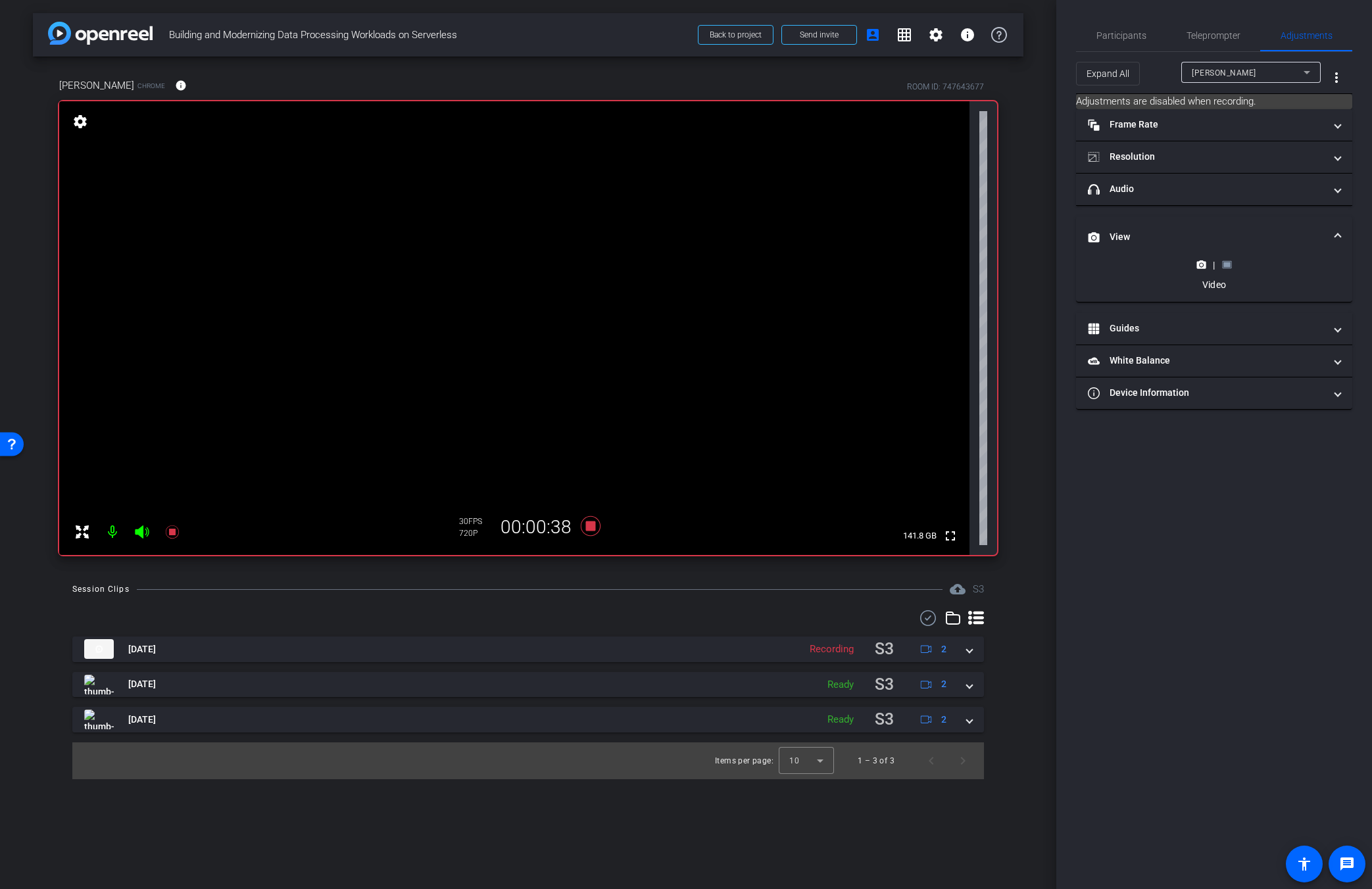
click at [840, 263] on rect at bounding box center [1227, 265] width 7 height 6
click at [840, 200] on icon at bounding box center [1201, 200] width 9 height 7
click at [840, 41] on span "Participants" at bounding box center [1121, 36] width 50 height 32
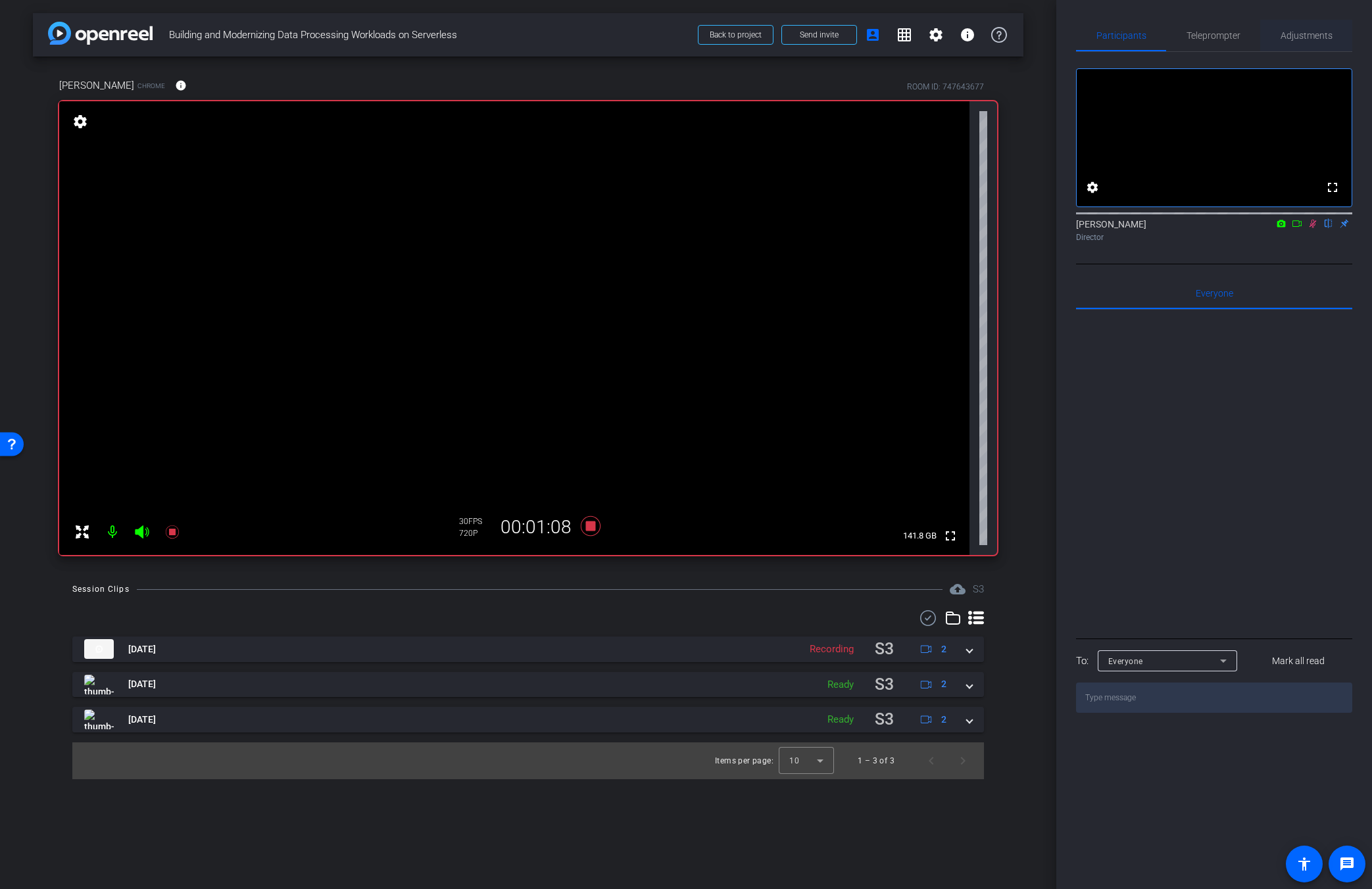
click at [840, 45] on span "Adjustments" at bounding box center [1306, 36] width 52 height 32
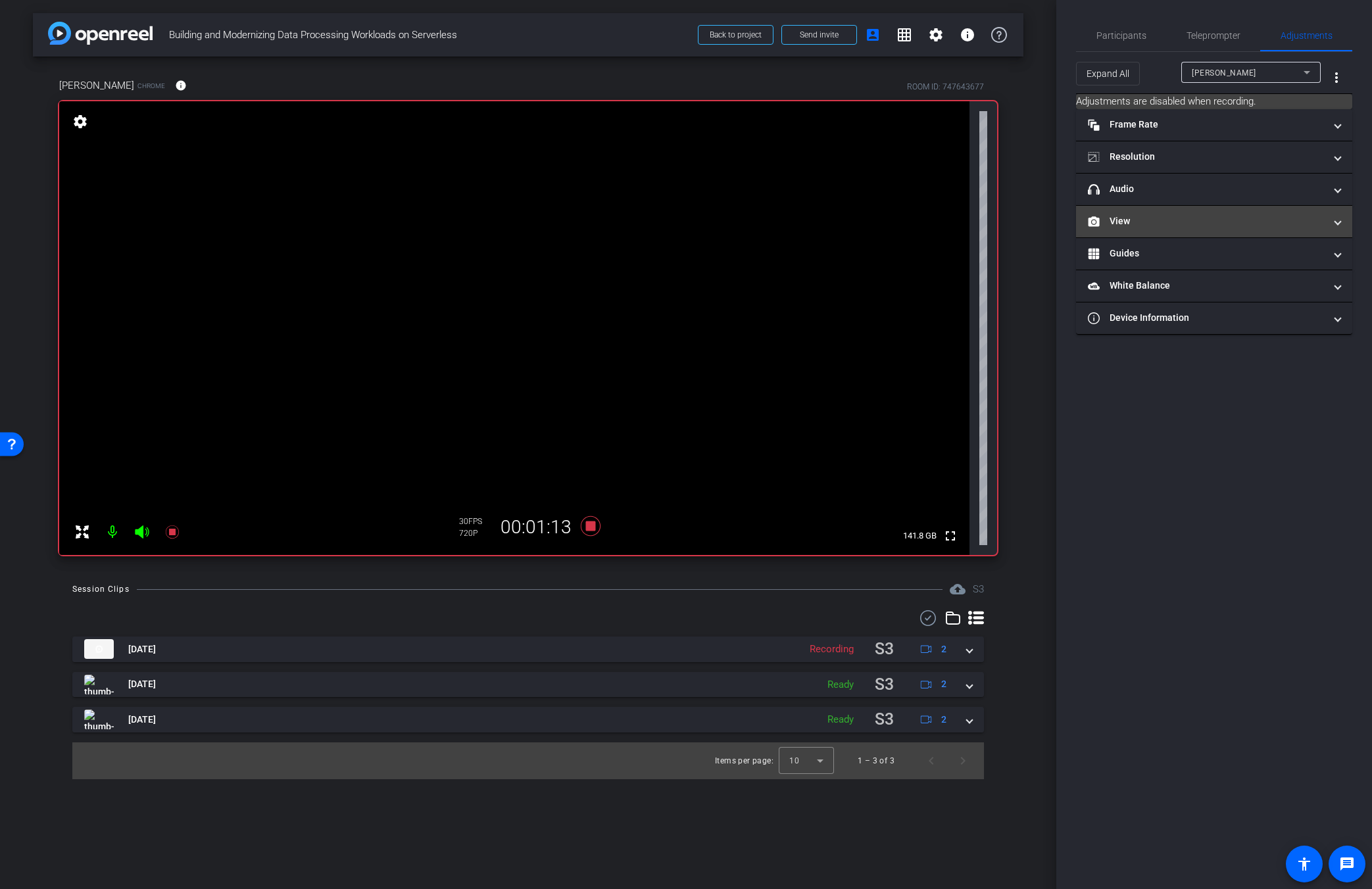
click at [840, 226] on mat-panel-title "View" at bounding box center [1207, 221] width 237 height 14
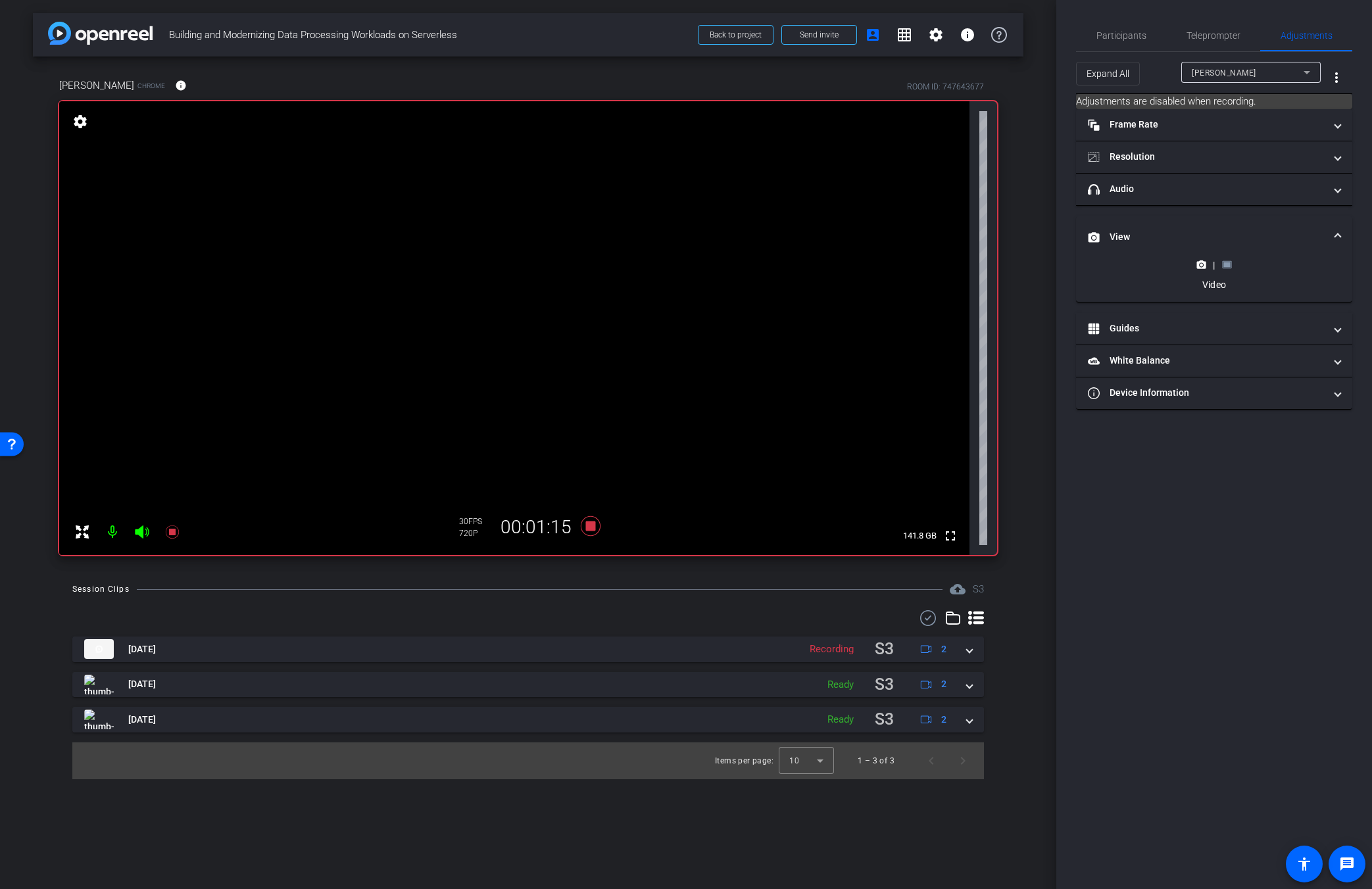
click at [840, 264] on rect at bounding box center [1227, 265] width 7 height 6
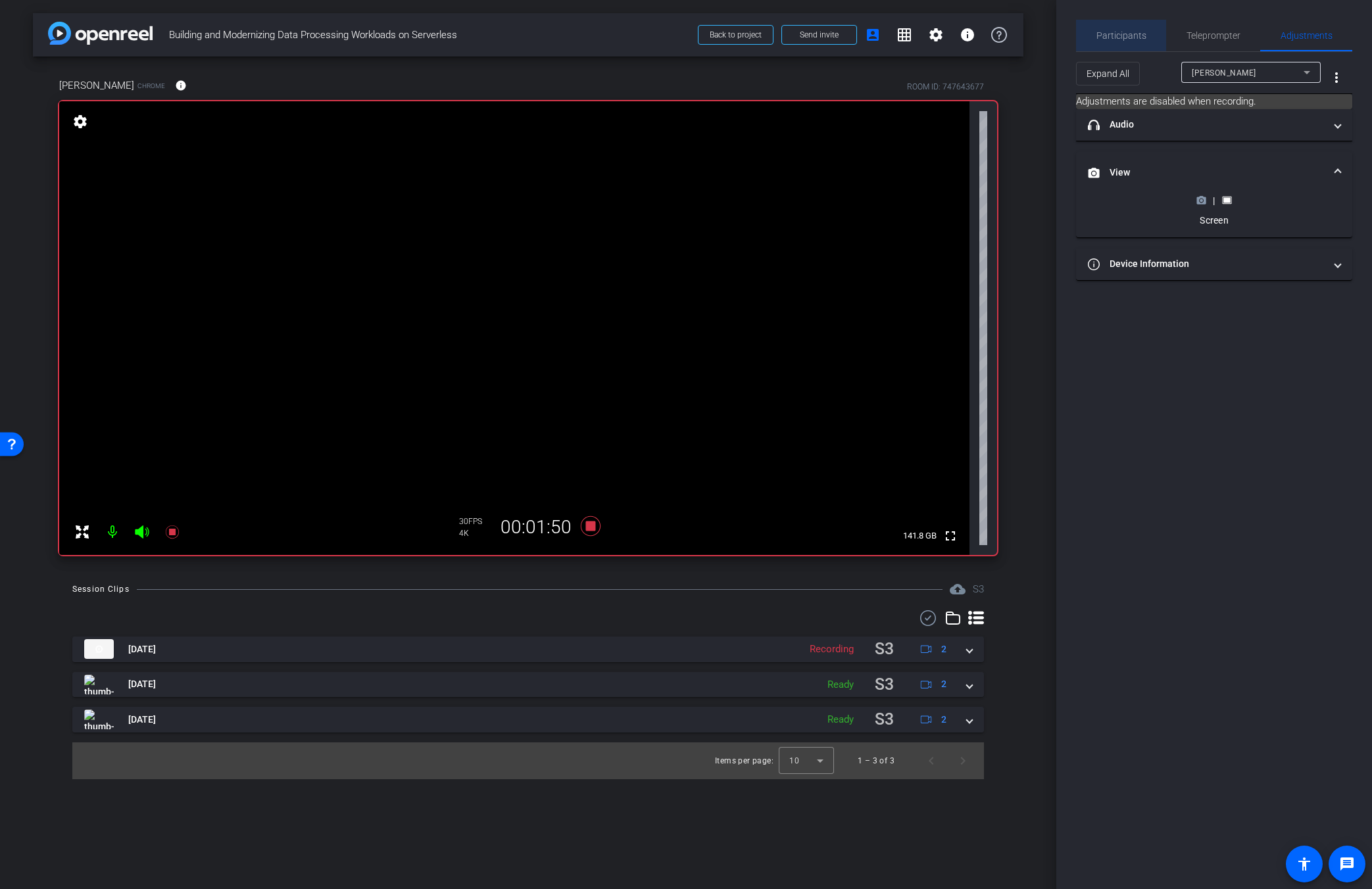
click at [840, 41] on div "Participants" at bounding box center [1120, 36] width 90 height 32
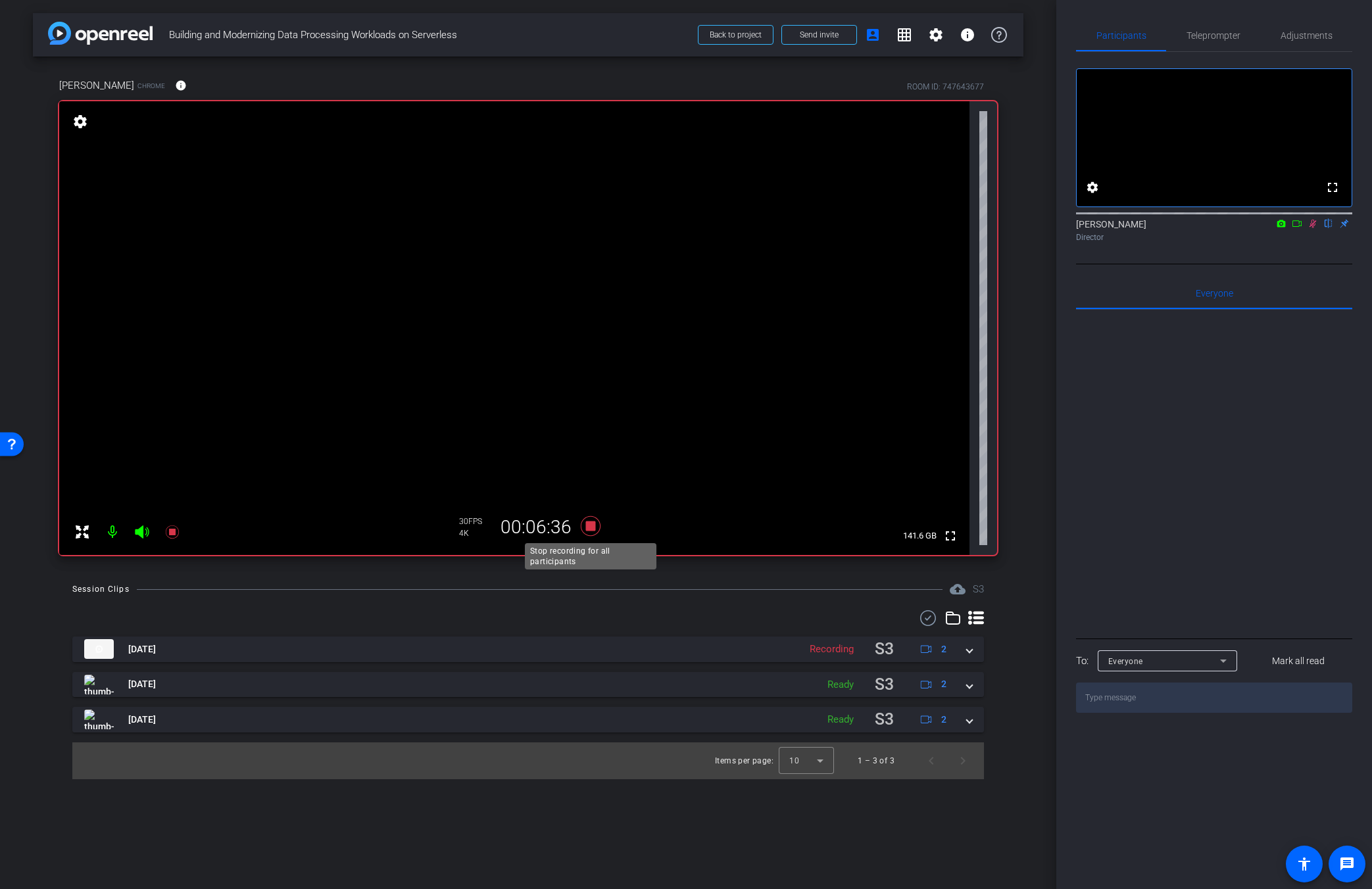
click at [593, 527] on icon at bounding box center [591, 526] width 20 height 20
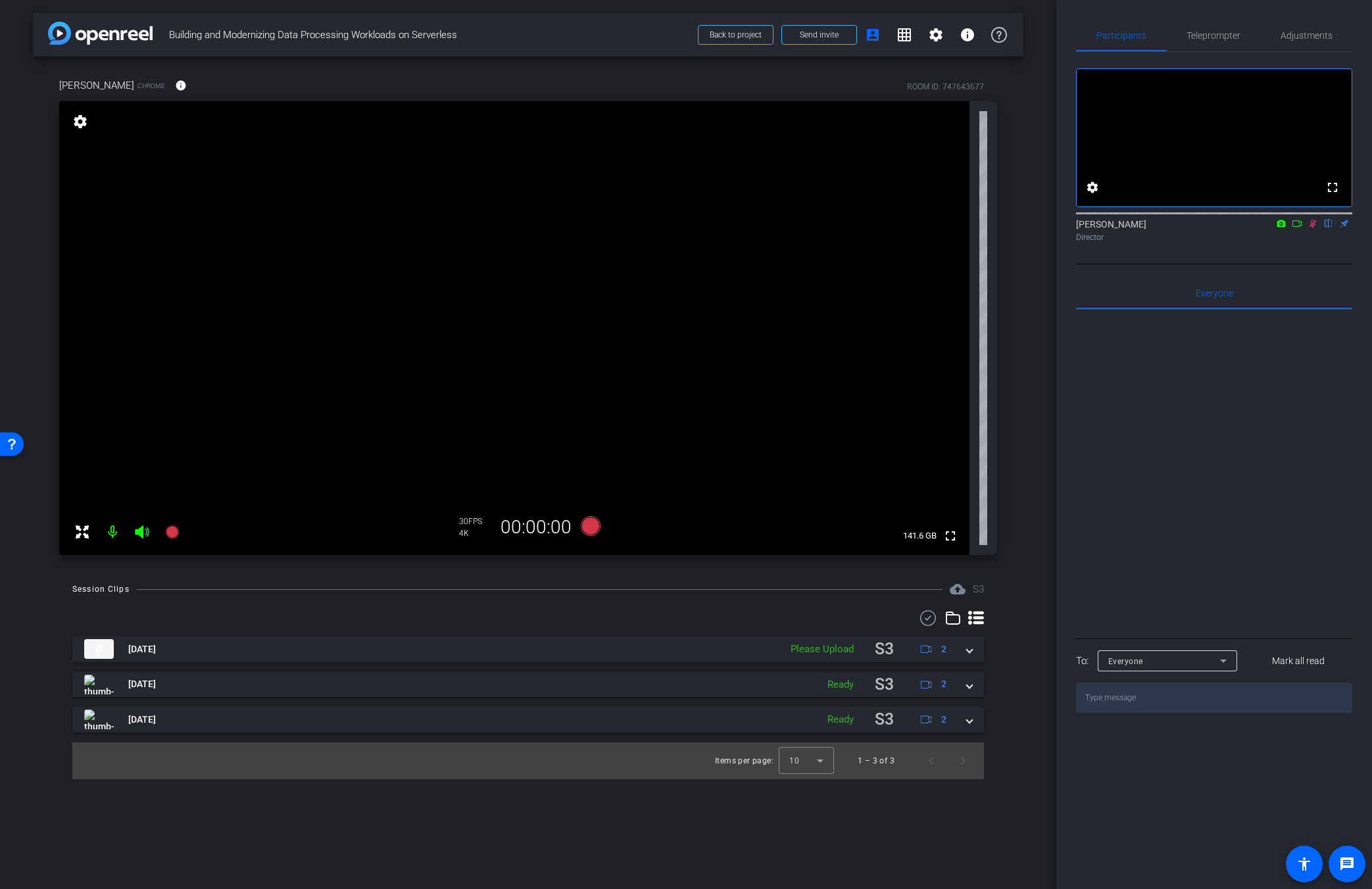
click at [840, 228] on icon at bounding box center [1313, 224] width 7 height 8
click at [840, 32] on span "Adjustments" at bounding box center [1306, 35] width 52 height 9
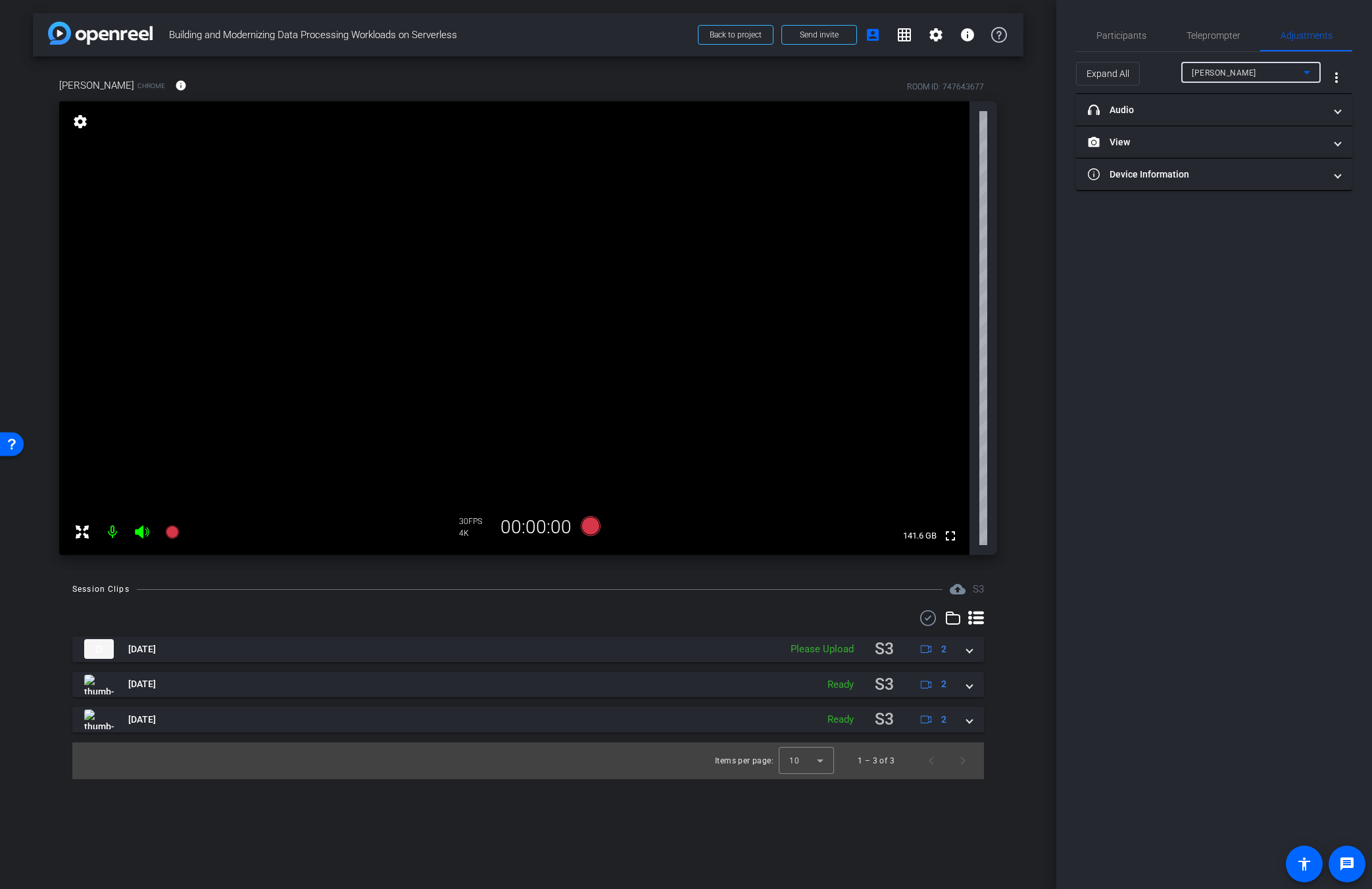
click at [840, 71] on div "Barney" at bounding box center [1247, 73] width 112 height 17
click at [840, 138] on div at bounding box center [686, 444] width 1372 height 889
click at [840, 144] on mat-panel-title "View" at bounding box center [1207, 143] width 237 height 14
click at [840, 183] on icon at bounding box center [1201, 185] width 9 height 7
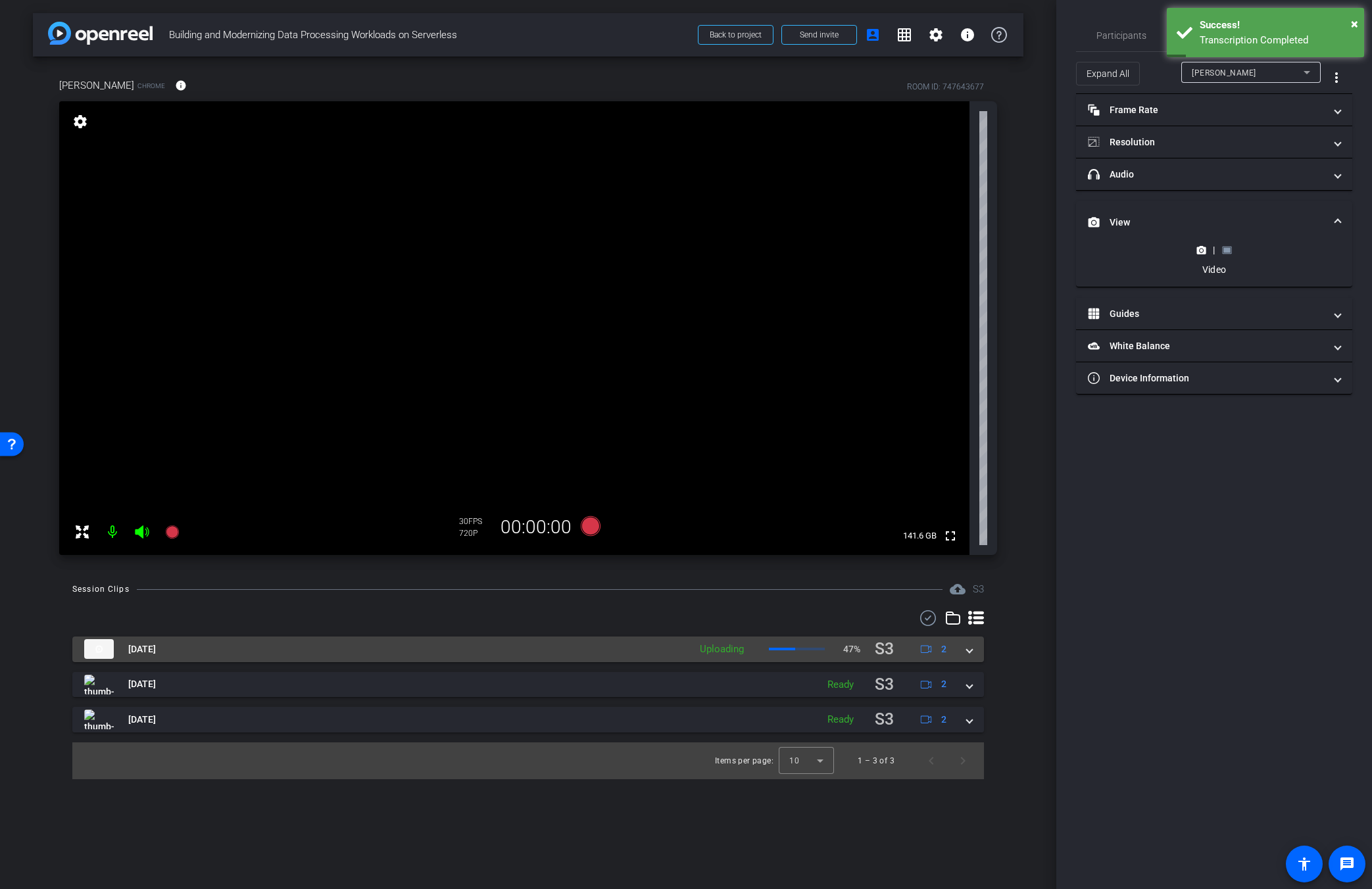
click at [840, 648] on mat-expansion-panel-header "Sep 24, 2025 Uploading 47% S3 2" at bounding box center [528, 649] width 912 height 25
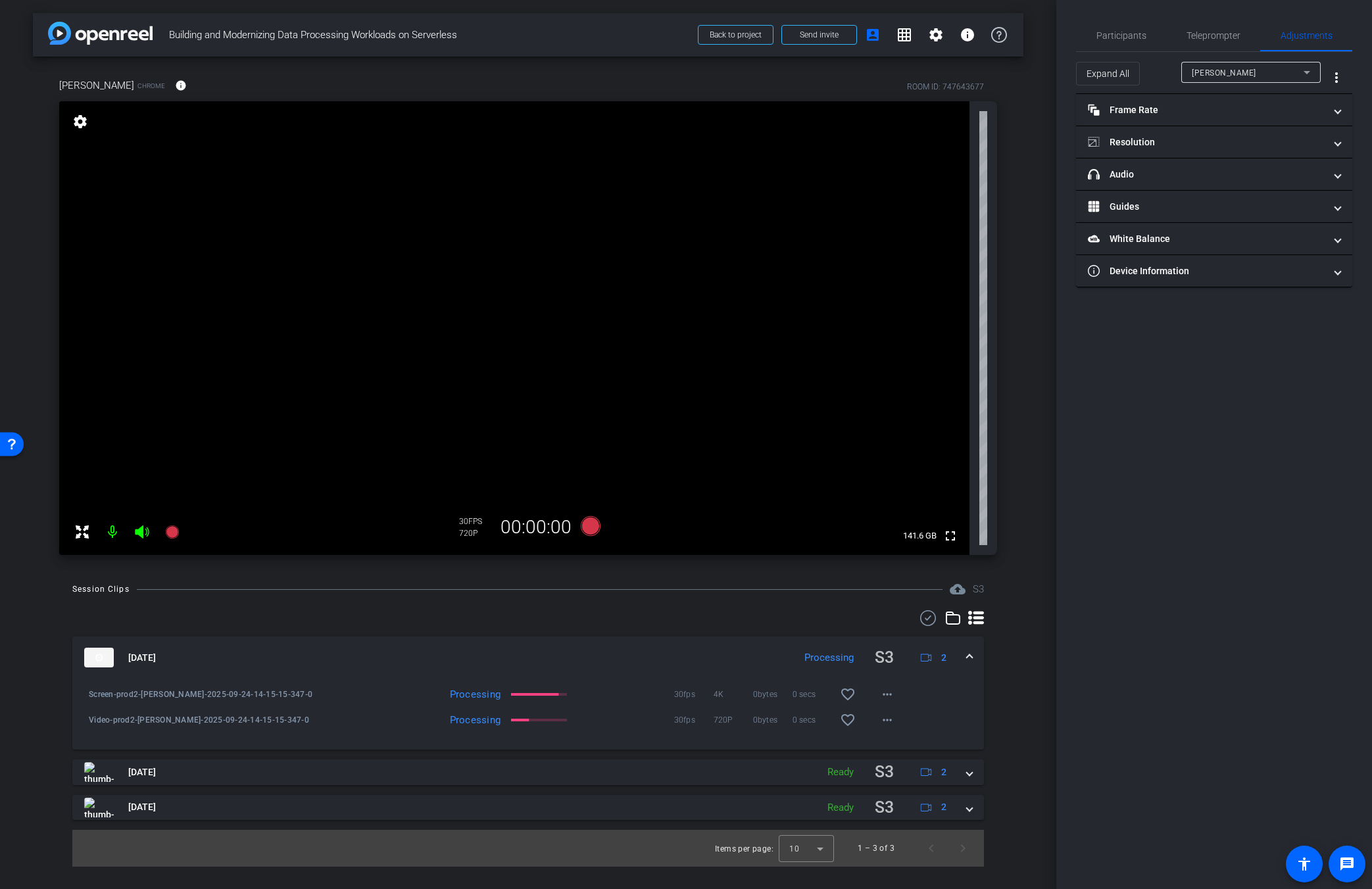
click at [194, 729] on div "Video-prod2-[PERSON_NAME]-2025-09-24-14-15-15-347-0" at bounding box center [198, 720] width 232 height 32
click at [166, 715] on span "Video-prod2-[PERSON_NAME]-2025-09-24-14-15-15-347-0" at bounding box center [201, 720] width 225 height 13
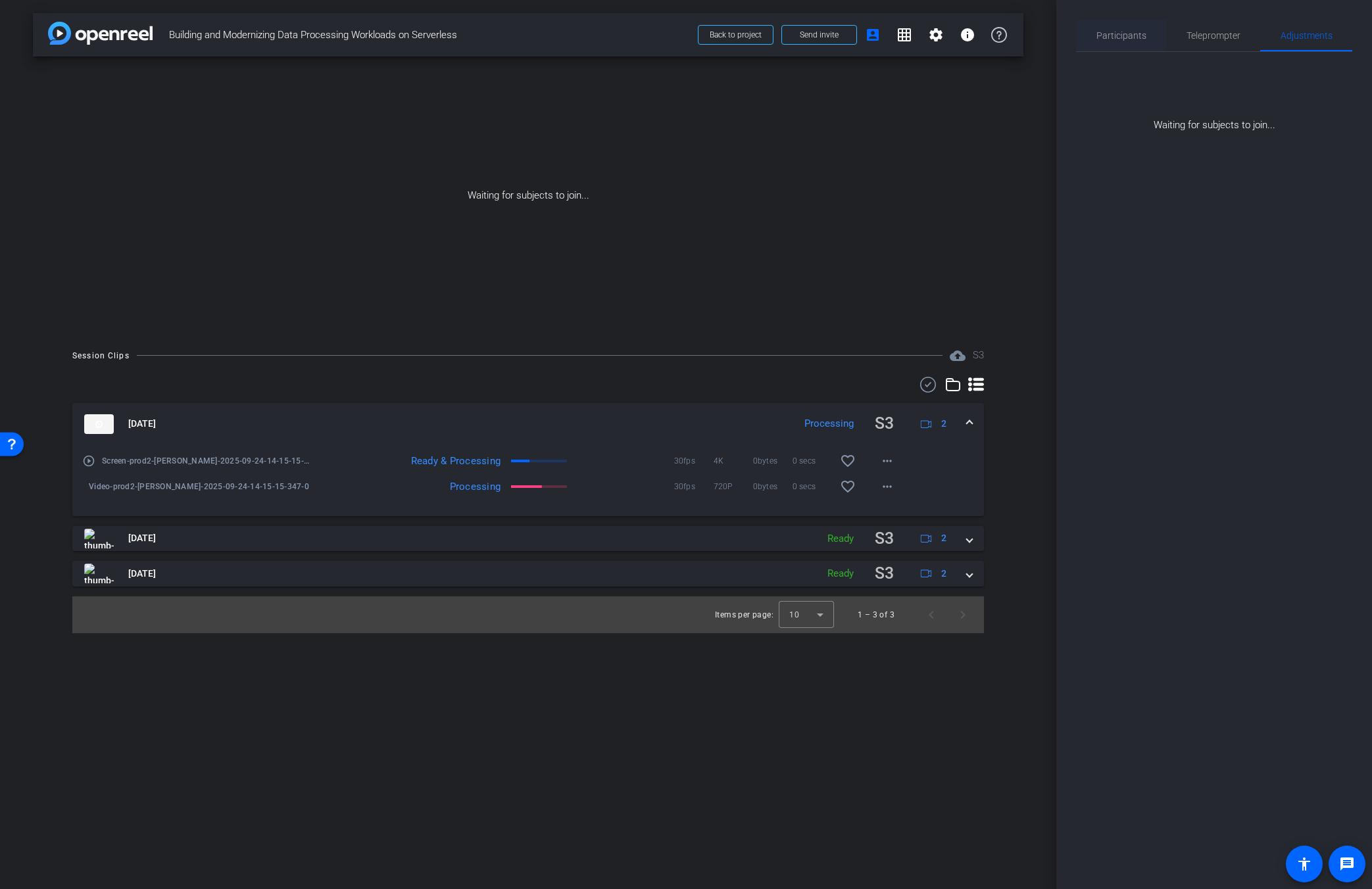
click at [840, 40] on span "Participants" at bounding box center [1121, 35] width 50 height 9
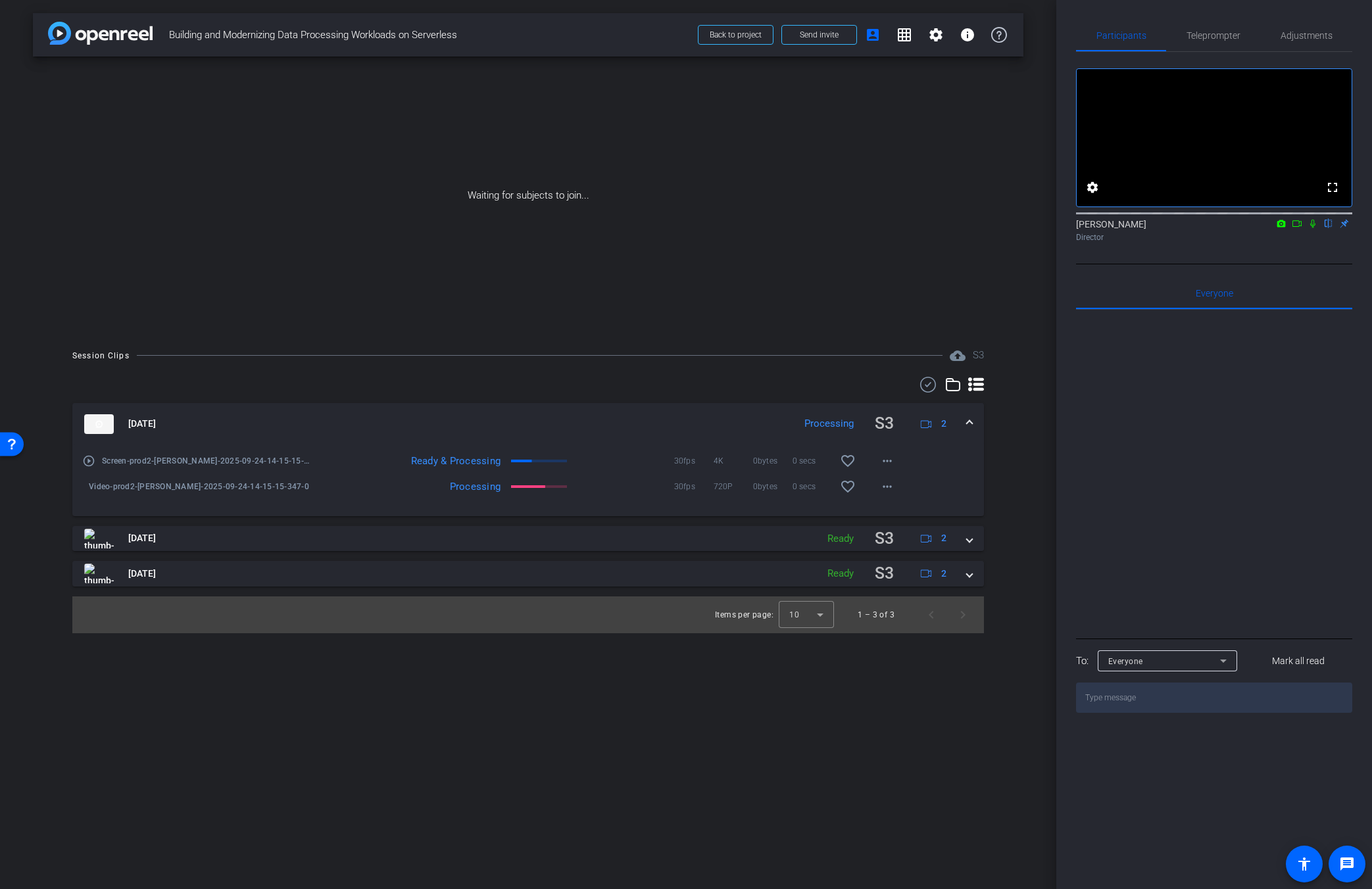
click at [90, 461] on mat-icon "play_circle_outline" at bounding box center [88, 461] width 13 height 13
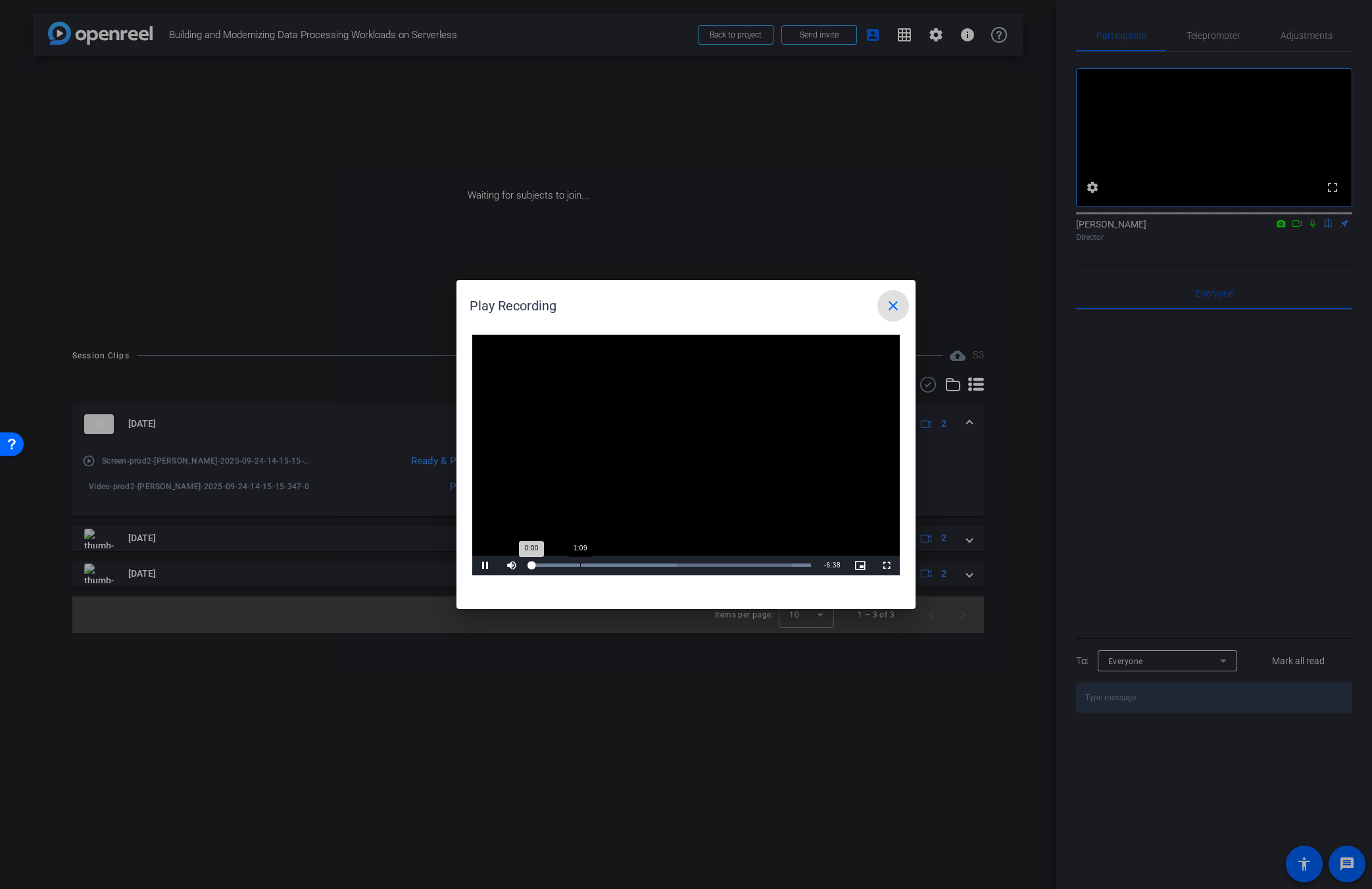
click at [581, 562] on div "Loaded : 100.00% 1:09 0:00" at bounding box center [671, 566] width 293 height 20
click at [611, 564] on div "1:51" at bounding box center [610, 565] width 1 height 3
drag, startPoint x: 653, startPoint y: 564, endPoint x: 684, endPoint y: 564, distance: 31.0
click at [655, 564] on div "Loaded : 100.00% 2:53 1:52" at bounding box center [671, 565] width 280 height 3
click at [713, 563] on div "Loaded : 100.00% 4:15 2:56" at bounding box center [671, 566] width 293 height 20
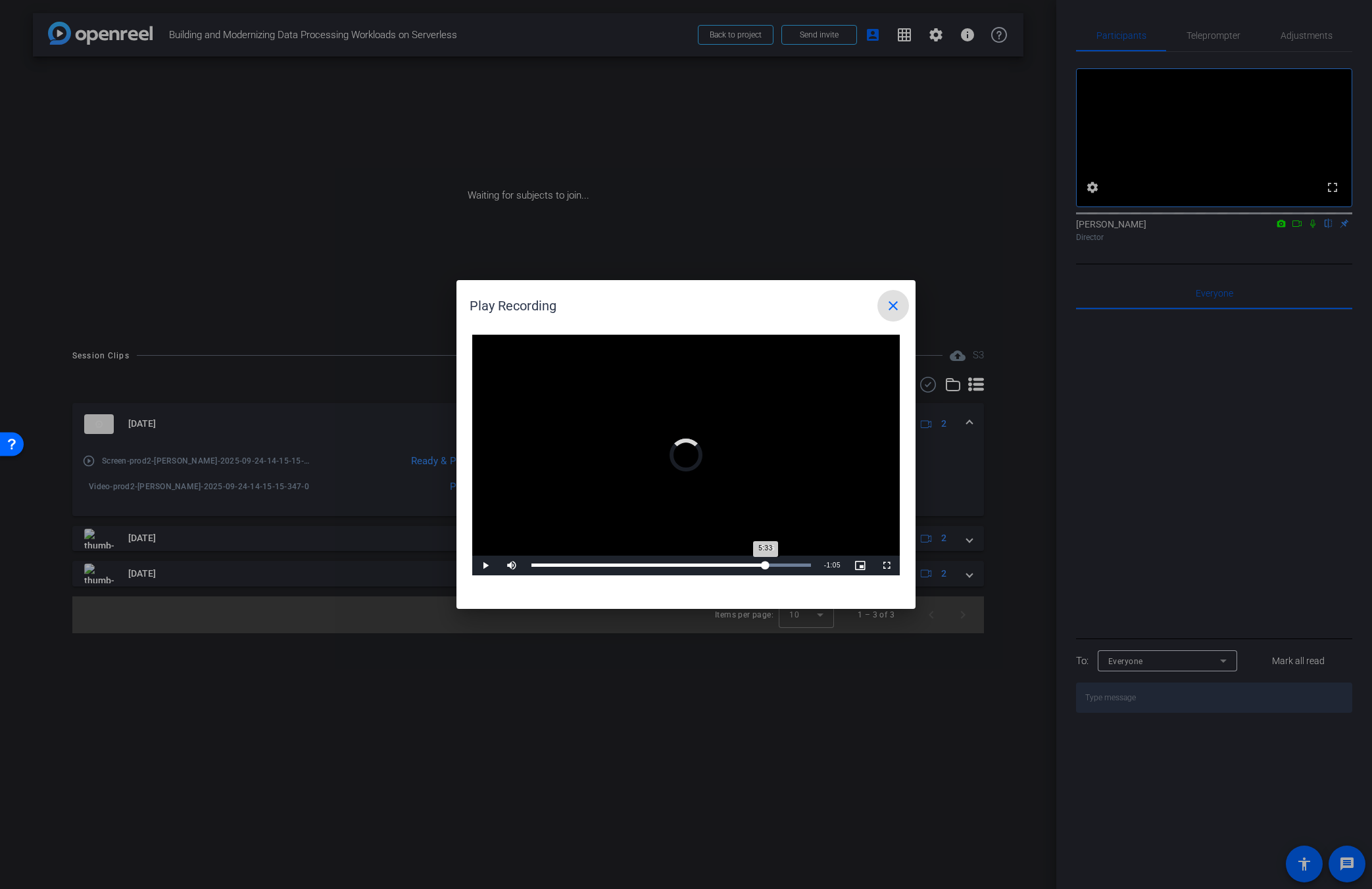
click at [767, 563] on div "Loaded : 100.00% 5:35 5:33" at bounding box center [671, 566] width 293 height 20
click at [803, 567] on div "6:26" at bounding box center [803, 565] width 1 height 3
drag, startPoint x: 709, startPoint y: 566, endPoint x: 528, endPoint y: 562, distance: 181.0
click at [531, 564] on div "0:00" at bounding box center [531, 565] width 0 height 3
click at [840, 314] on span at bounding box center [893, 306] width 32 height 32
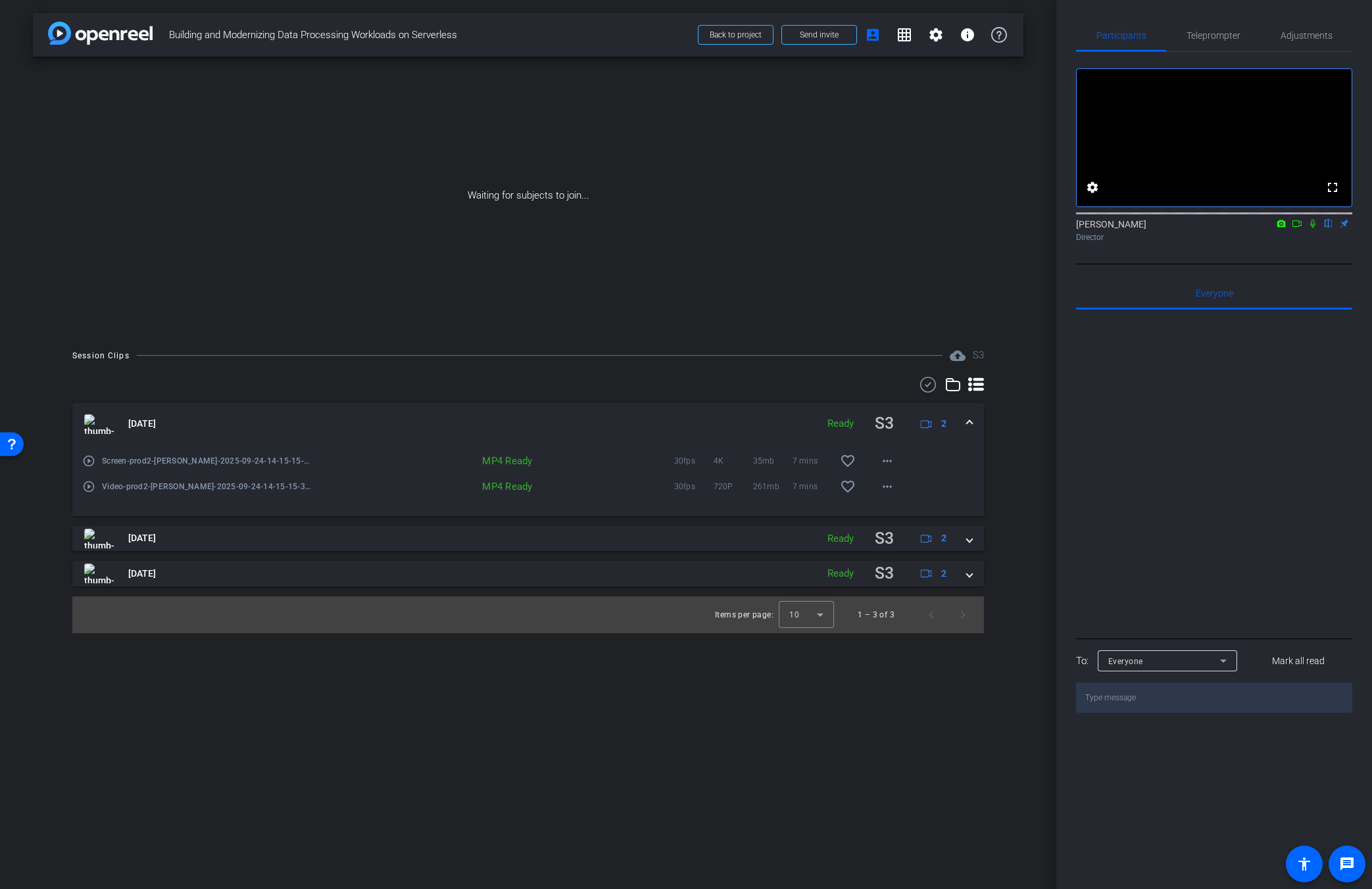
click at [840, 425] on div "Sep 24, 2025 Ready S3 2" at bounding box center [525, 424] width 883 height 25
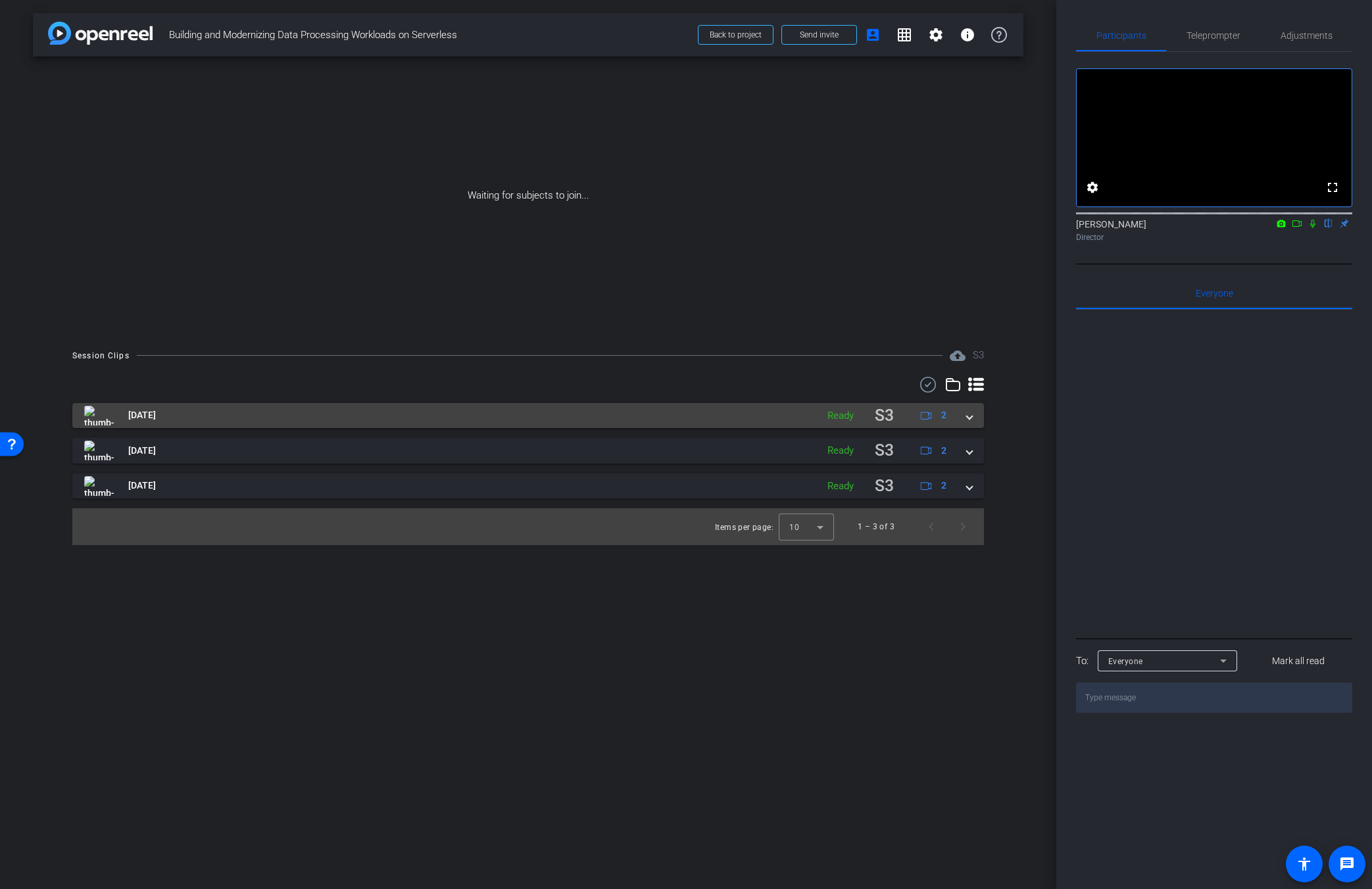
click at [192, 422] on mat-panel-title "Sep 24, 2025" at bounding box center [447, 416] width 726 height 25
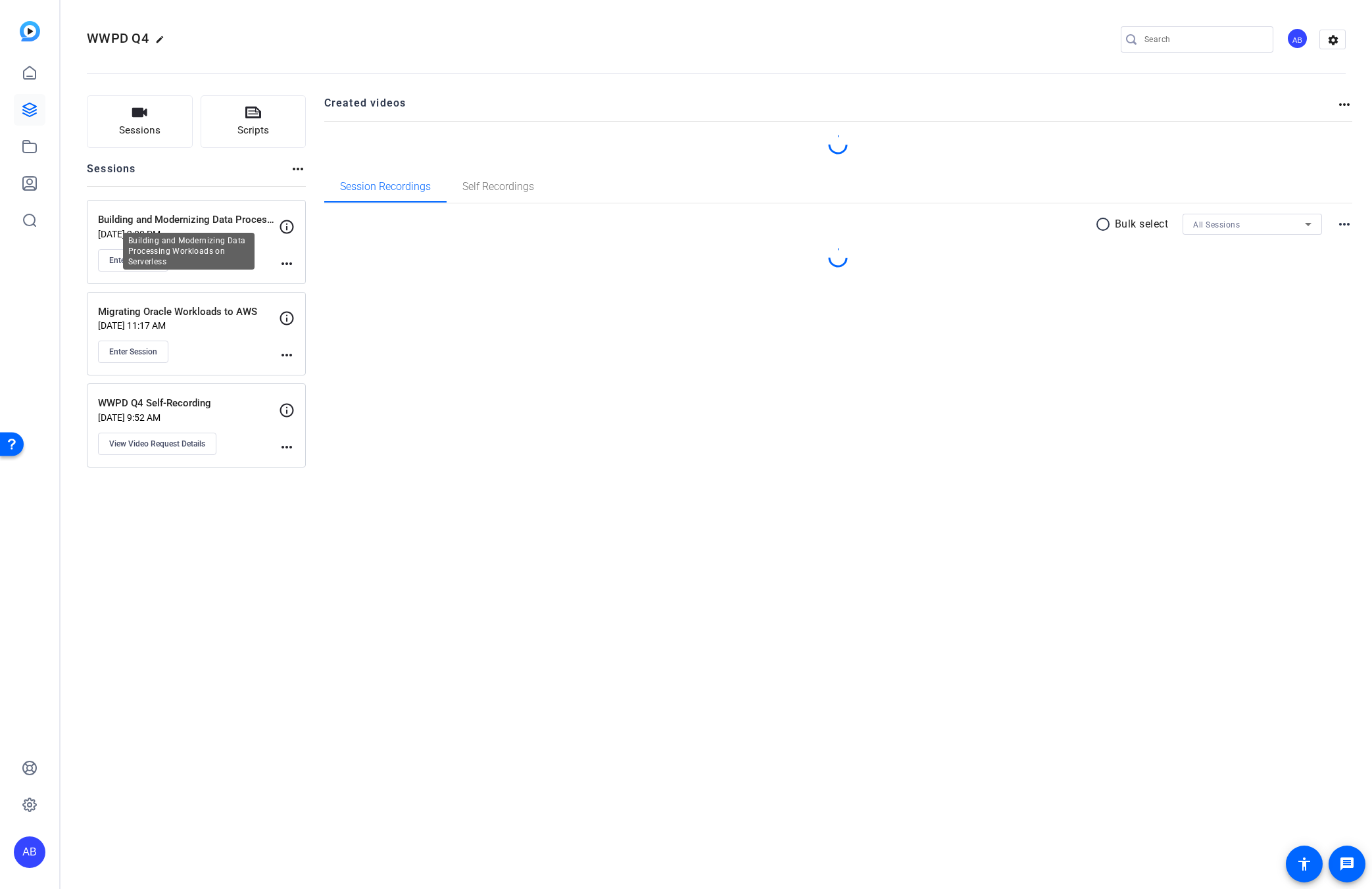
click at [206, 236] on p "[DATE] 2:00 PM" at bounding box center [188, 234] width 181 height 10
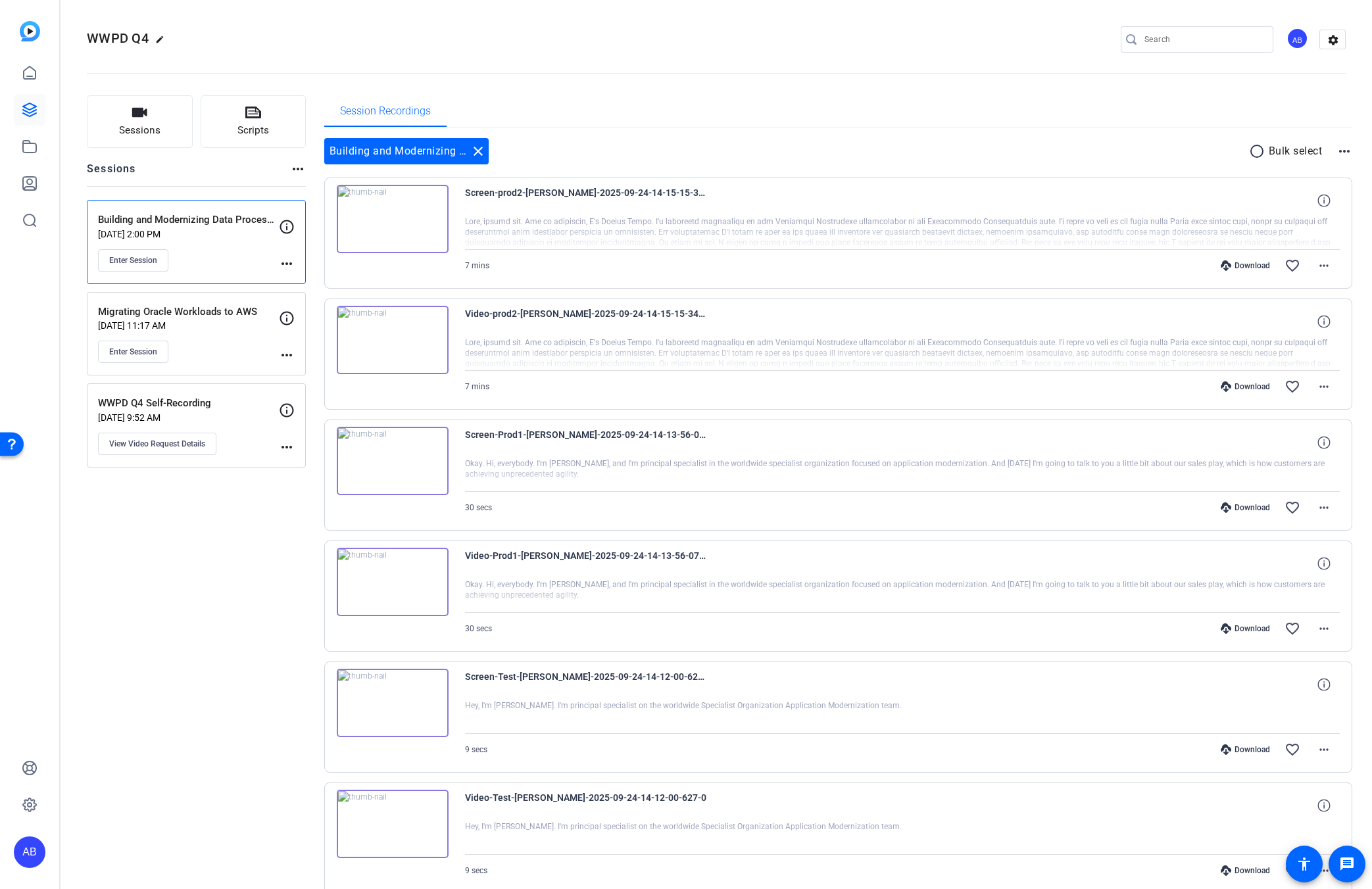
click at [236, 325] on p "[DATE] 11:17 AM" at bounding box center [188, 325] width 181 height 10
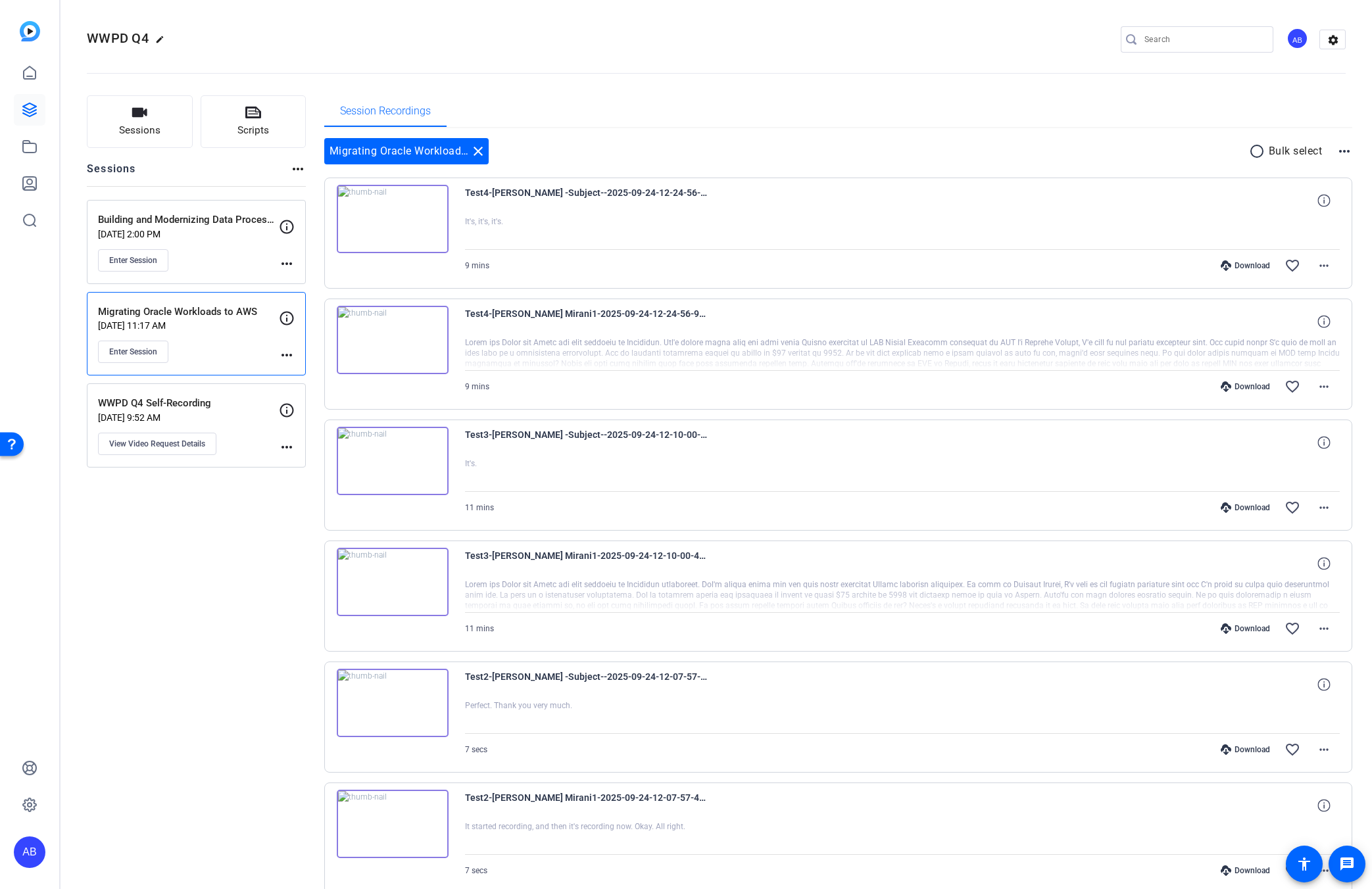
click at [227, 392] on div "WWPD Q4 Self-Recording Sep 09, 2025 @ 9:52 AM View Video Request Details more_h…" at bounding box center [196, 425] width 219 height 84
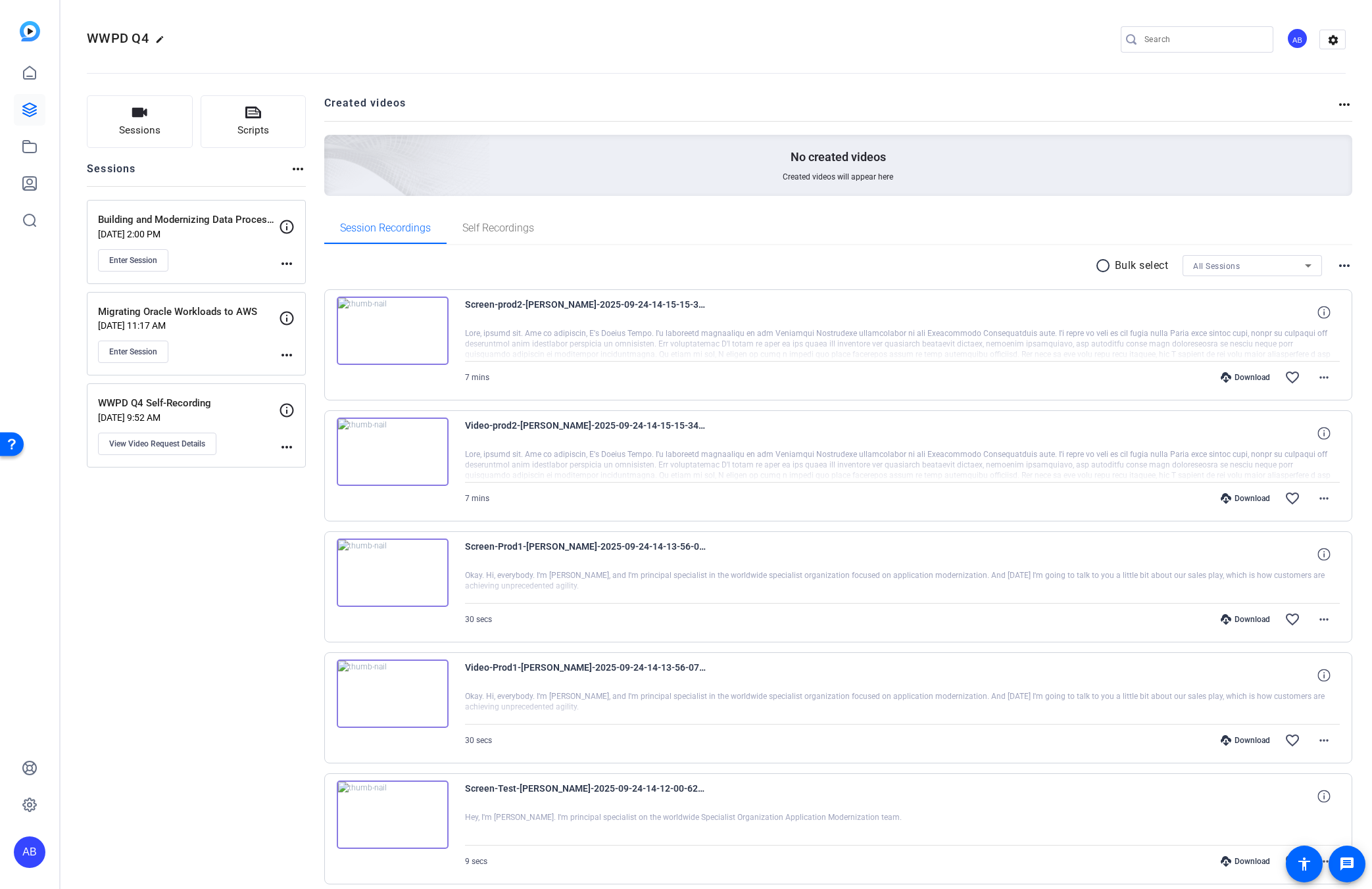
click at [209, 402] on p "WWPD Q4 Self-Recording" at bounding box center [188, 404] width 181 height 15
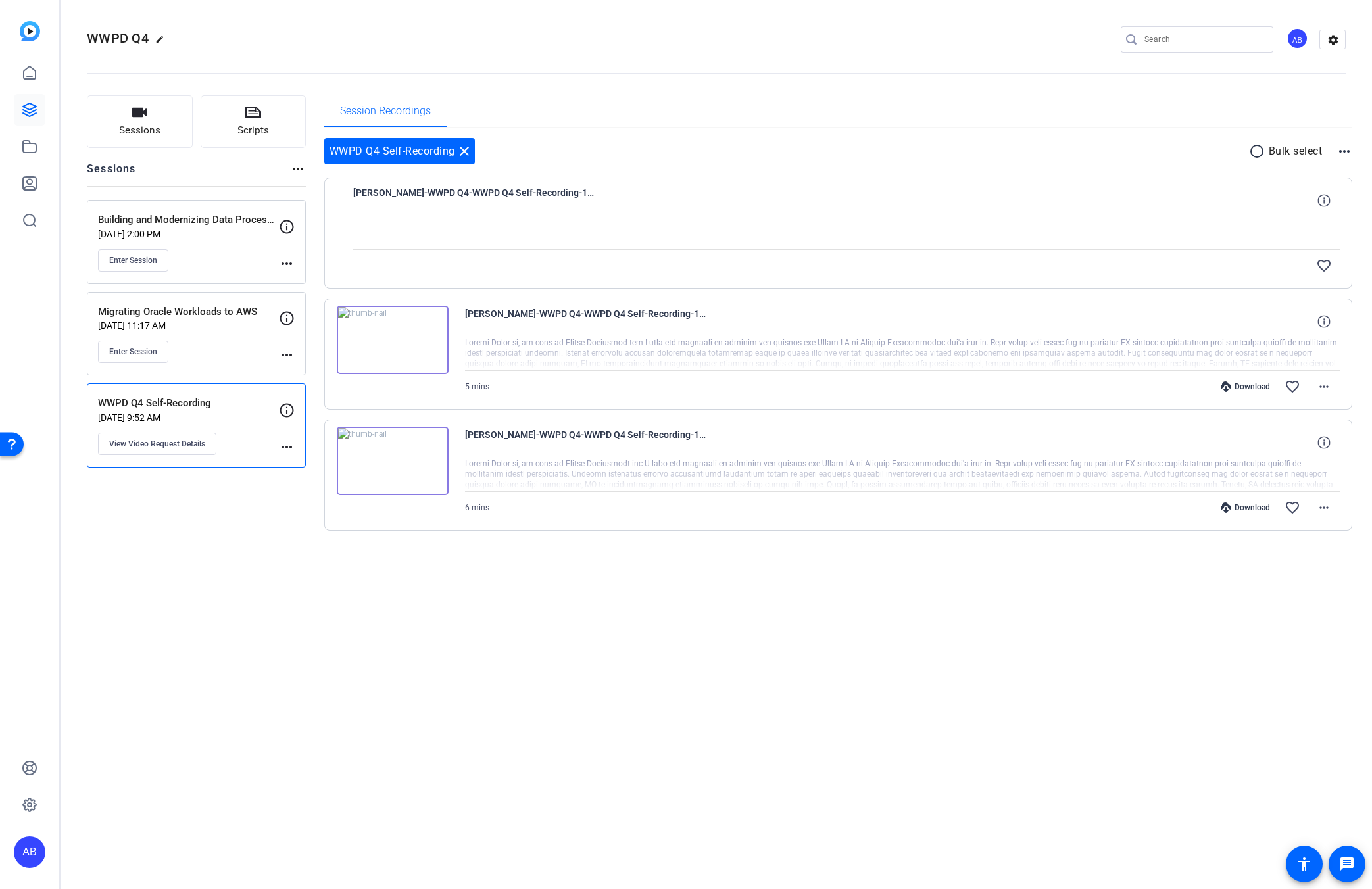
click at [207, 321] on p "[DATE] 11:17 AM" at bounding box center [188, 325] width 181 height 10
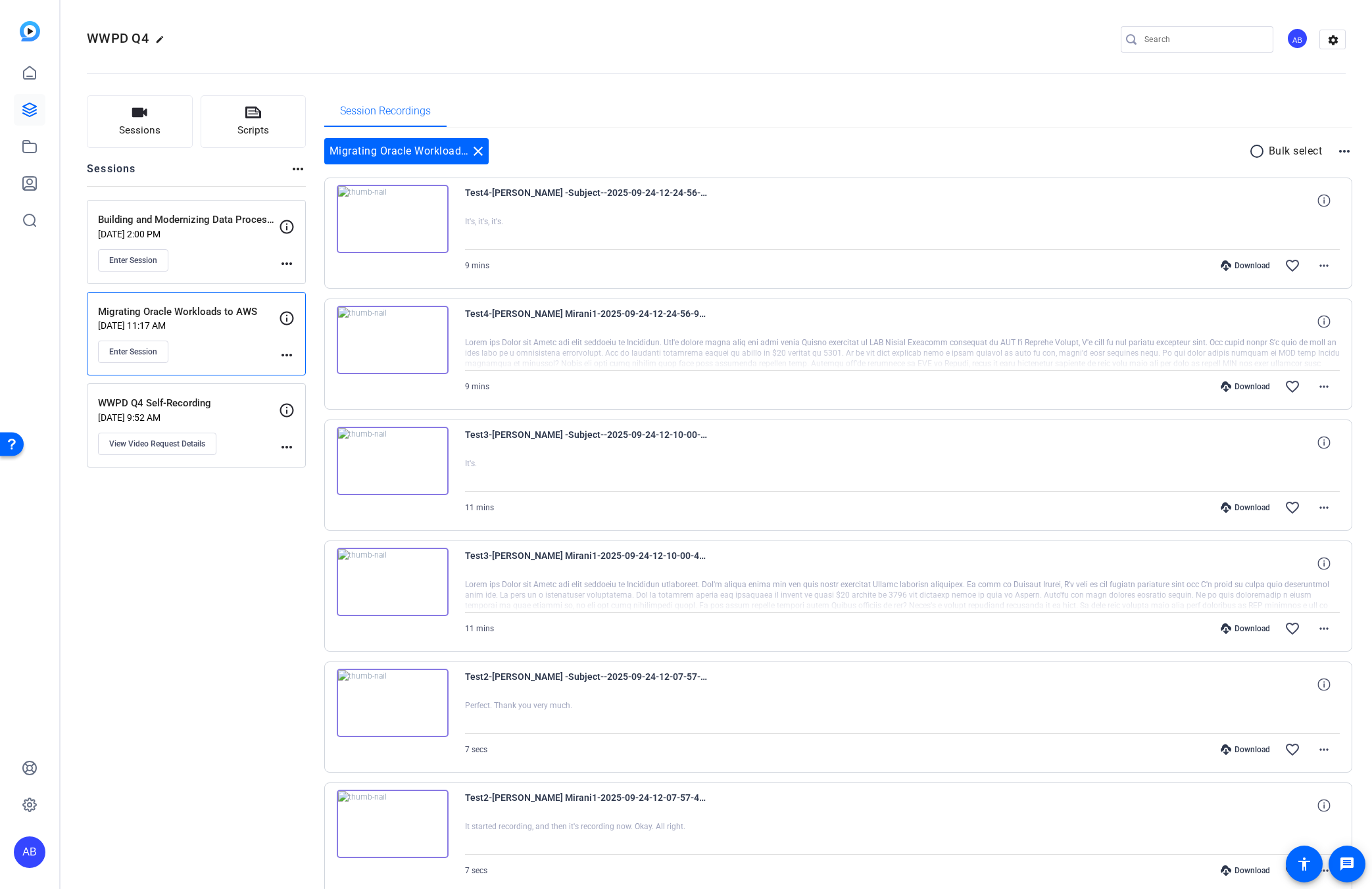
click at [172, 243] on div "Building and Modernizing Data Processing Workloads on Serverless [DATE] 2:00 PM…" at bounding box center [188, 242] width 181 height 59
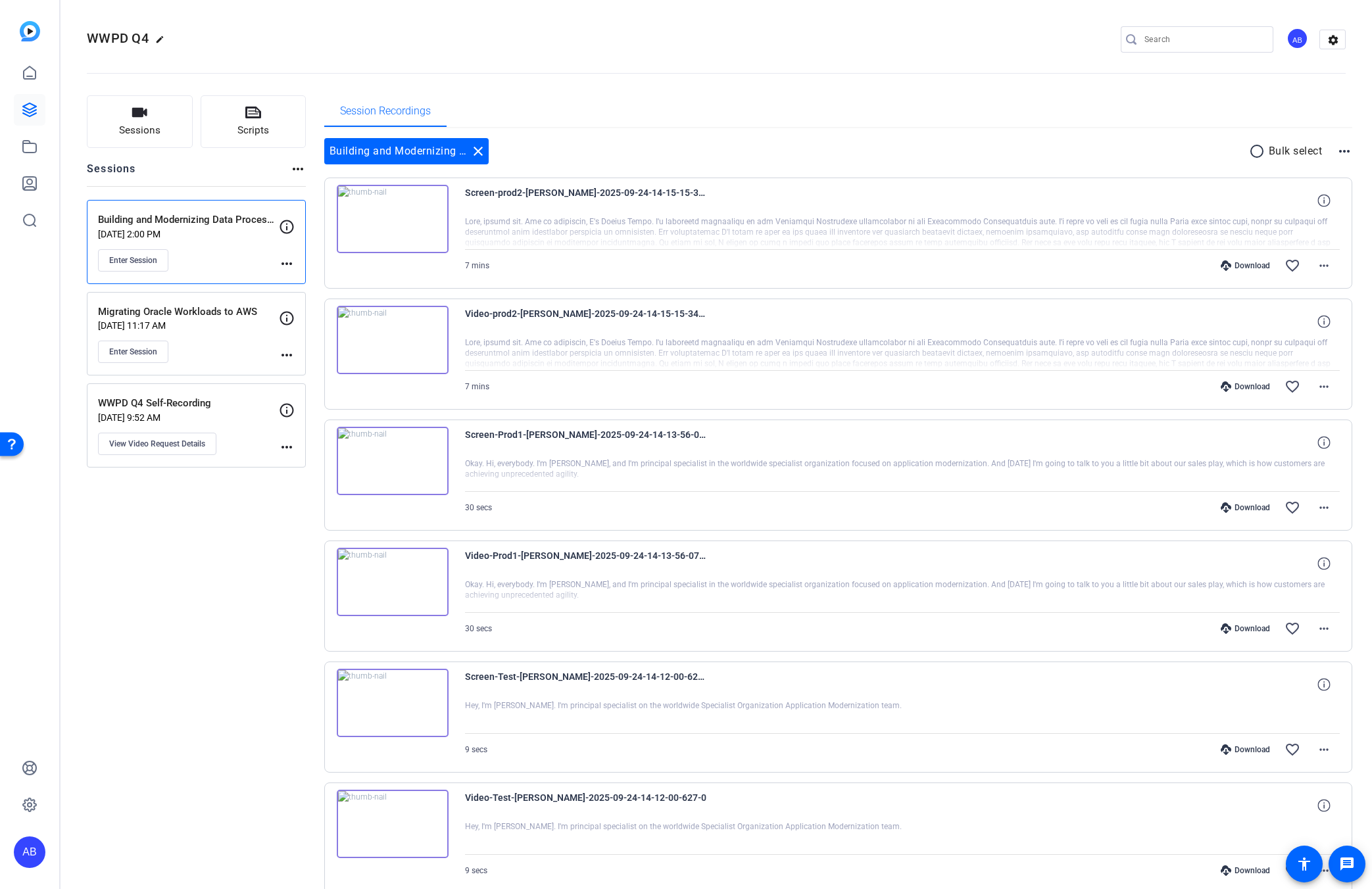
click at [227, 400] on p "WWPD Q4 Self-Recording" at bounding box center [188, 404] width 181 height 15
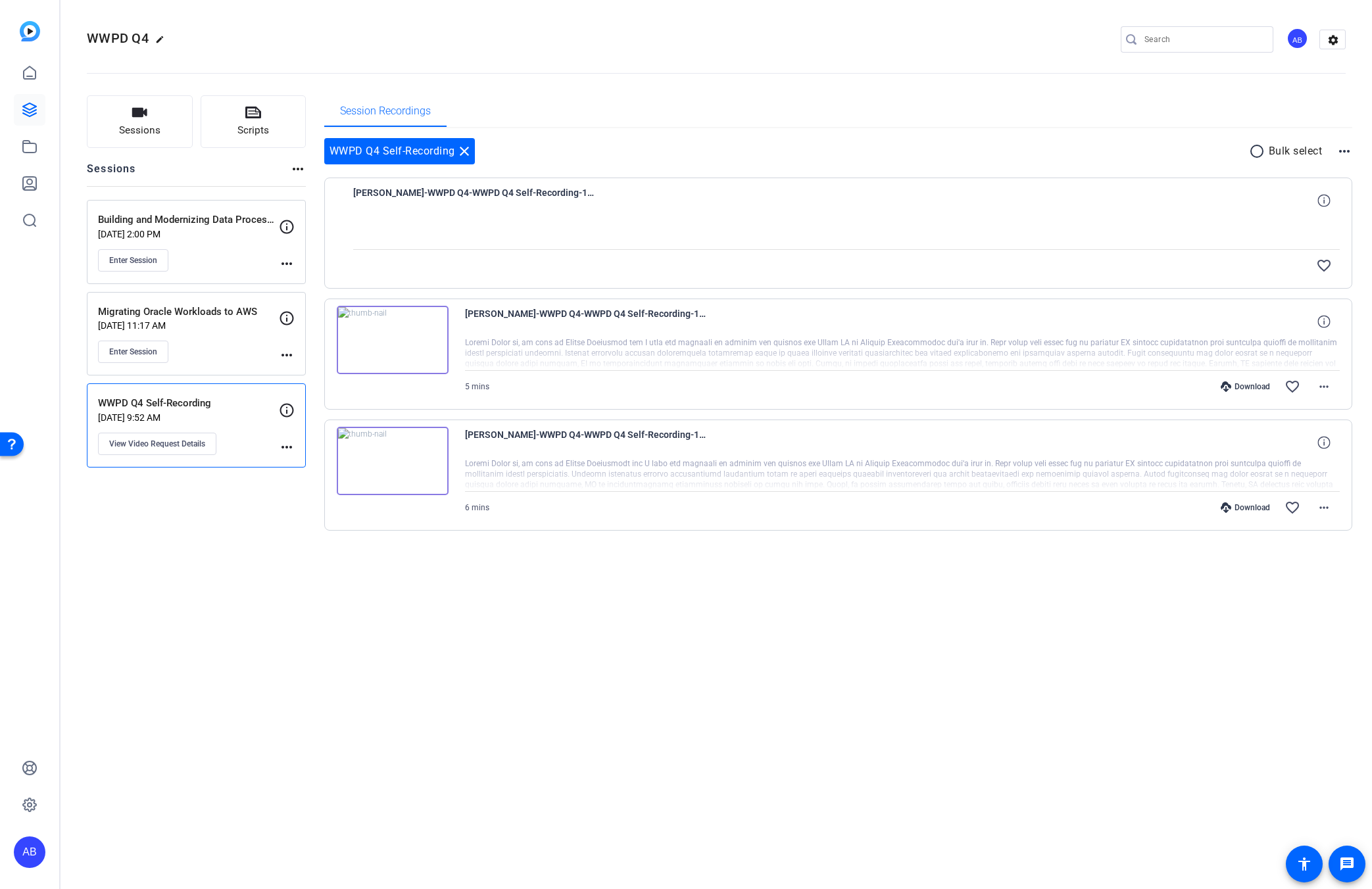
click at [1342, 143] on mat-icon "more_horiz" at bounding box center [1344, 151] width 16 height 16
click at [777, 152] on div at bounding box center [686, 444] width 1372 height 889
click at [293, 447] on mat-icon "more_horiz" at bounding box center [287, 447] width 16 height 16
click at [215, 478] on div at bounding box center [686, 444] width 1372 height 889
click at [201, 444] on span "View Video Request Details" at bounding box center [156, 444] width 96 height 10
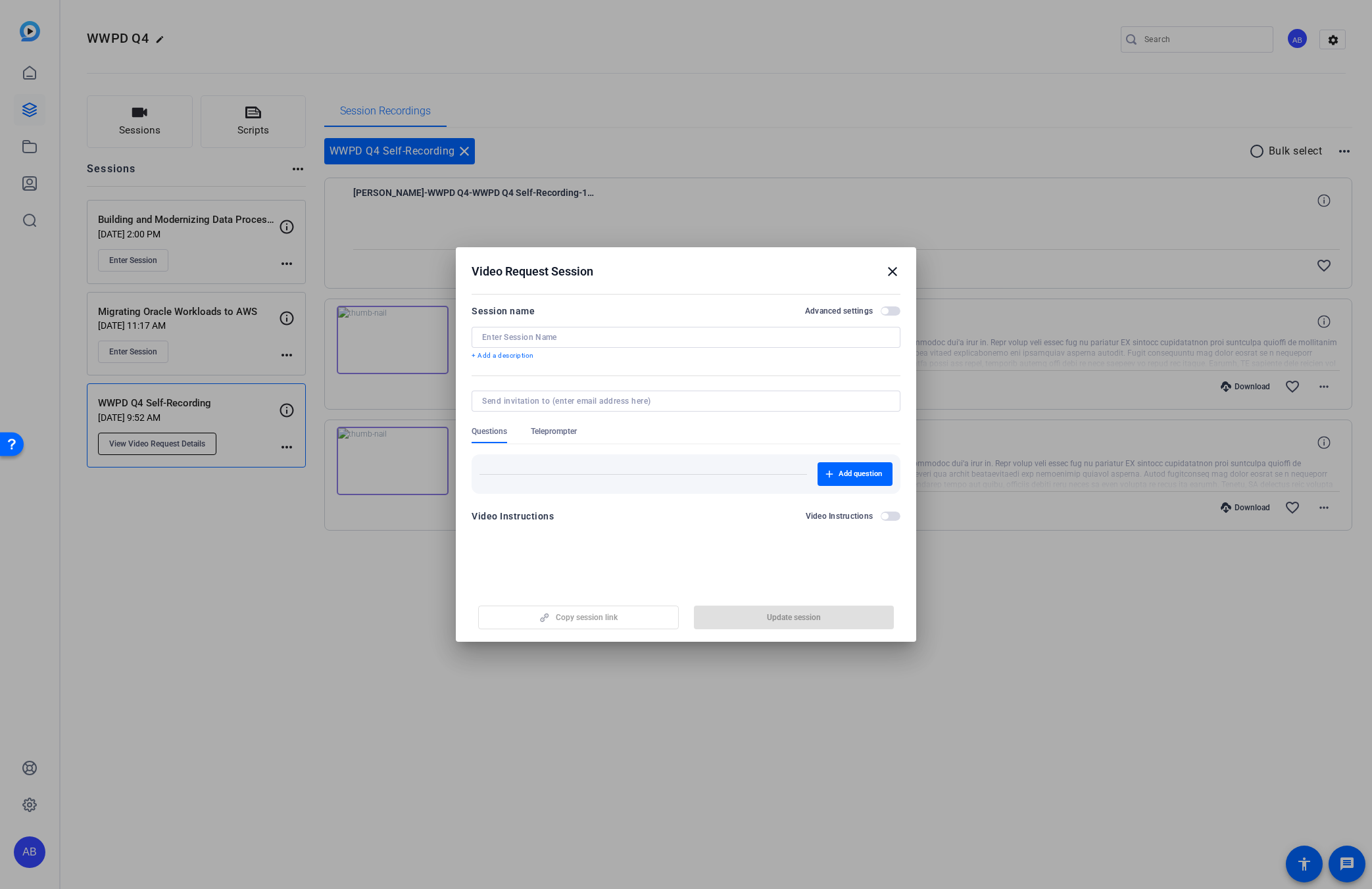
type input "WWPD Q4 Self-Recording"
click at [633, 609] on span "button" at bounding box center [578, 617] width 199 height 32
click at [890, 270] on mat-icon "close" at bounding box center [892, 272] width 16 height 16
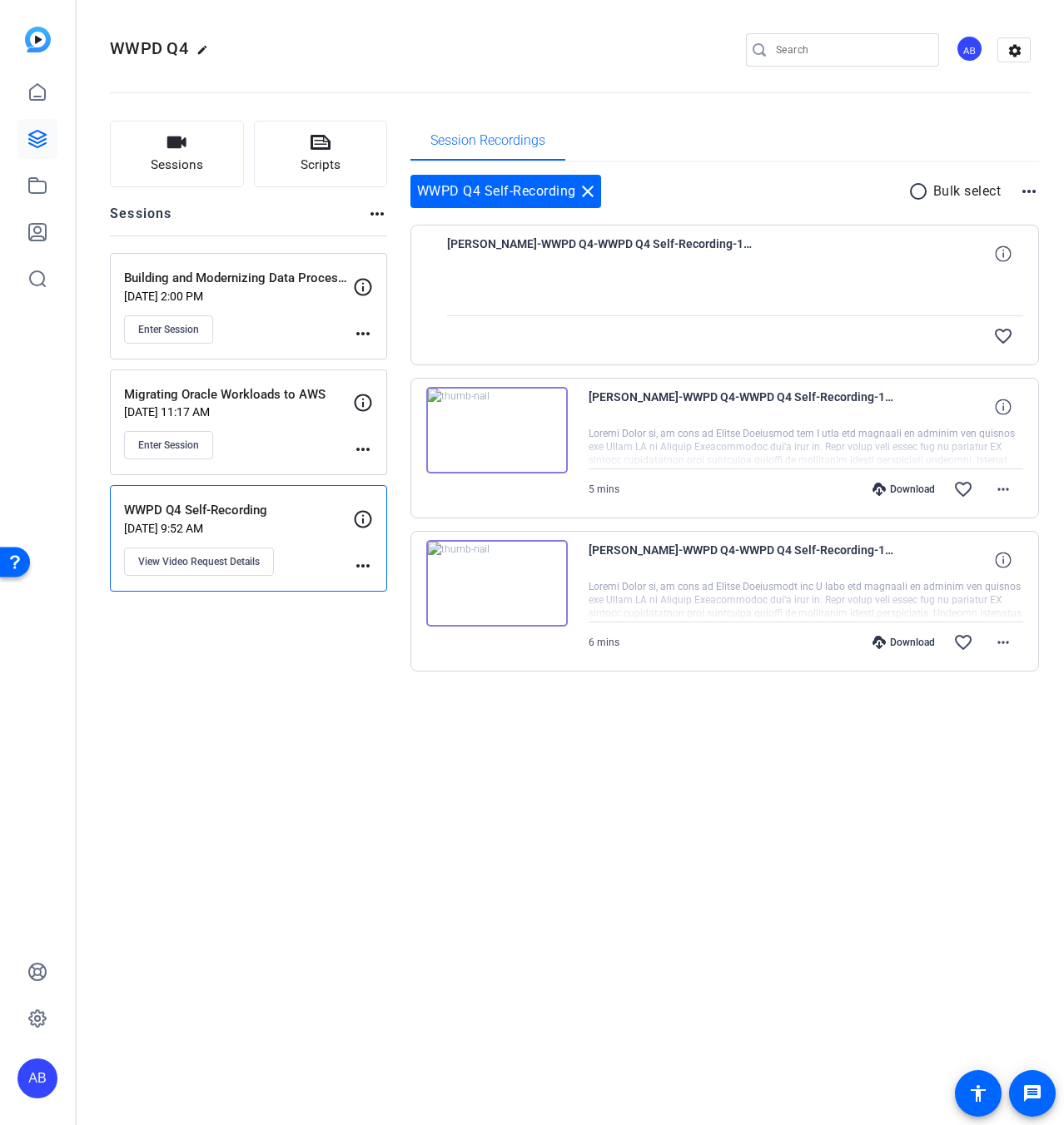
click at [498, 445] on img at bounding box center [497, 430] width 141 height 86
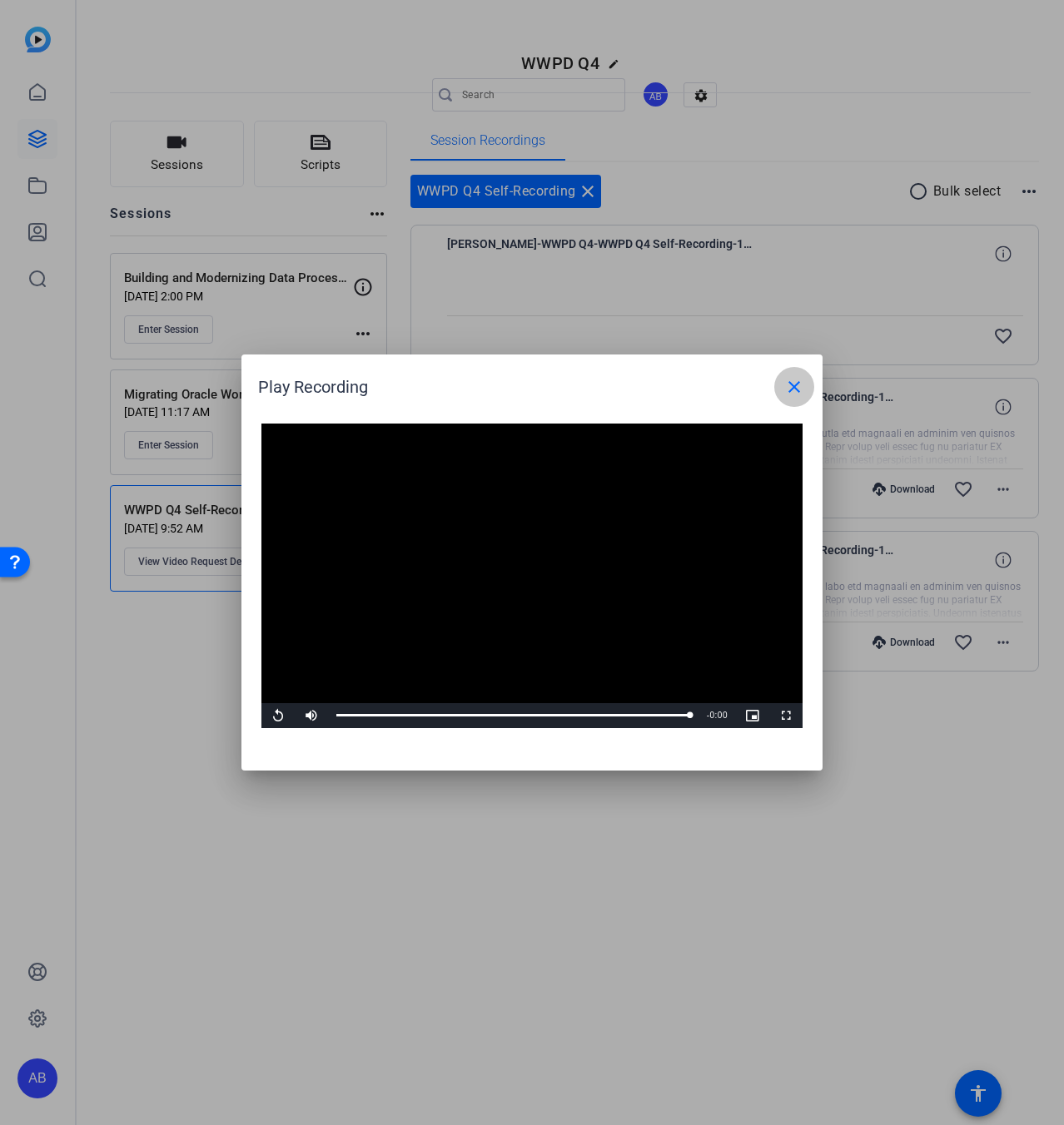
click at [800, 393] on mat-icon "close" at bounding box center [794, 386] width 20 height 20
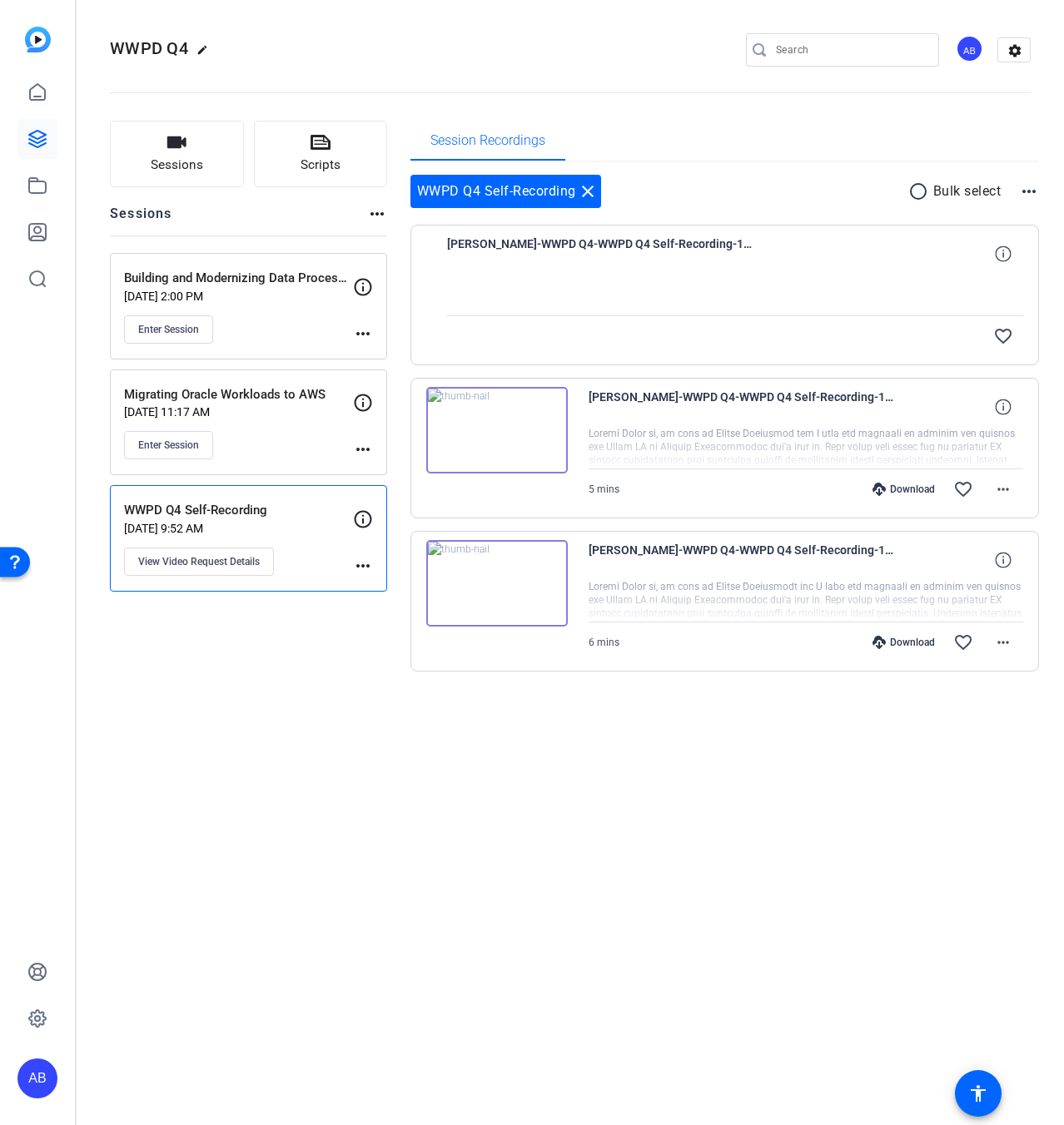
click at [502, 427] on img at bounding box center [497, 430] width 141 height 86
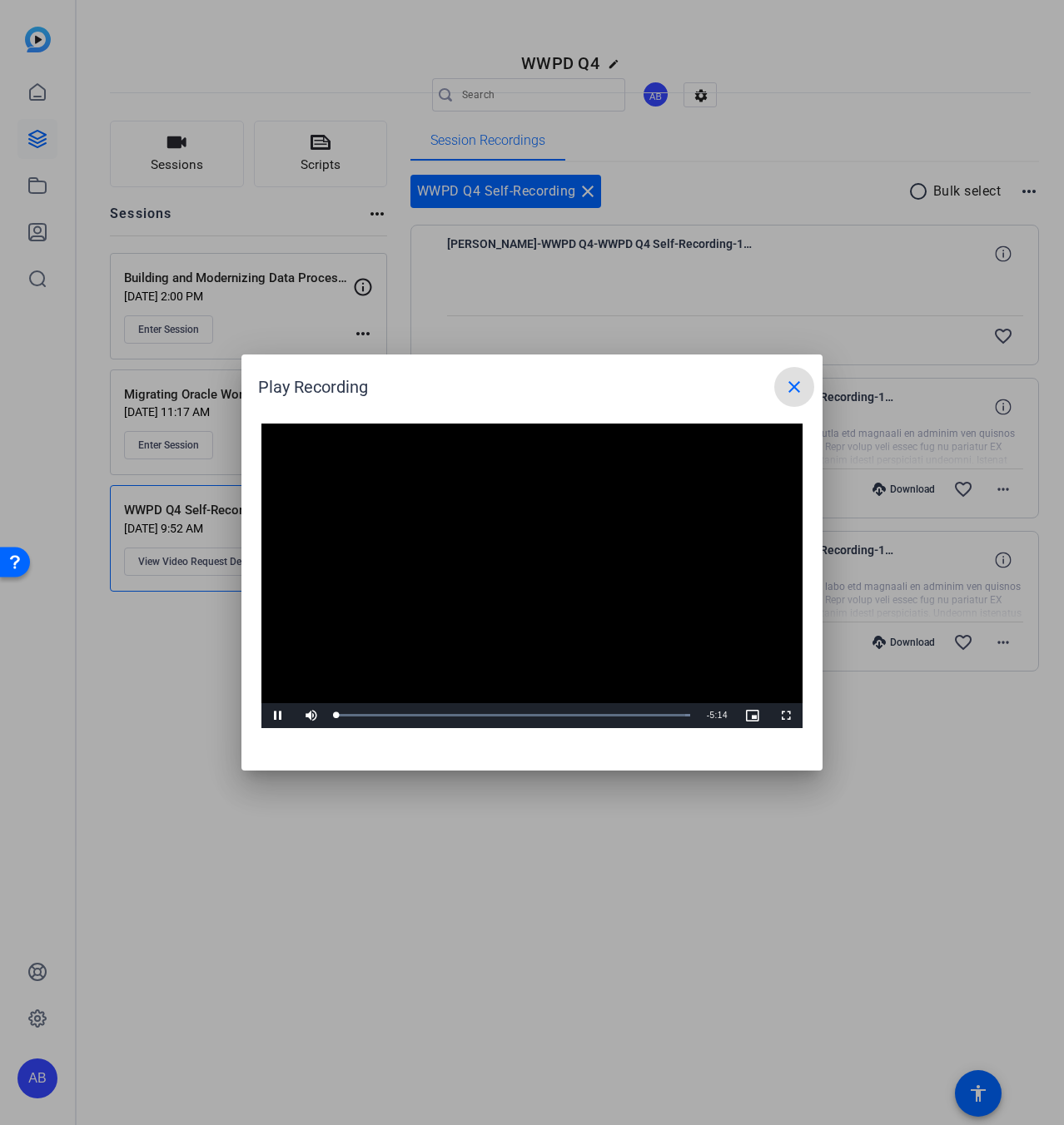
click at [484, 581] on video "Video Player" at bounding box center [532, 576] width 541 height 304
click at [279, 716] on span "Video Player" at bounding box center [278, 716] width 33 height 0
click at [276, 716] on span "Video Player" at bounding box center [278, 716] width 33 height 0
click at [787, 392] on mat-icon "close" at bounding box center [794, 386] width 20 height 20
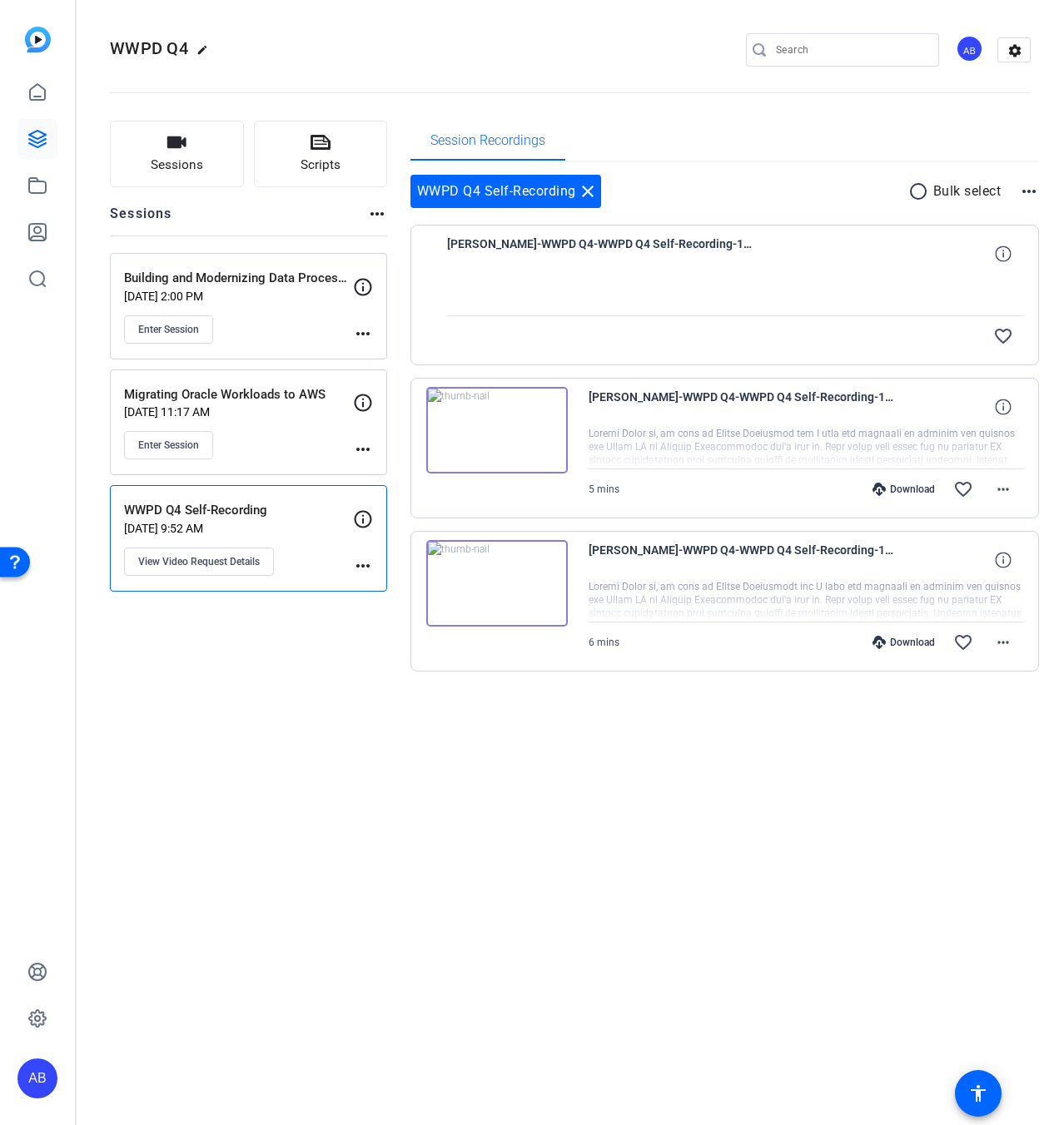
click at [369, 564] on mat-icon "more_horiz" at bounding box center [363, 566] width 20 height 20
click at [304, 658] on div at bounding box center [532, 562] width 1064 height 1125
click at [347, 525] on p "[DATE] 9:52 AM" at bounding box center [238, 528] width 228 height 13
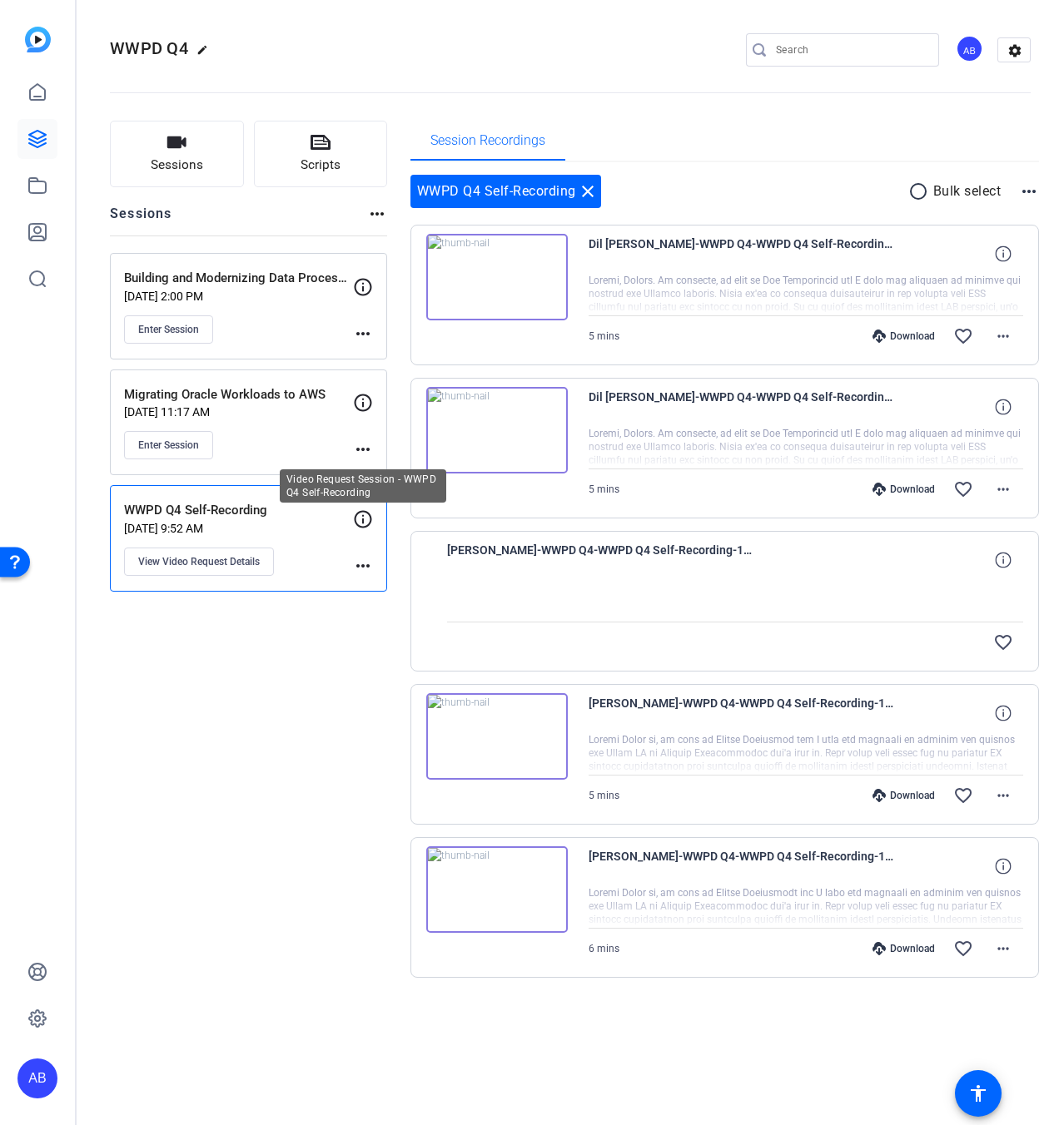
click at [365, 518] on icon at bounding box center [363, 519] width 20 height 20
click at [254, 562] on span "View Video Request Details" at bounding box center [198, 562] width 121 height 13
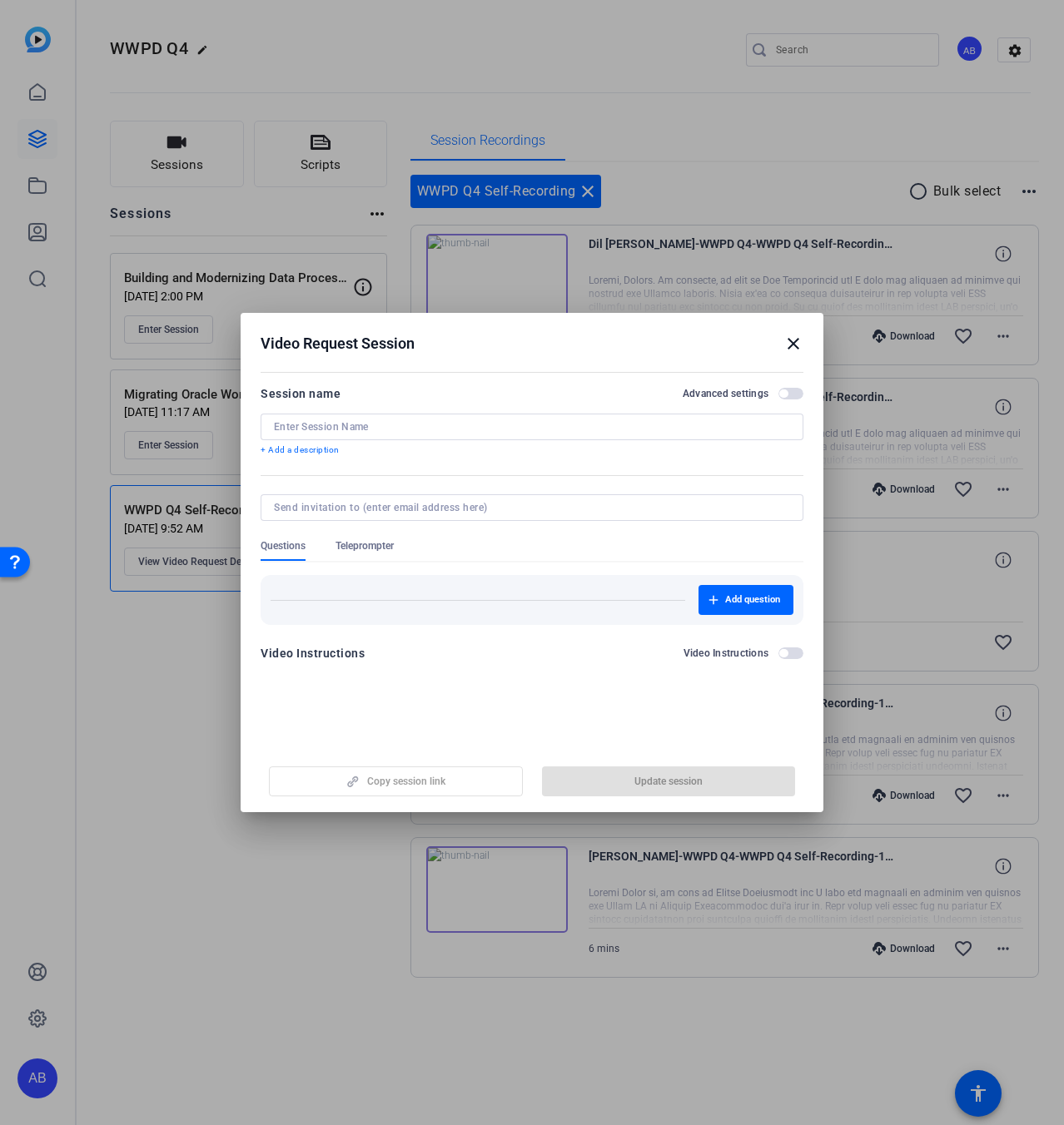
type input "WWPD Q4 Self-Recording"
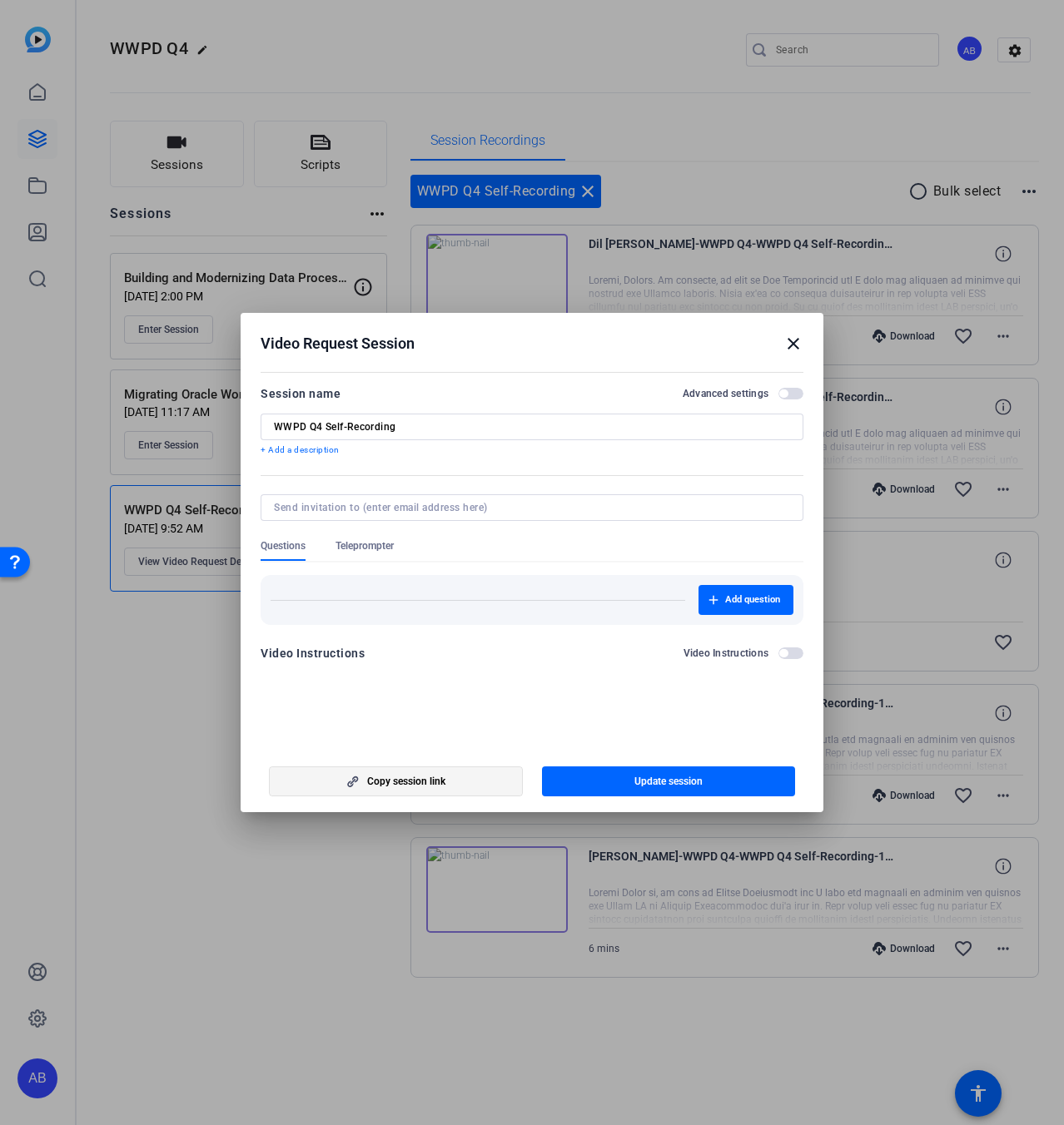
click at [456, 778] on span "button" at bounding box center [395, 781] width 252 height 40
click at [791, 351] on mat-icon "close" at bounding box center [793, 344] width 20 height 20
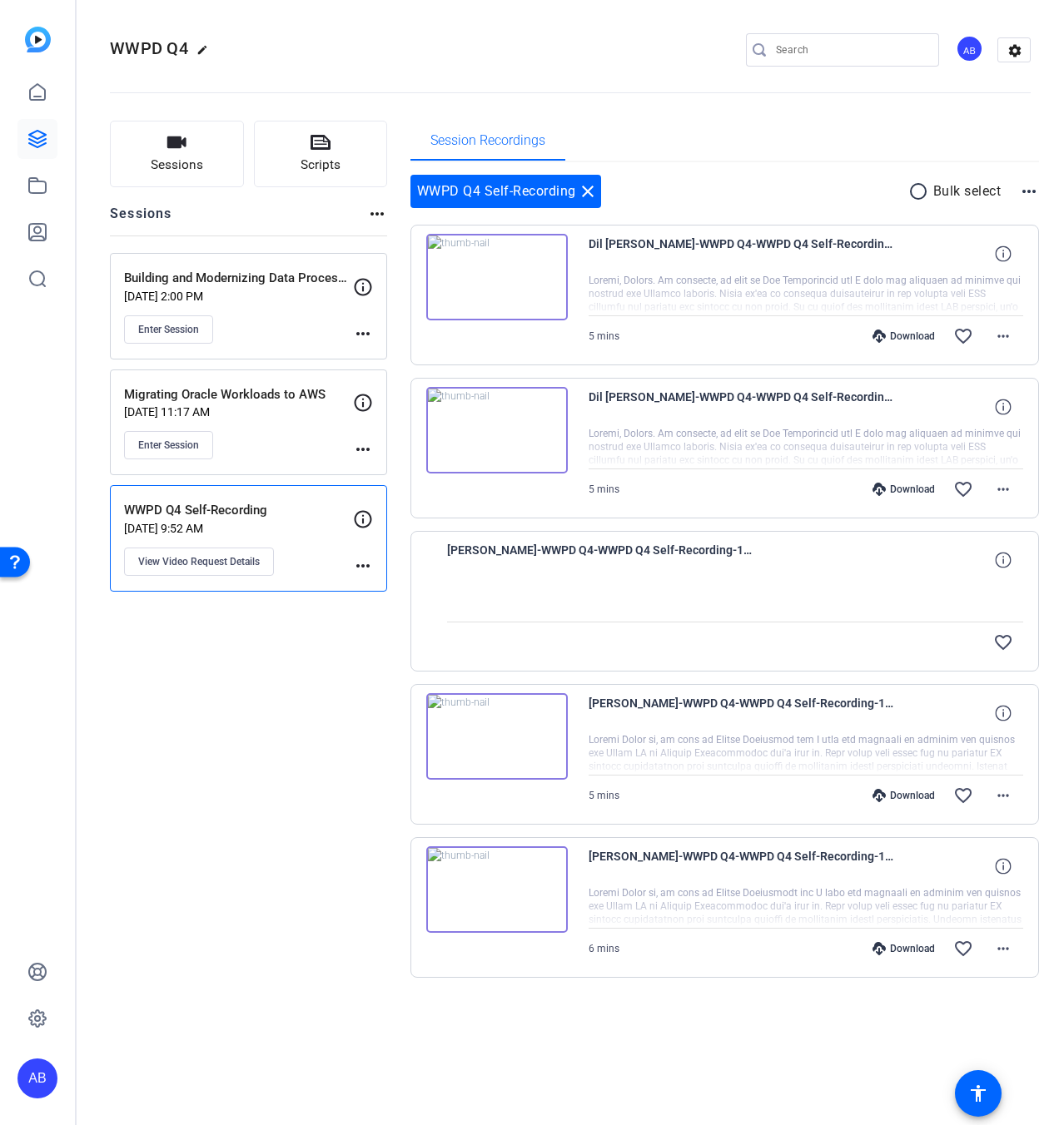
click at [504, 426] on img at bounding box center [497, 430] width 141 height 86
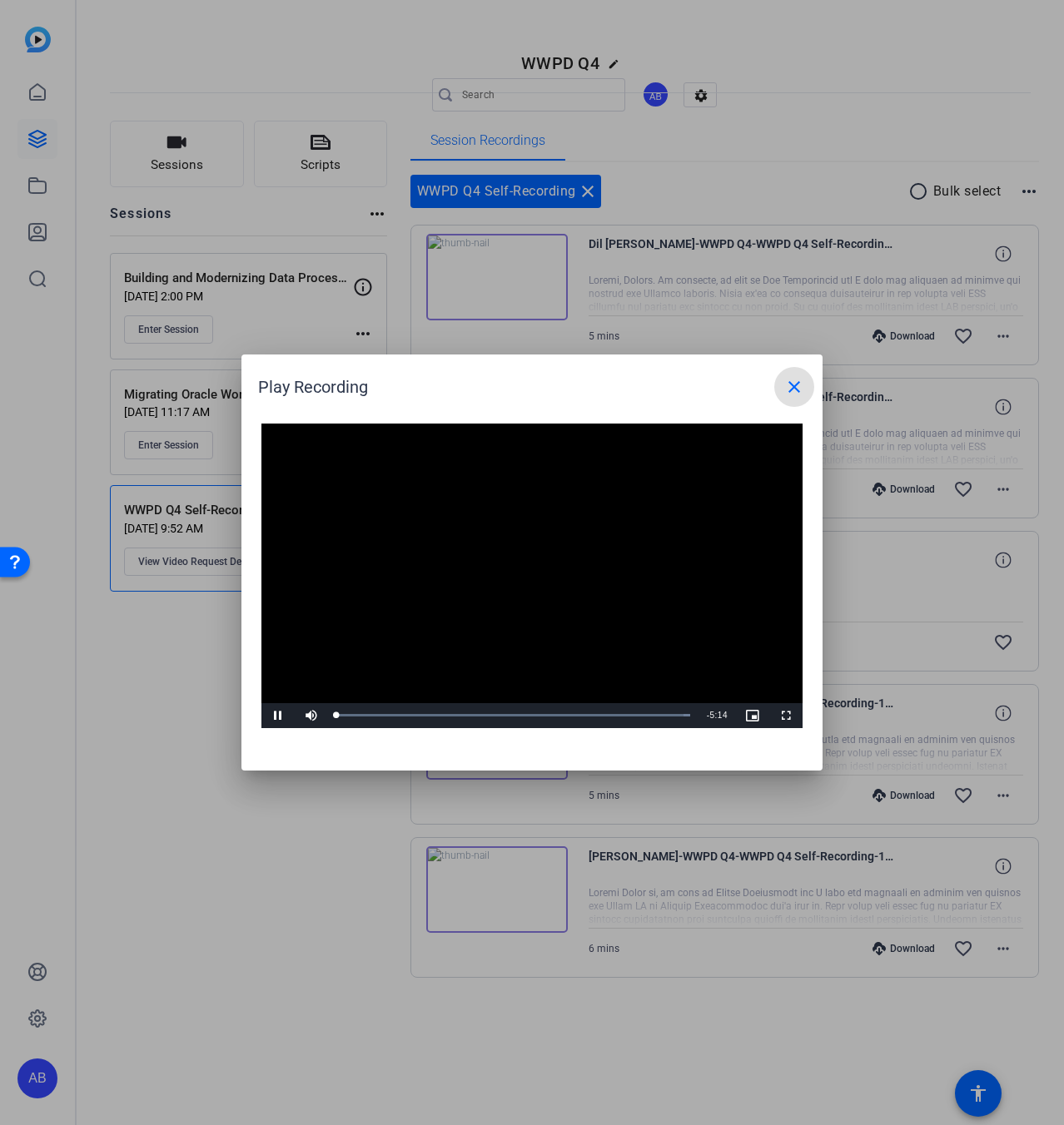
click at [523, 562] on video "Video Player" at bounding box center [532, 576] width 541 height 304
click at [283, 716] on span "Video Player" at bounding box center [278, 716] width 33 height 0
click at [417, 712] on div "Loaded : 100.00% 1:11 0:35" at bounding box center [513, 716] width 371 height 25
drag, startPoint x: 494, startPoint y: 712, endPoint x: 533, endPoint y: 710, distance: 39.1
click at [494, 712] on div "Loaded : 100.00% 2:16 1:11" at bounding box center [513, 716] width 371 height 25
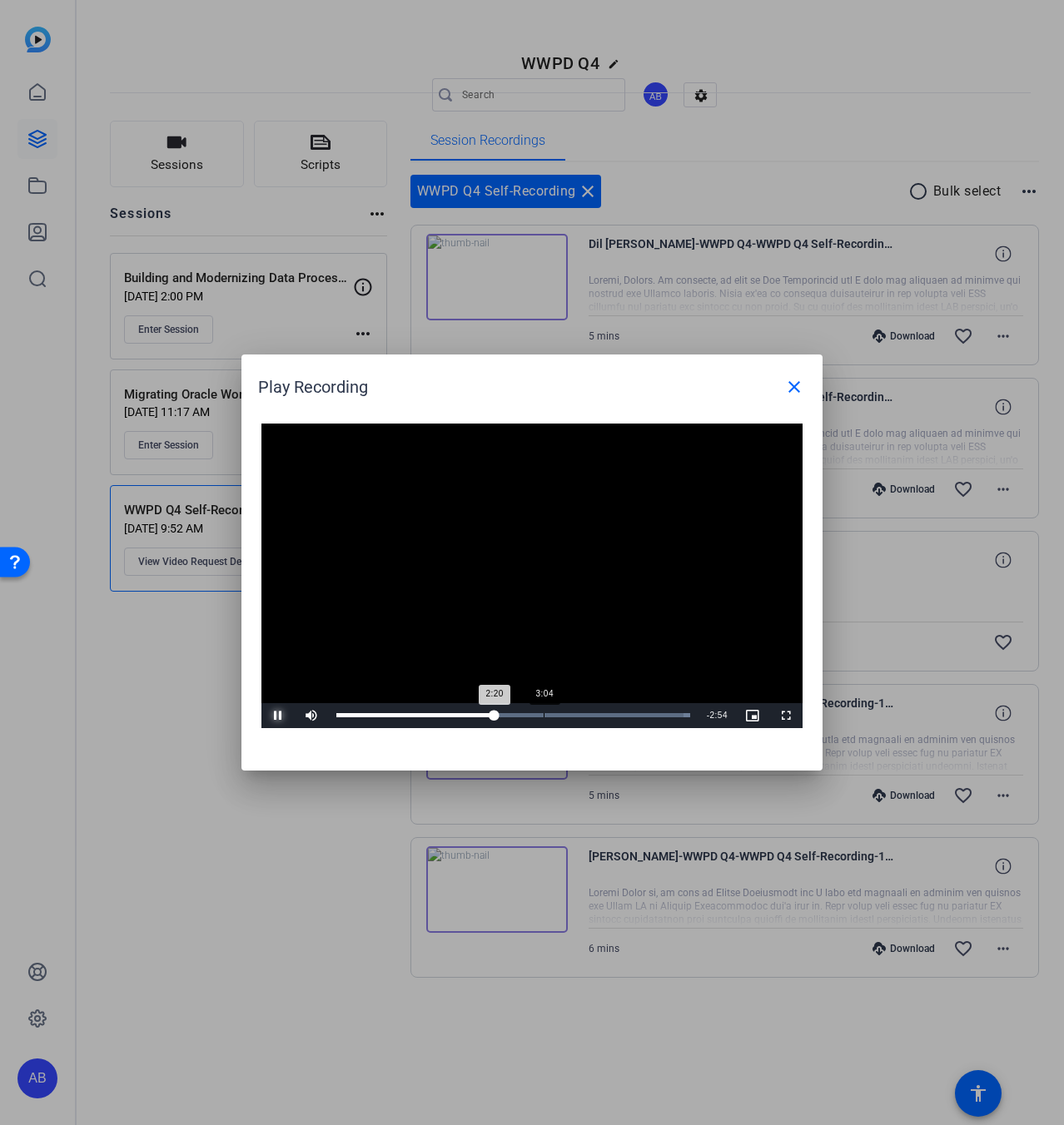
drag, startPoint x: 559, startPoint y: 707, endPoint x: 585, endPoint y: 707, distance: 26.0
click at [566, 707] on div "Loaded : 100.00% 3:04 2:20" at bounding box center [513, 716] width 371 height 25
click at [679, 719] on div "Loaded : 100.00% 5:03 5:03" at bounding box center [513, 716] width 371 height 25
click at [793, 380] on mat-icon "close" at bounding box center [794, 386] width 20 height 20
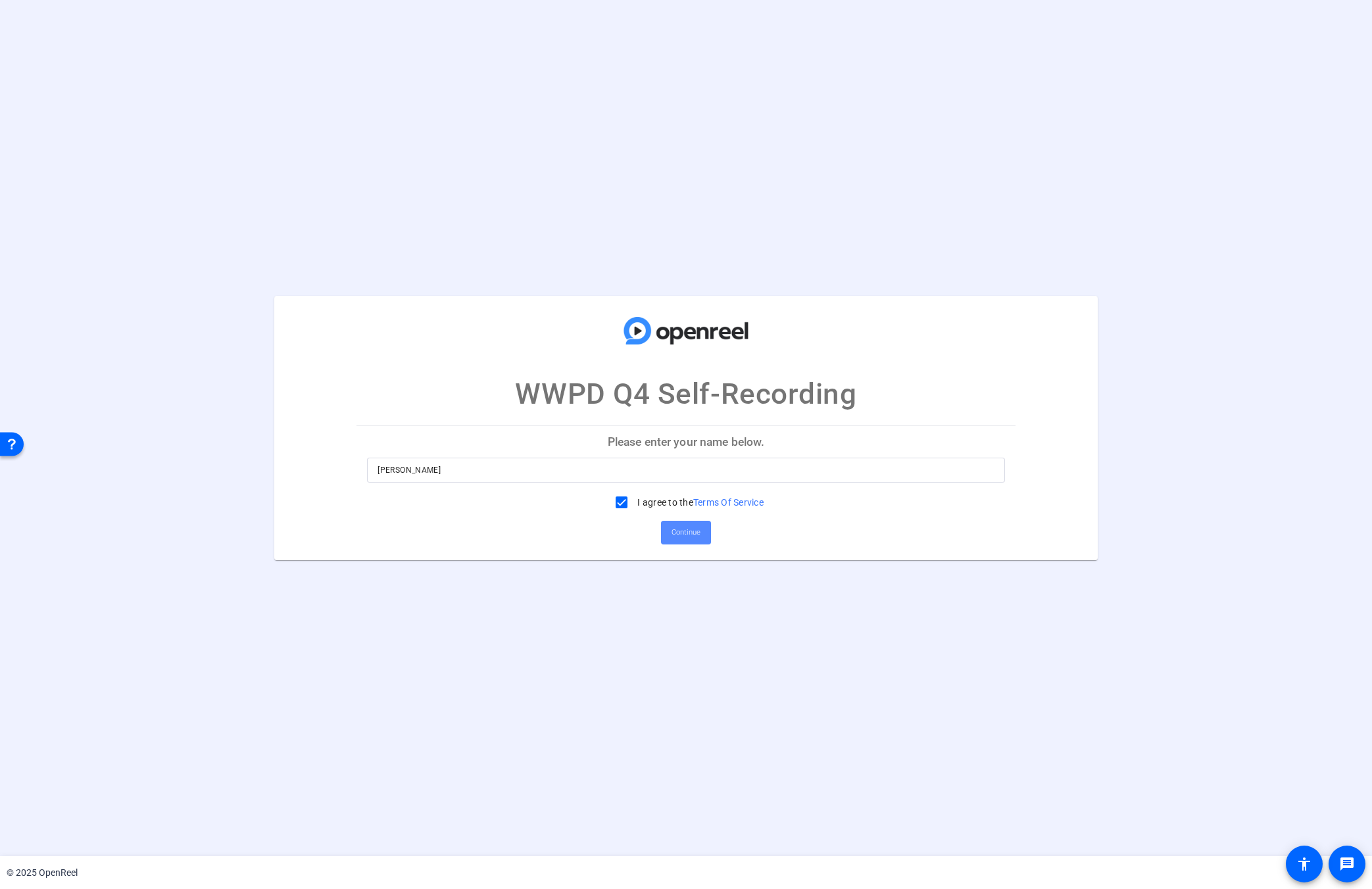
click at [690, 533] on span "Continue" at bounding box center [686, 533] width 29 height 20
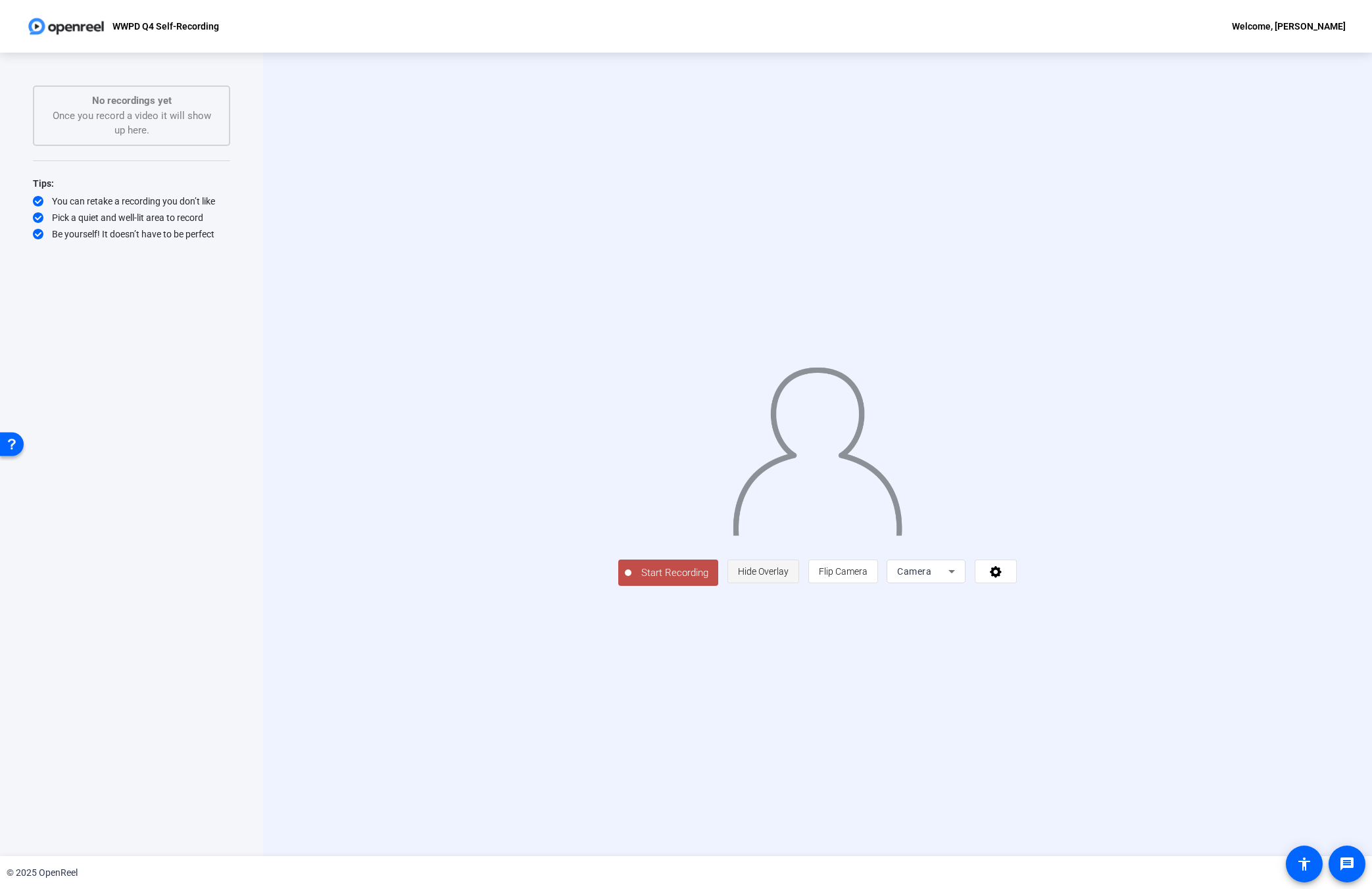
click at [788, 577] on span "Hide Overlay" at bounding box center [763, 571] width 50 height 10
click at [870, 578] on span "Flip Camera" at bounding box center [845, 573] width 49 height 10
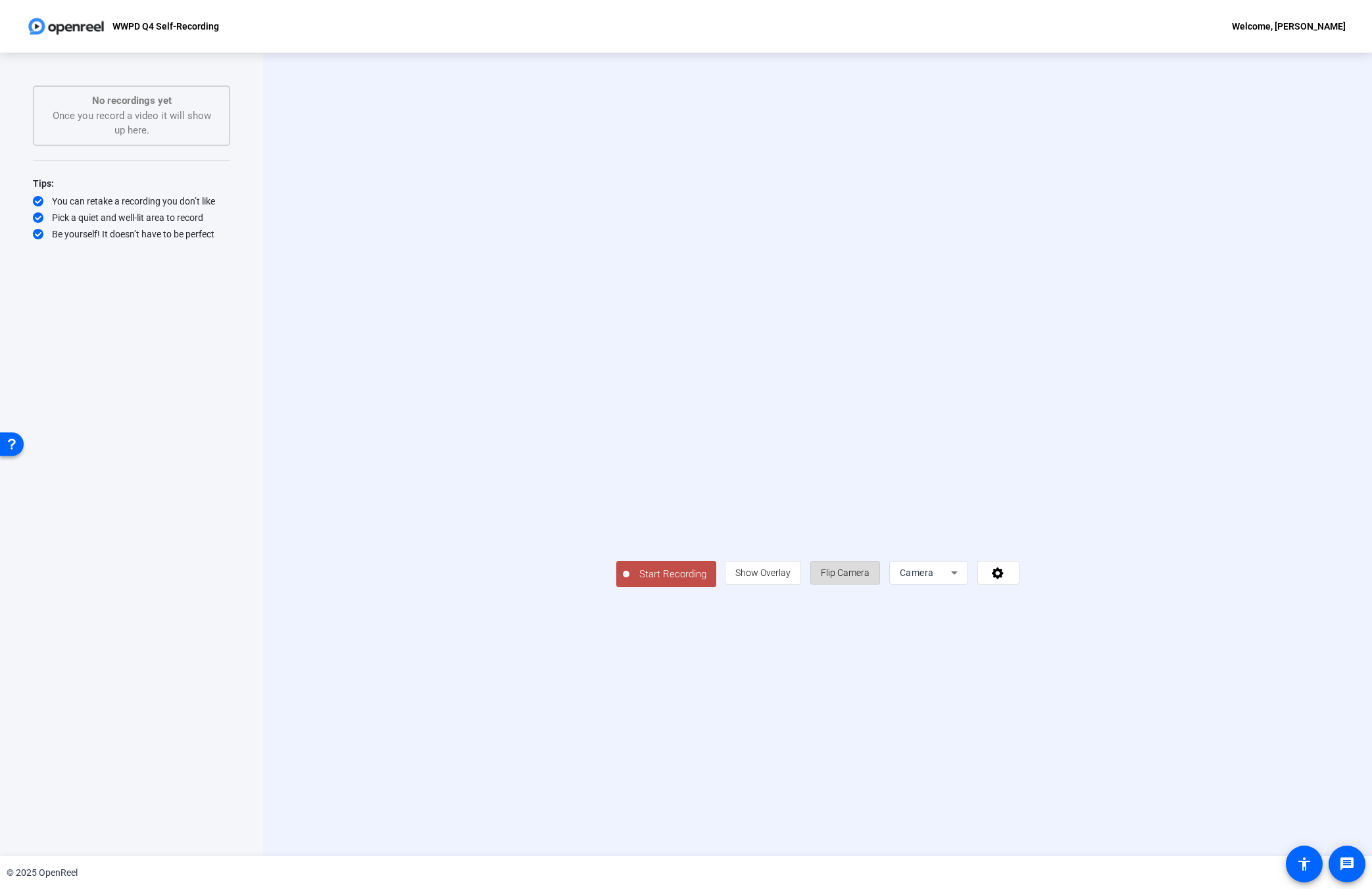
click at [870, 578] on span "Flip Camera" at bounding box center [845, 573] width 49 height 10
